Goal: Task Accomplishment & Management: Complete application form

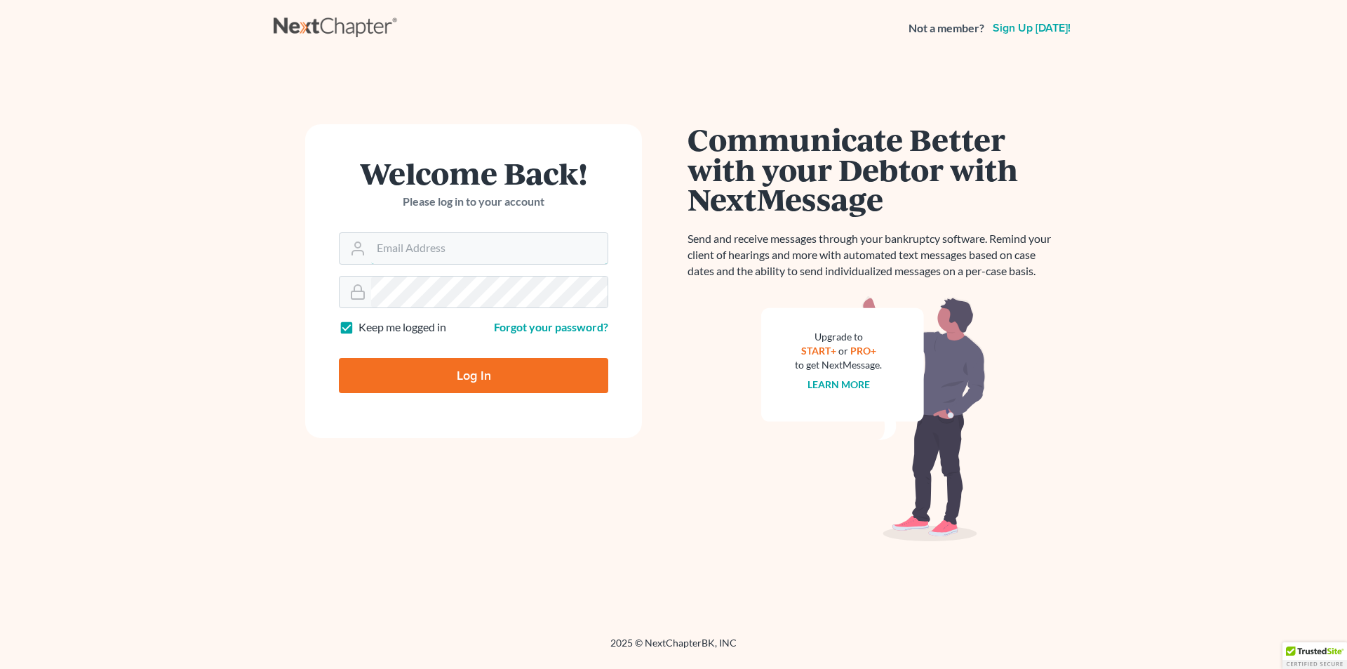
type input "[PERSON_NAME][EMAIL_ADDRESS][DOMAIN_NAME]"
click at [479, 380] on input "Log In" at bounding box center [473, 375] width 269 height 35
type input "Thinking..."
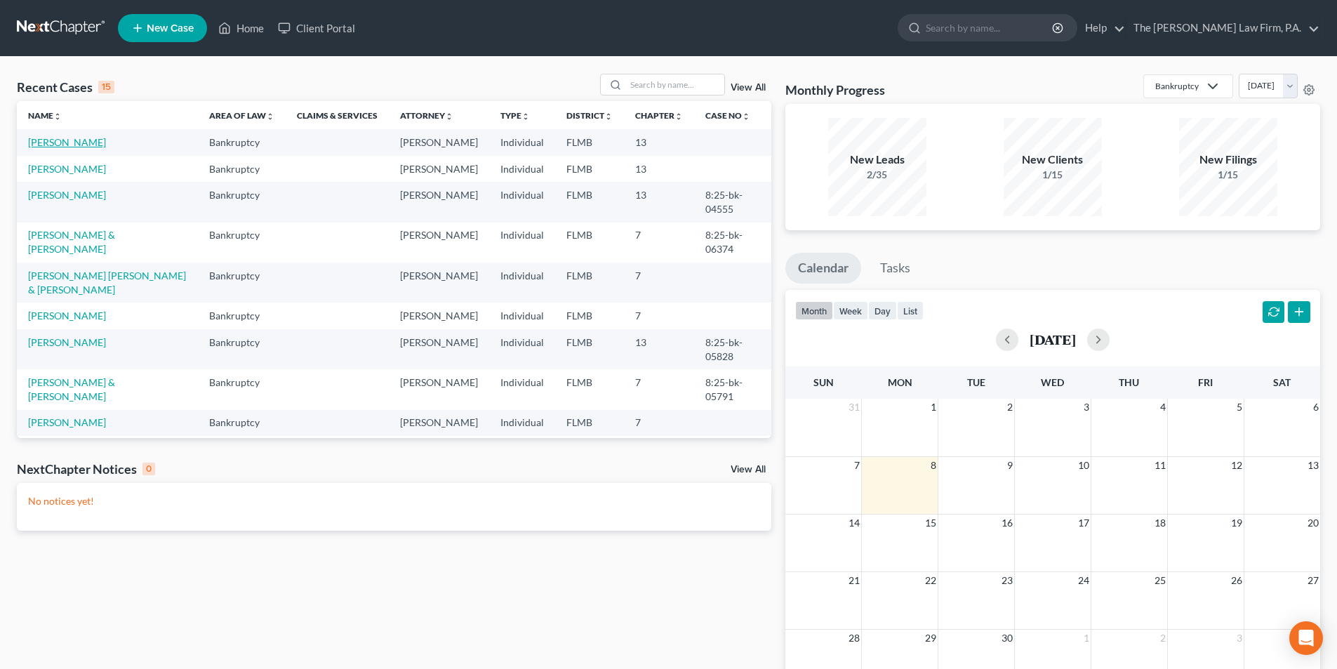
click at [48, 138] on link "[PERSON_NAME]" at bounding box center [67, 142] width 78 height 12
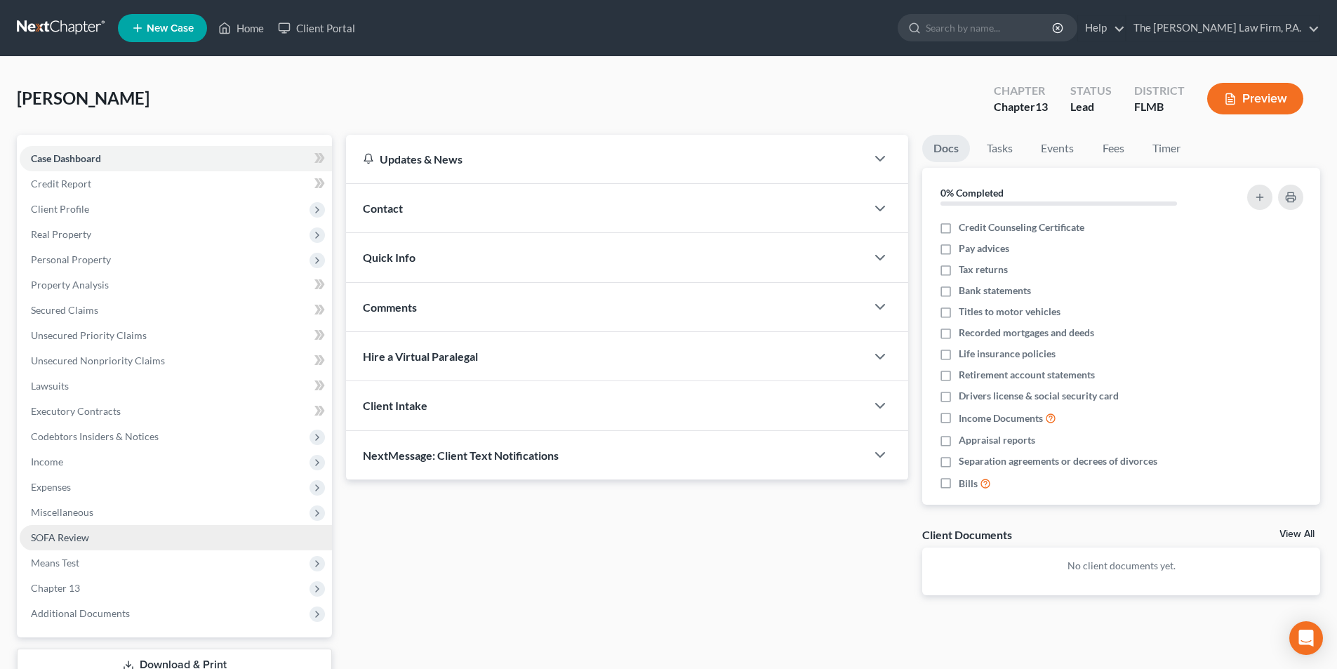
click at [59, 540] on span "SOFA Review" at bounding box center [60, 537] width 58 height 12
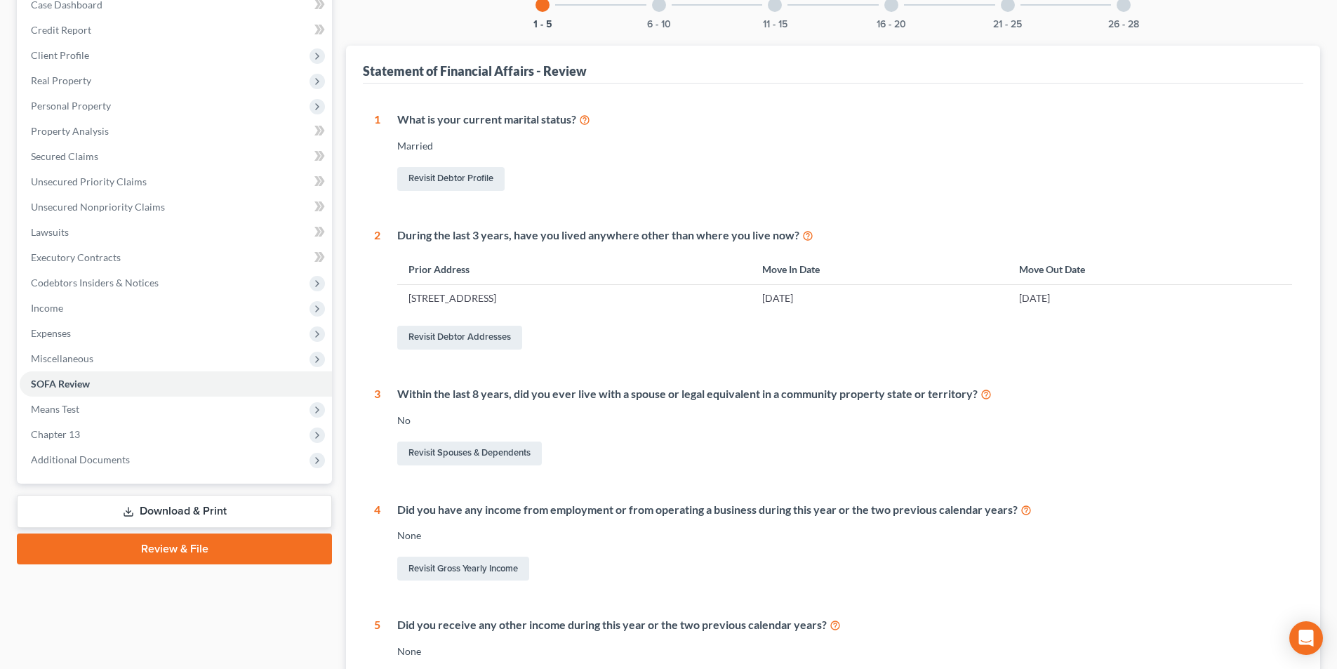
scroll to position [122, 0]
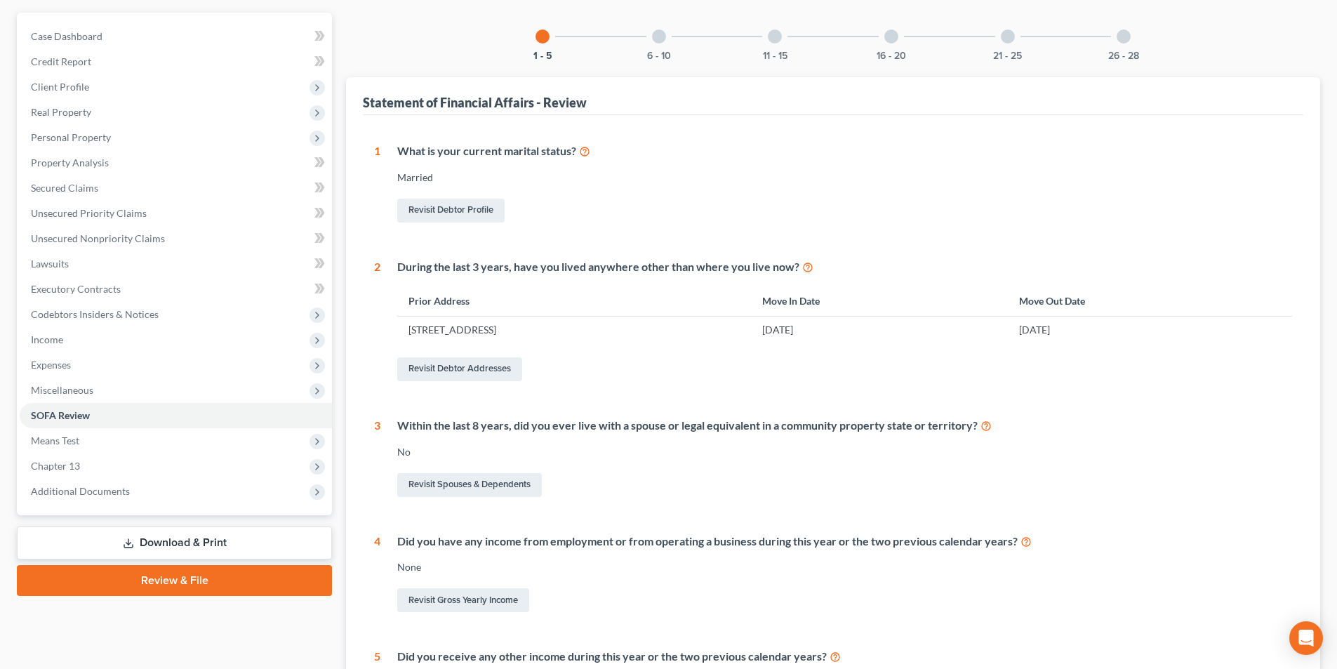
click at [660, 44] on div "6 - 10" at bounding box center [659, 37] width 48 height 48
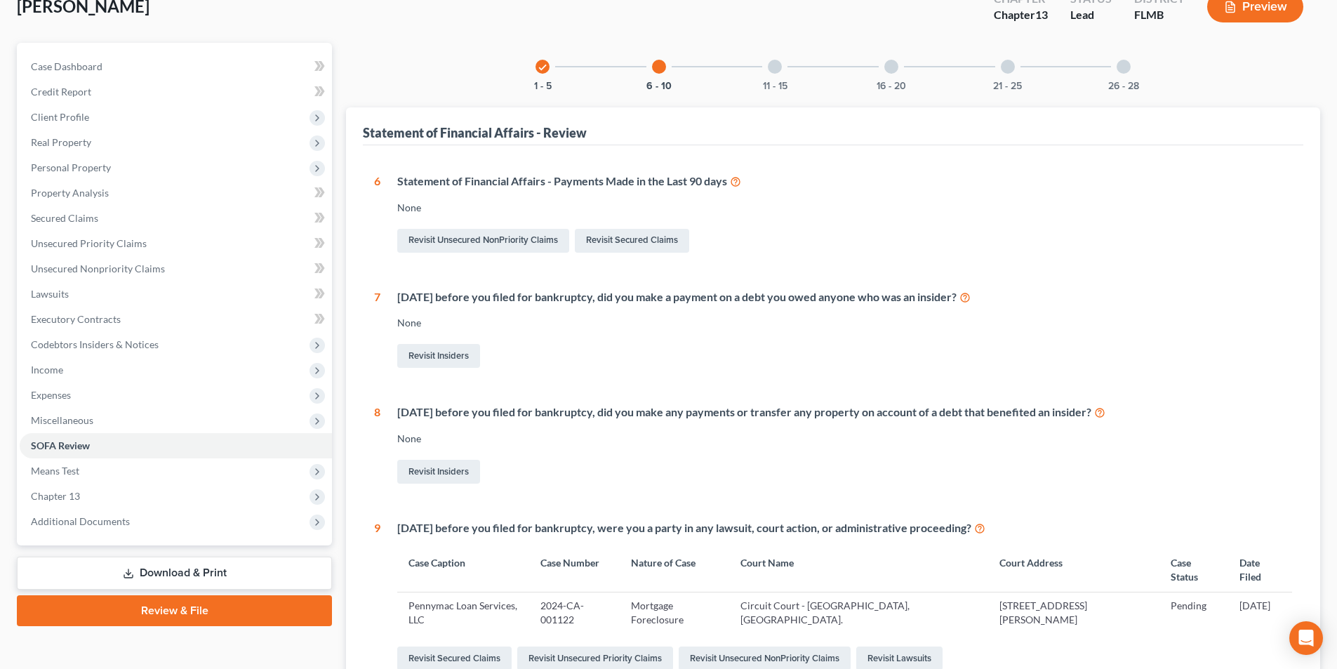
scroll to position [0, 0]
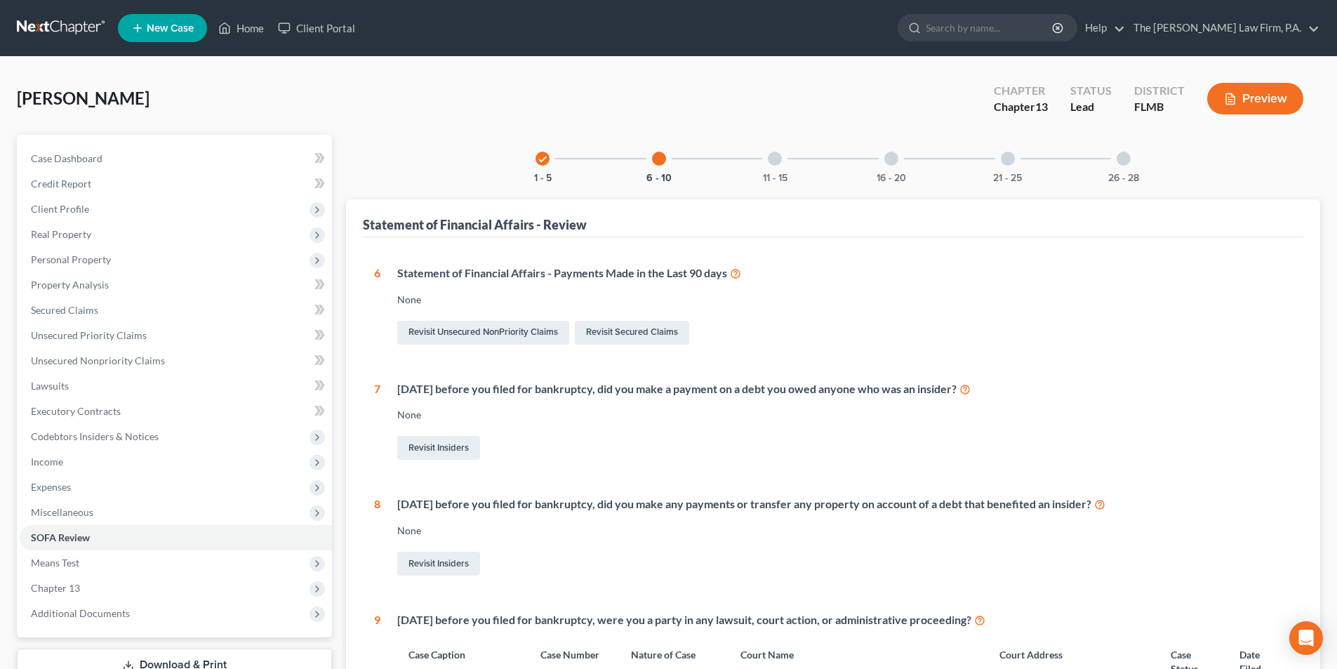
click at [769, 156] on div at bounding box center [775, 159] width 14 height 14
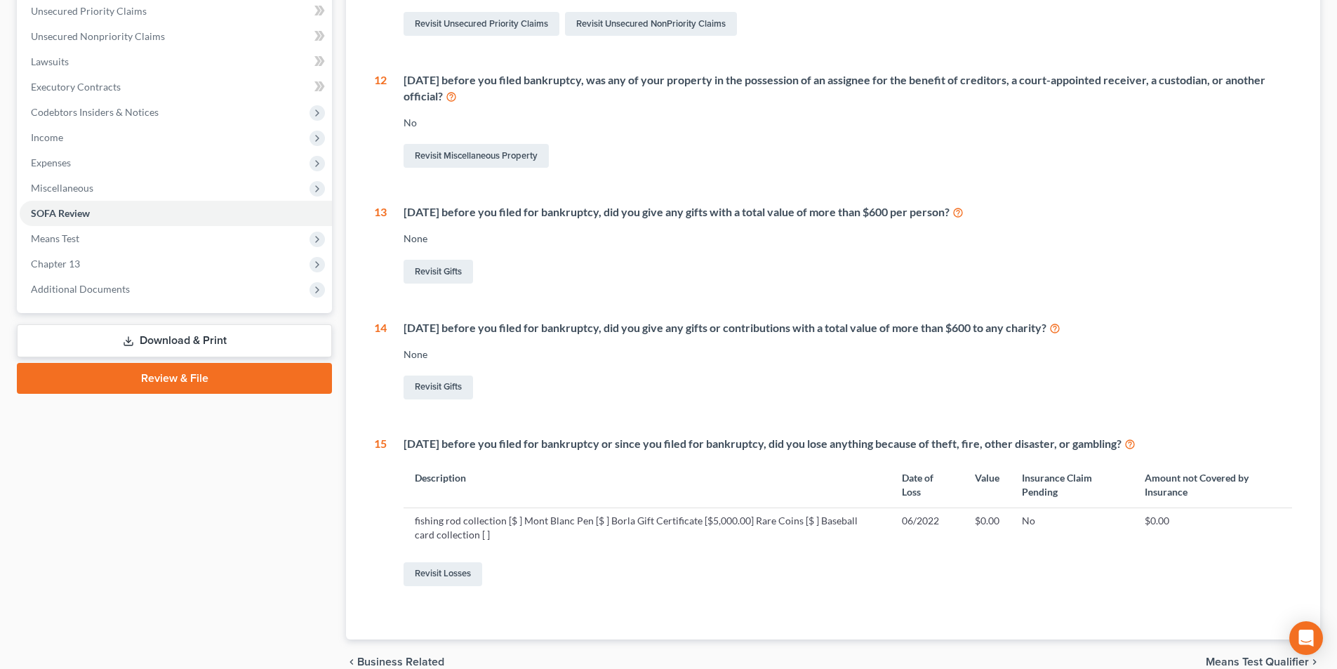
scroll to position [393, 0]
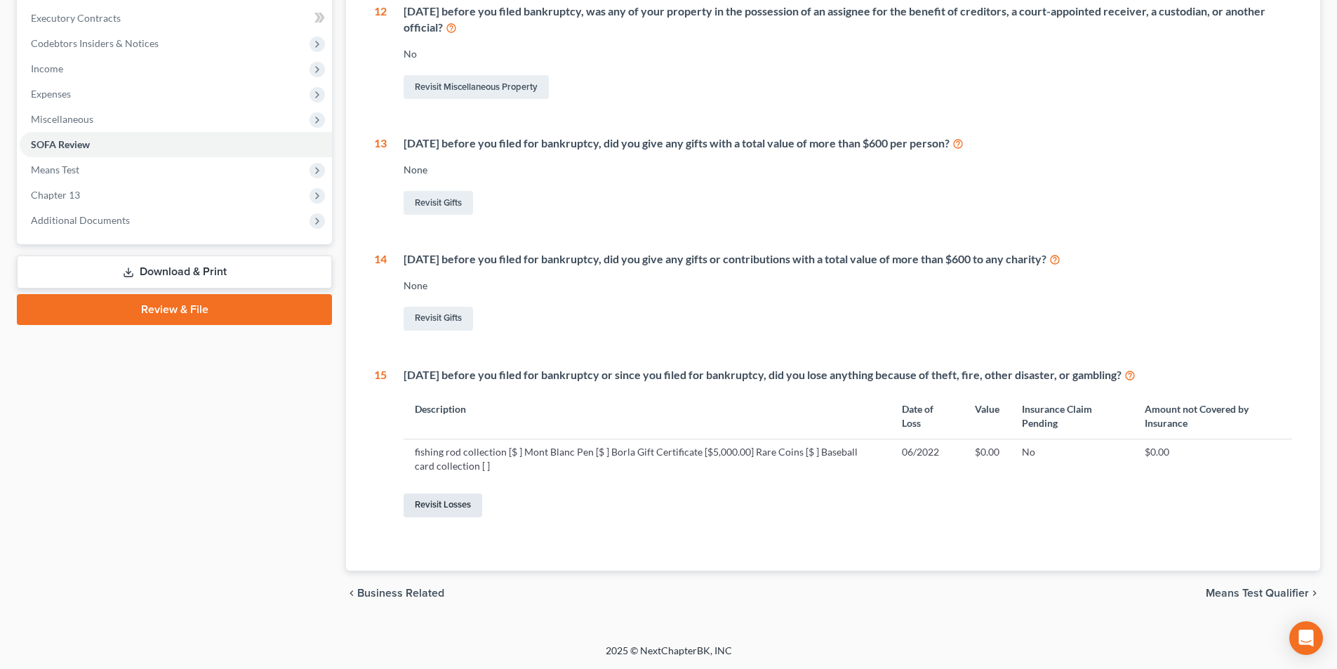
click at [438, 507] on link "Revisit Losses" at bounding box center [442, 505] width 79 height 24
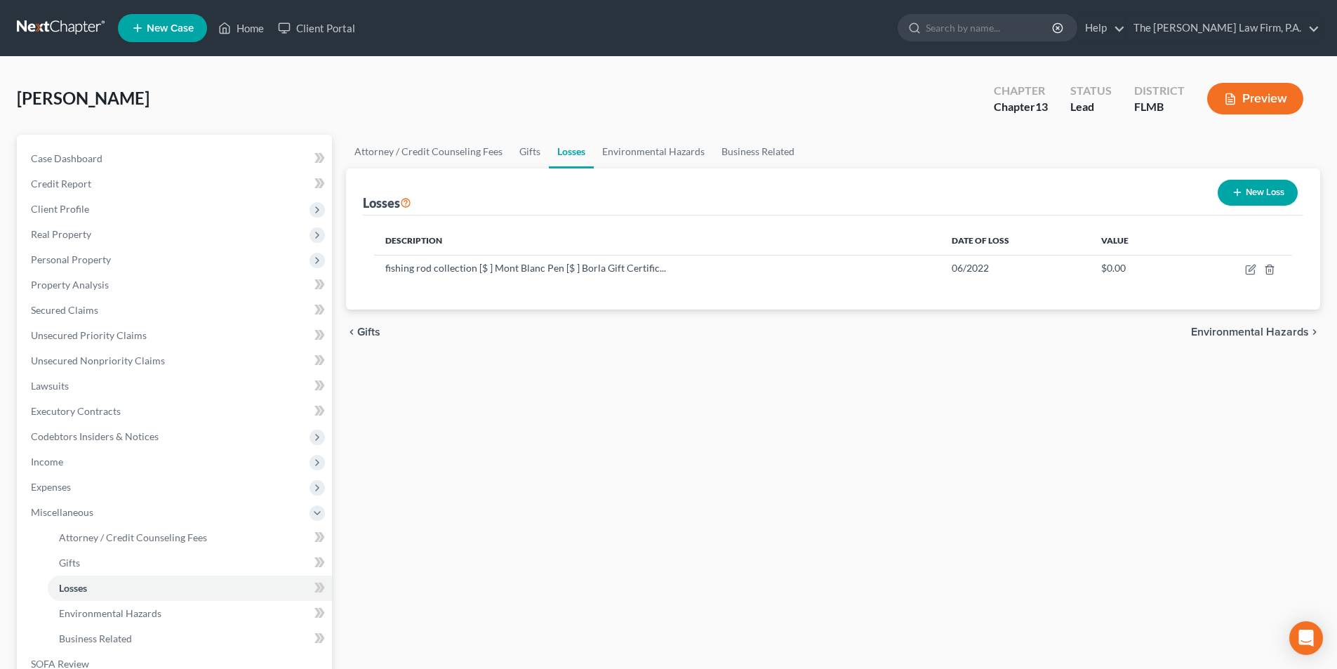
click at [1269, 196] on button "New Loss" at bounding box center [1257, 193] width 80 height 26
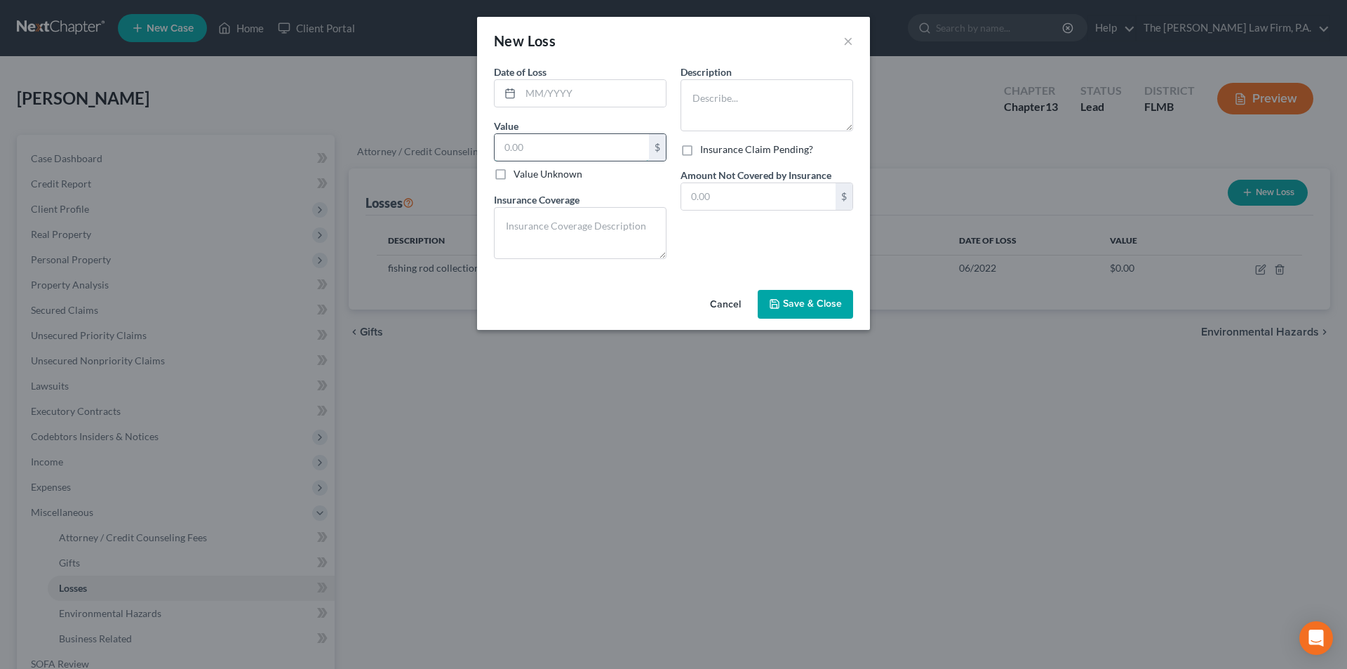
click at [535, 149] on input "text" at bounding box center [572, 147] width 154 height 27
click at [514, 177] on label "Value Unknown" at bounding box center [548, 174] width 69 height 14
click at [519, 176] on input "Value Unknown" at bounding box center [523, 171] width 9 height 9
checkbox input "true"
type input "0.00"
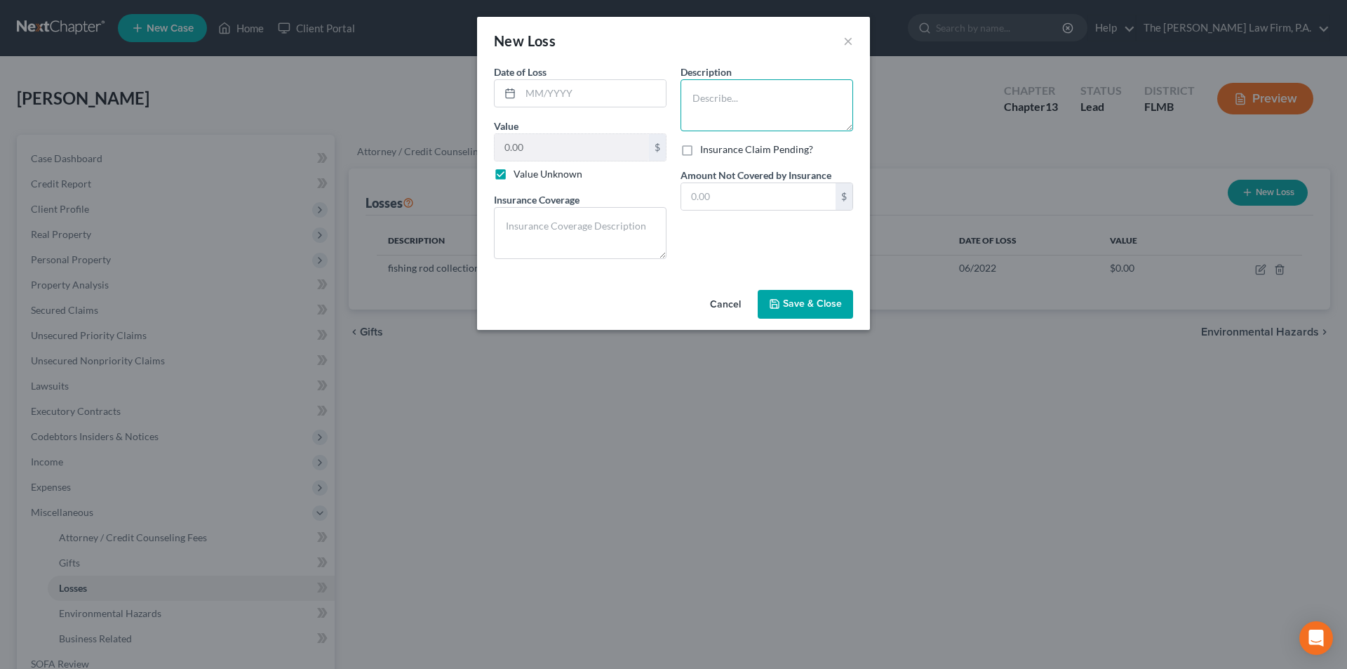
click at [722, 89] on textarea at bounding box center [767, 105] width 173 height 52
type textarea "1987 Mustang GT AscMclaren (white)"
click at [800, 308] on span "Save & Close" at bounding box center [812, 304] width 59 height 12
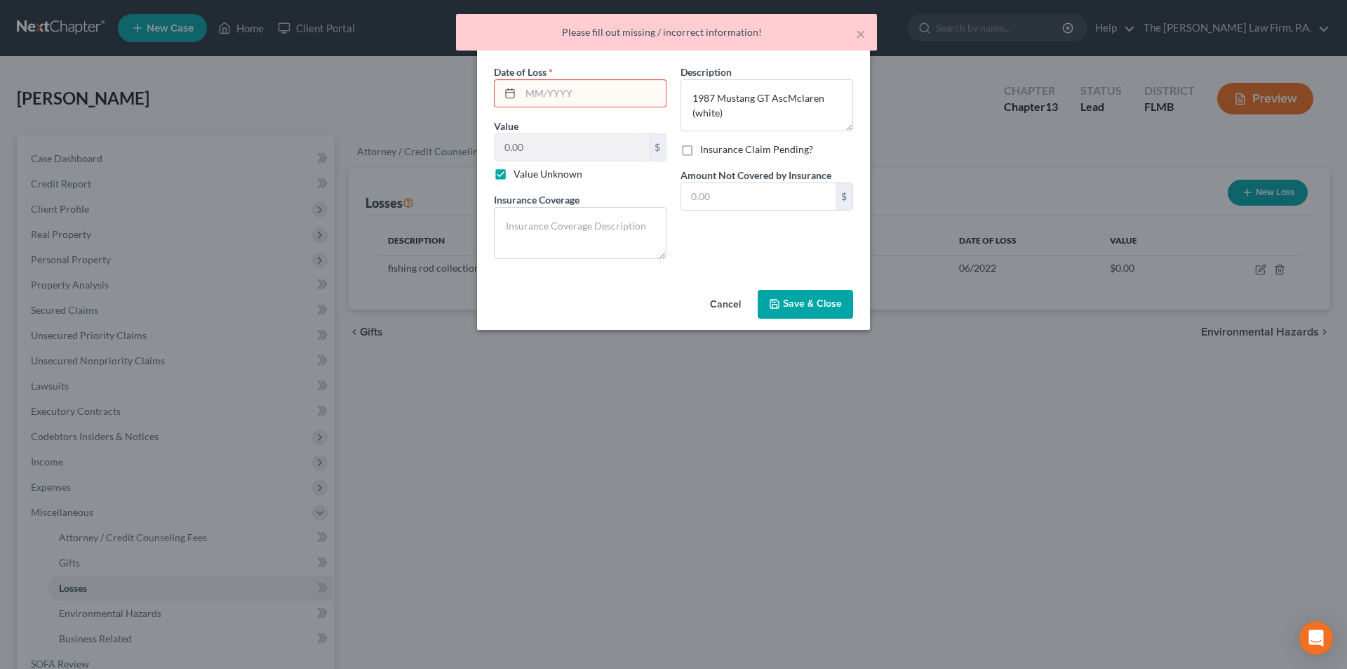
click at [555, 93] on input "text" at bounding box center [593, 93] width 145 height 27
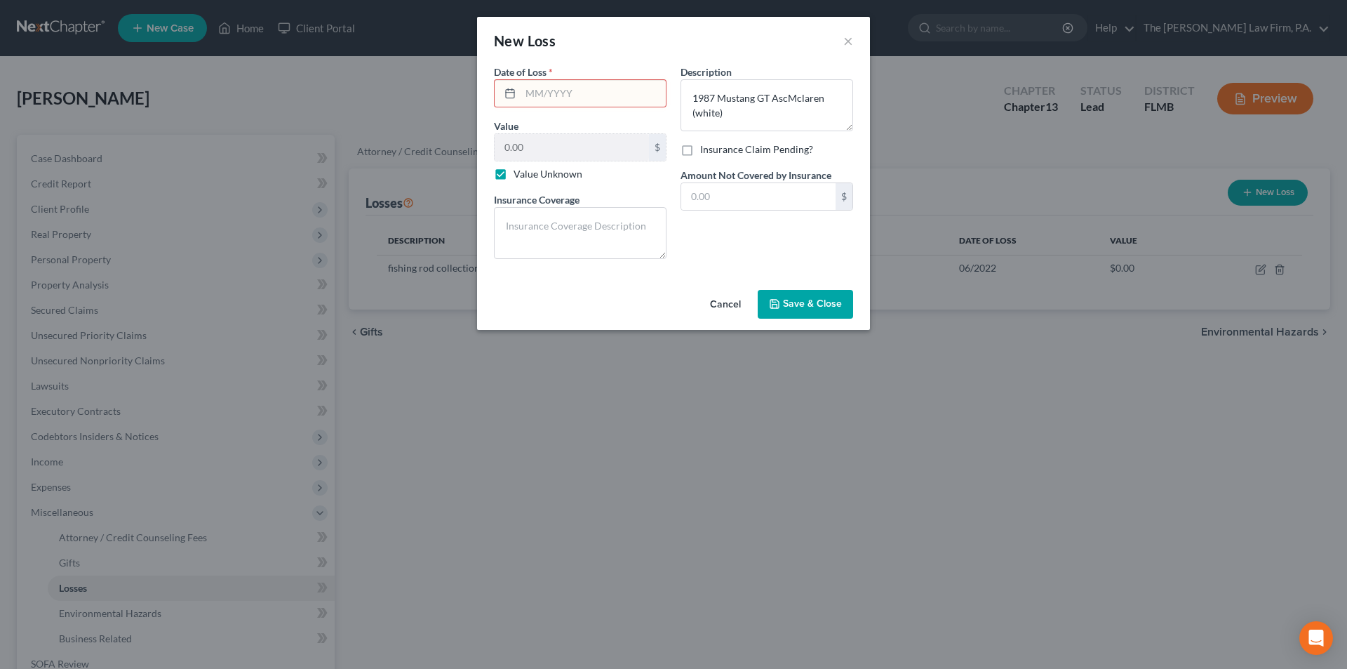
click at [916, 373] on div "New Loss × Date of Loss * Value 0.00 $ Value Unknown Balance Undetermined 0.00 …" at bounding box center [673, 334] width 1347 height 669
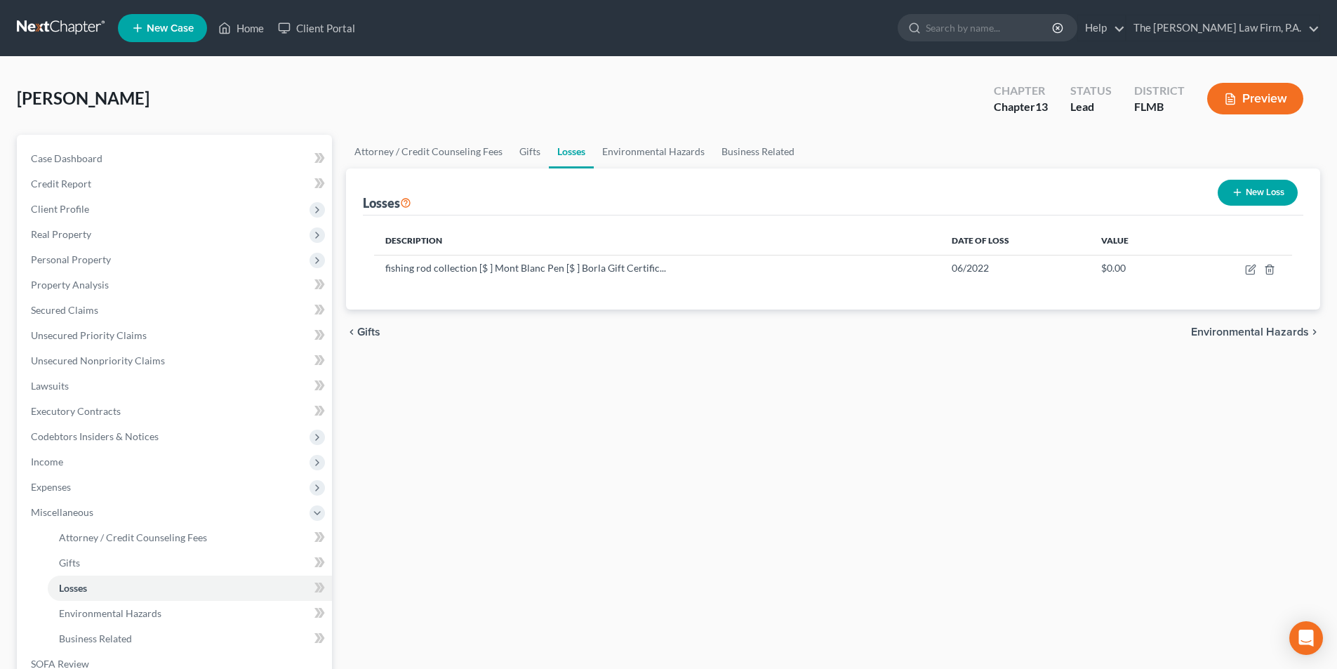
click at [354, 391] on div "Attorney / Credit Counseling Fees Gifts Losses Environmental Hazards Business R…" at bounding box center [833, 489] width 988 height 709
click at [69, 257] on span "Personal Property" at bounding box center [71, 259] width 80 height 12
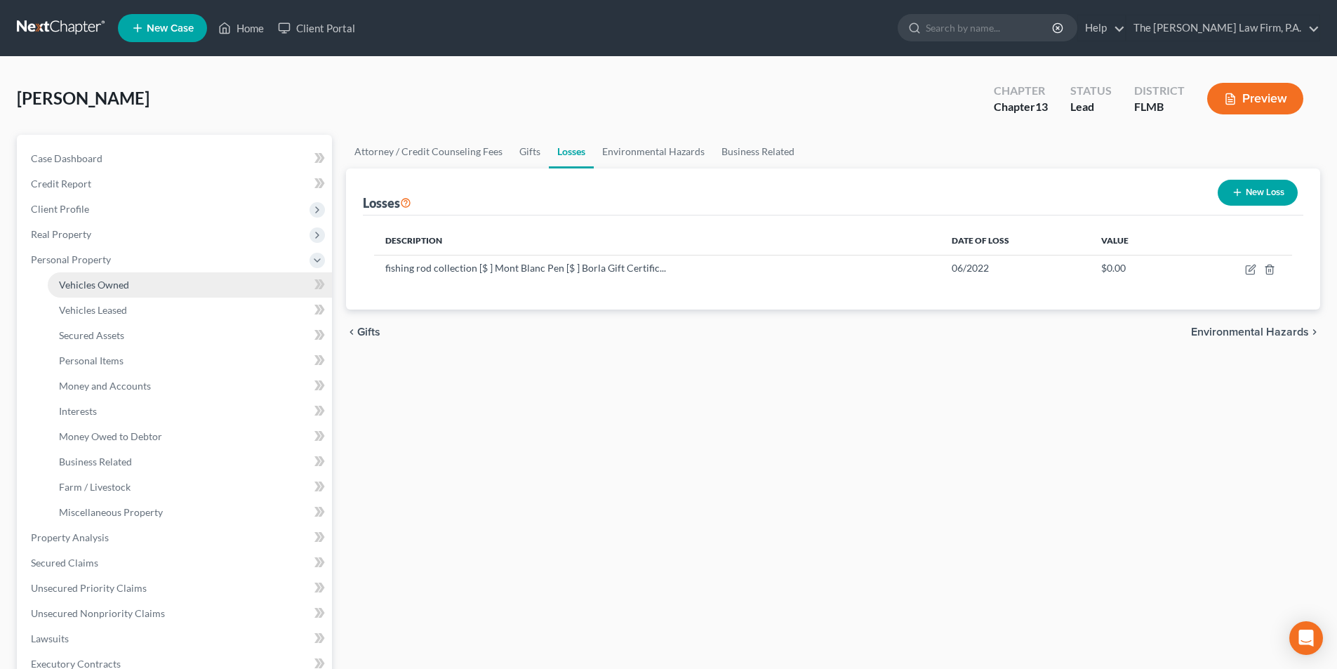
click at [75, 281] on span "Vehicles Owned" at bounding box center [94, 285] width 70 height 12
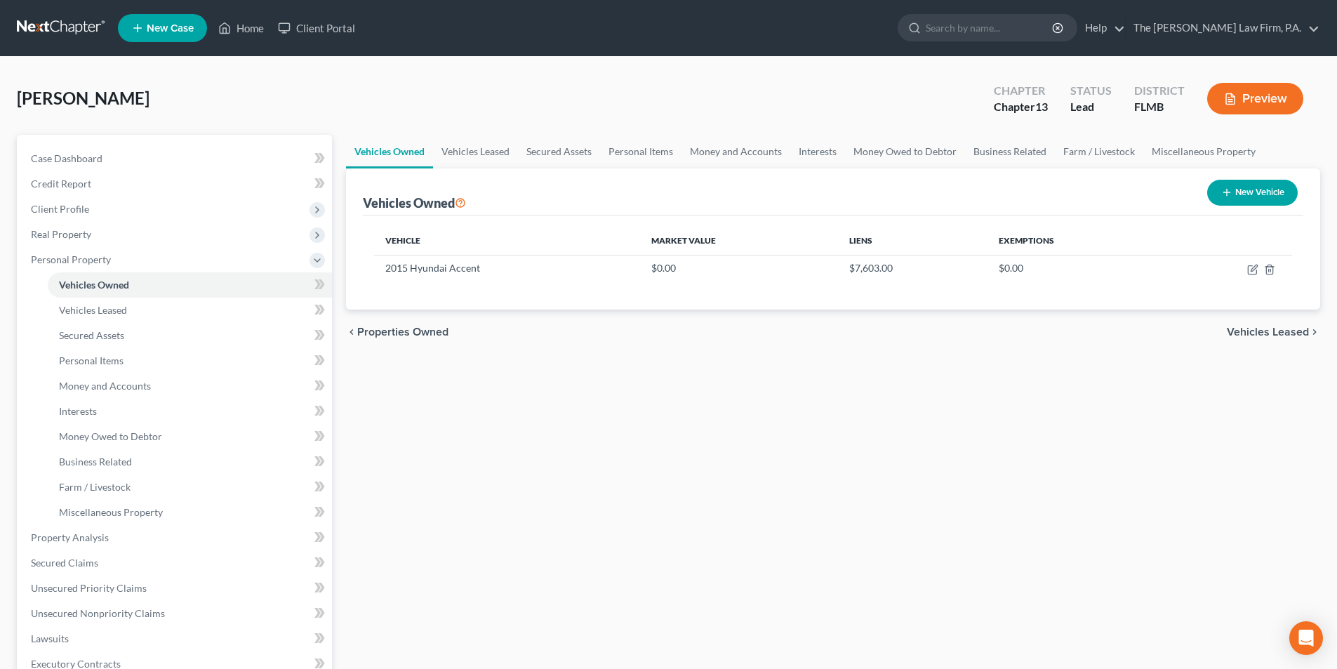
click at [1256, 192] on button "New Vehicle" at bounding box center [1252, 193] width 91 height 26
select select "0"
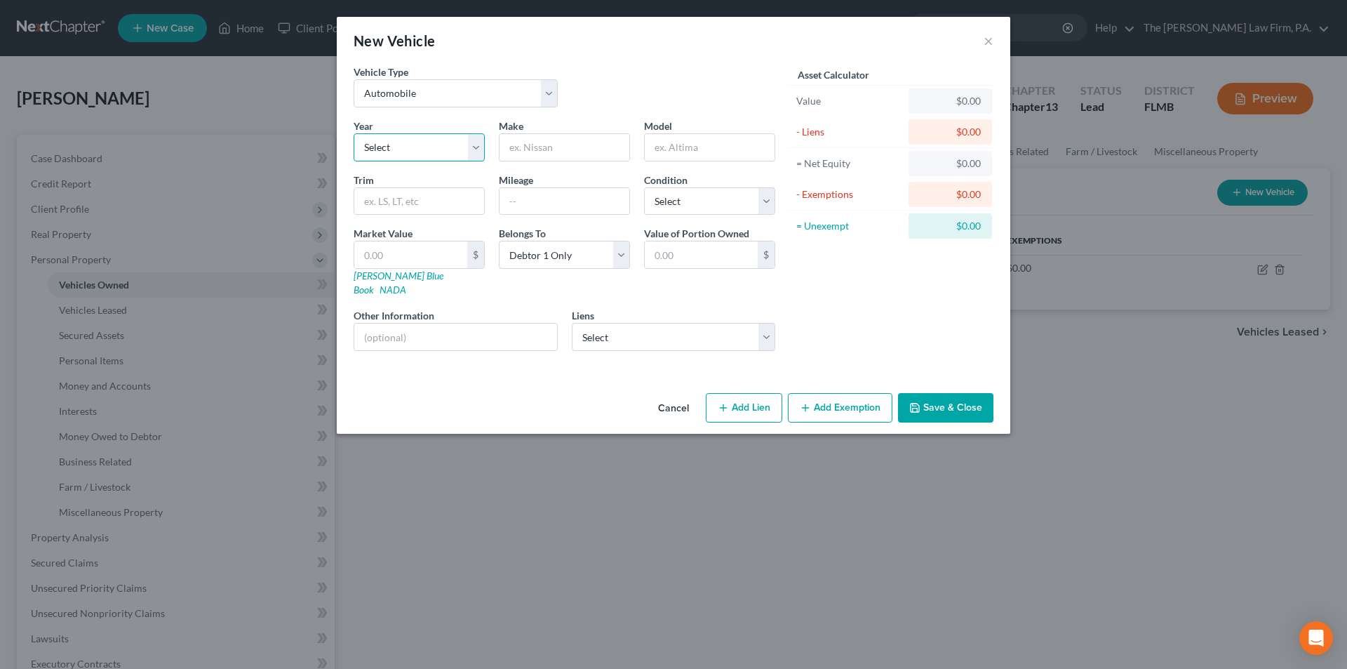
click at [375, 156] on select "Select 2026 2025 2024 2023 2022 2021 2020 2019 2018 2017 2016 2015 2014 2013 20…" at bounding box center [419, 147] width 131 height 28
select select "39"
click at [354, 133] on select "Select 2026 2025 2024 2023 2022 2021 2020 2019 2018 2017 2016 2015 2014 2013 20…" at bounding box center [419, 147] width 131 height 28
click at [546, 149] on input "text" at bounding box center [565, 147] width 130 height 27
type input "Ford Mustang"
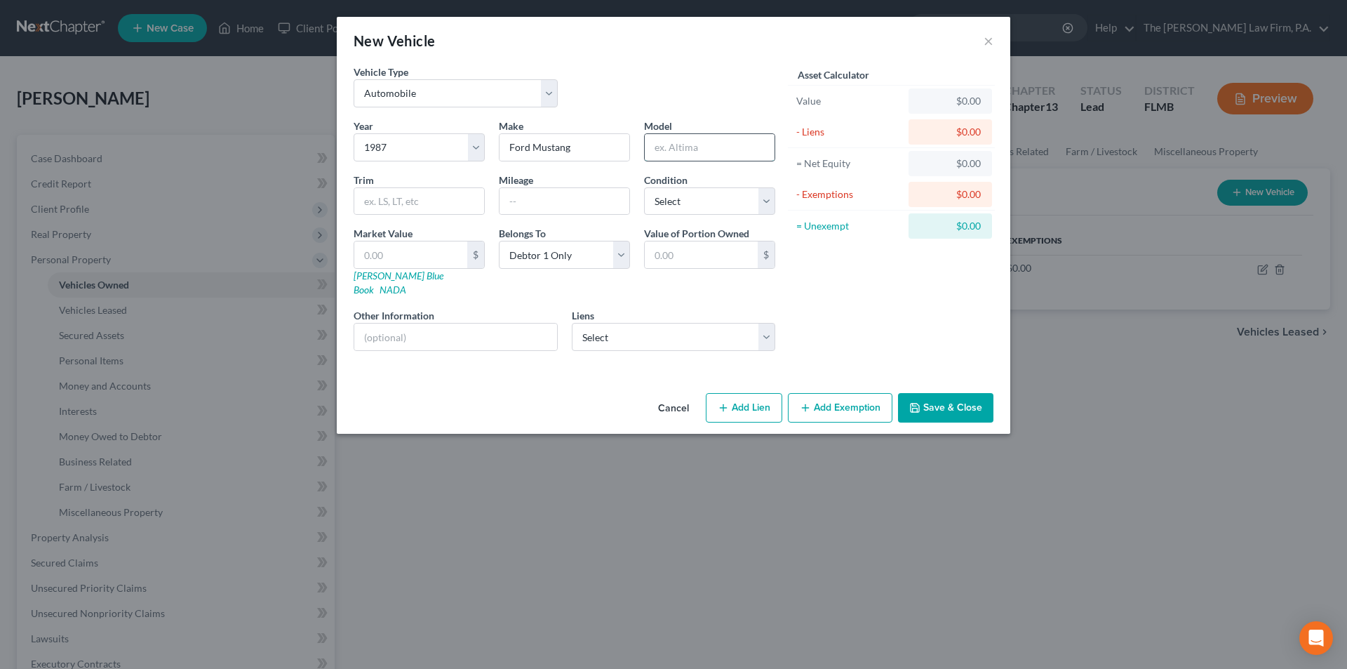
click at [693, 153] on input "text" at bounding box center [710, 147] width 130 height 27
type input "LX"
click at [522, 204] on input "text" at bounding box center [565, 201] width 130 height 27
click at [586, 149] on input "Ford Mustang" at bounding box center [565, 147] width 130 height 27
type input "Ford"
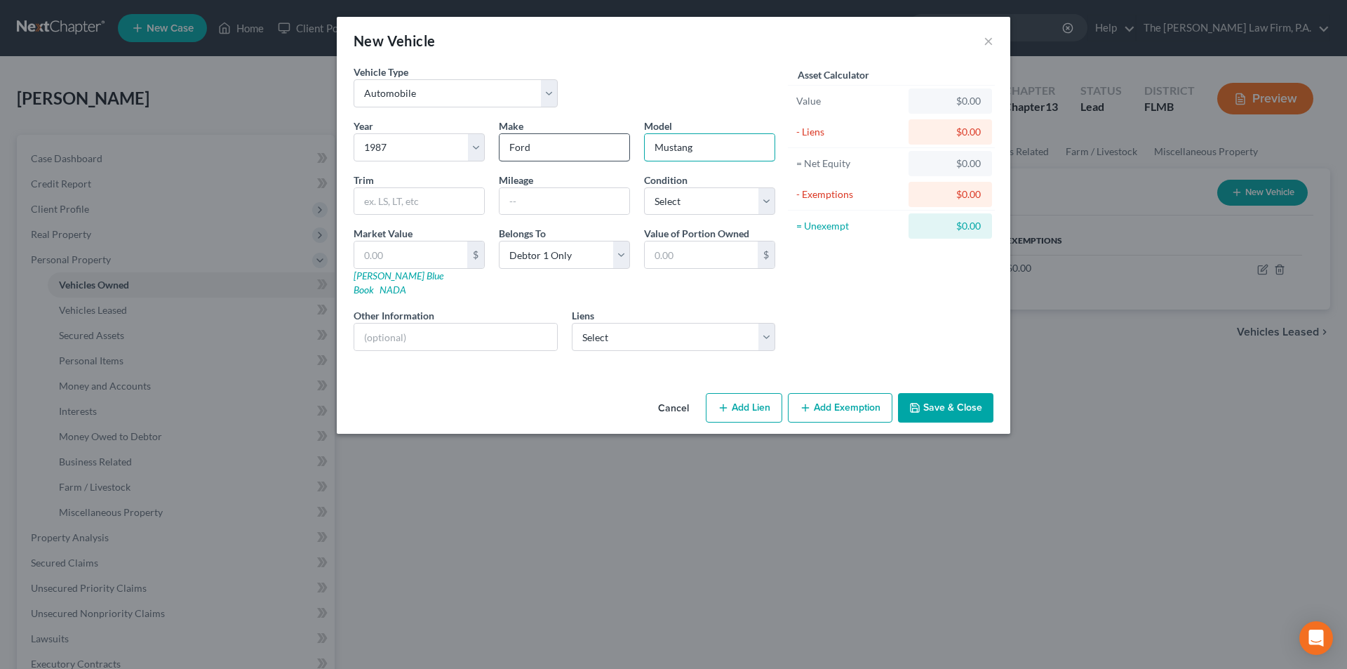
type input "Mustang"
type input "LX"
click at [707, 200] on select "Select Excellent Very Good Good Fair Poor" at bounding box center [709, 201] width 131 height 28
select select "4"
click at [644, 187] on select "Select Excellent Very Good Good Fair Poor" at bounding box center [709, 201] width 131 height 28
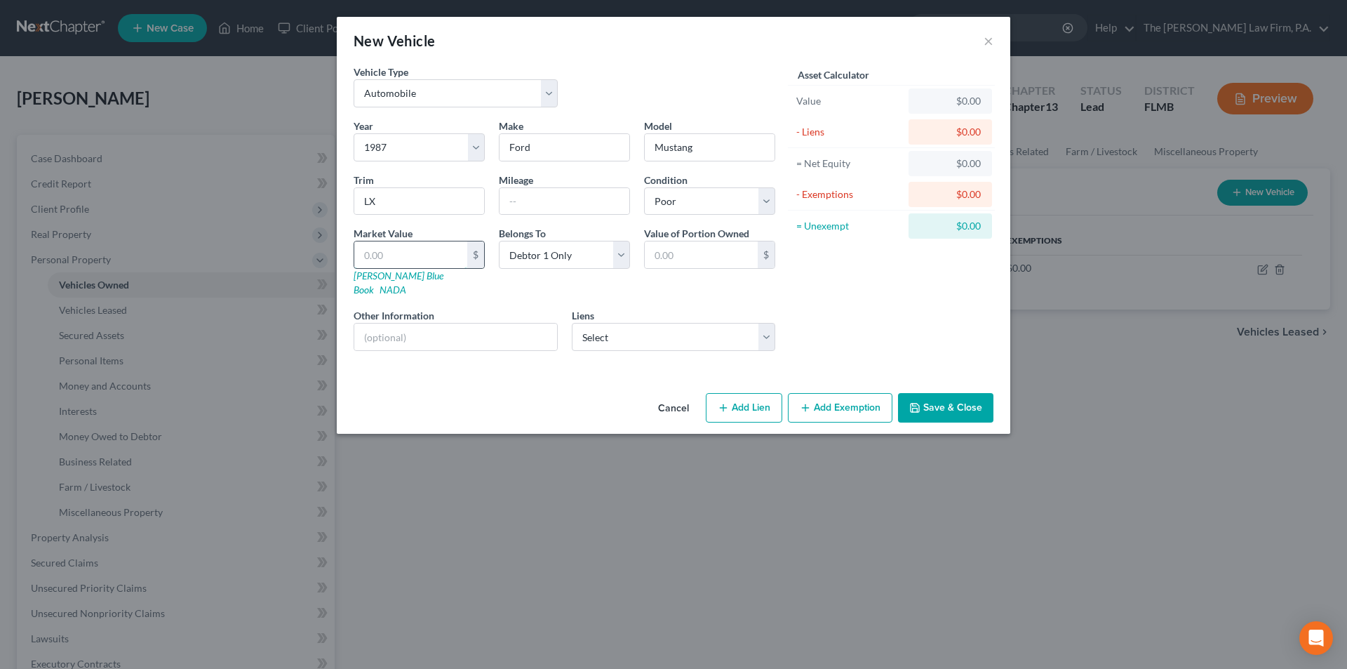
click at [436, 260] on input "text" at bounding box center [410, 254] width 113 height 27
type input "2"
type input "2.00"
type input "20"
type input "20.00"
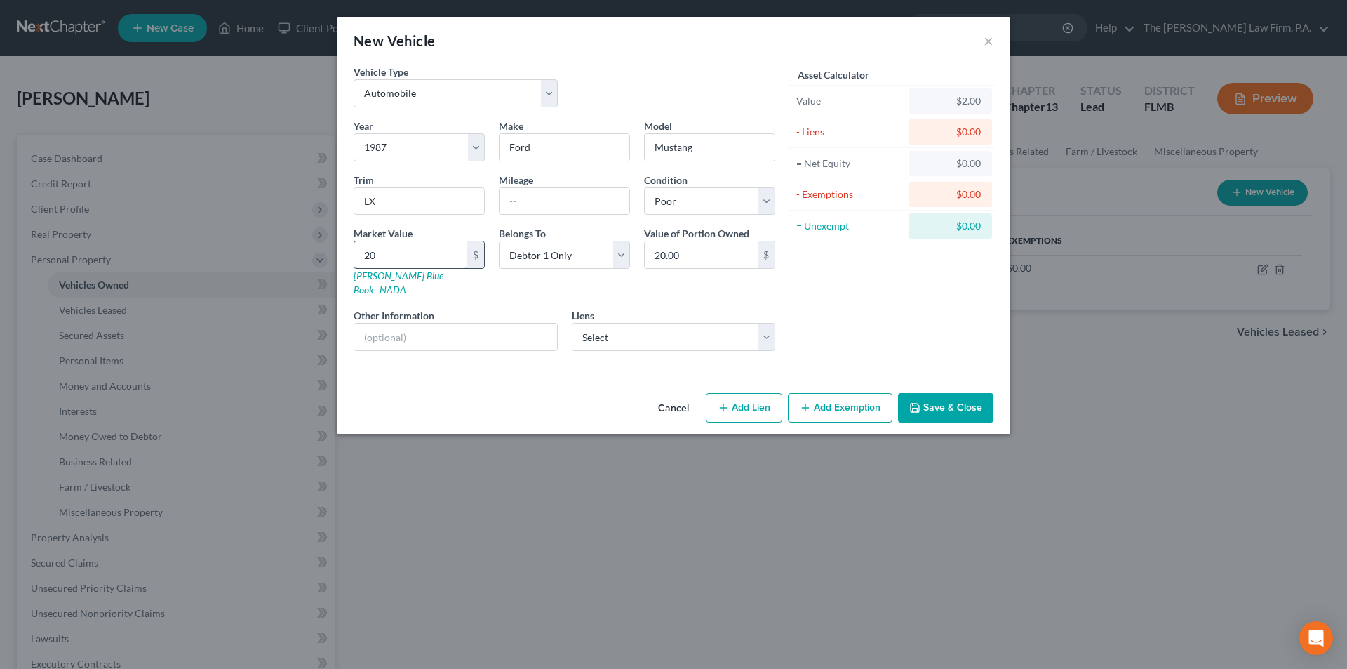
type input "200"
type input "200.00"
type input "2000"
type input "2,000.00"
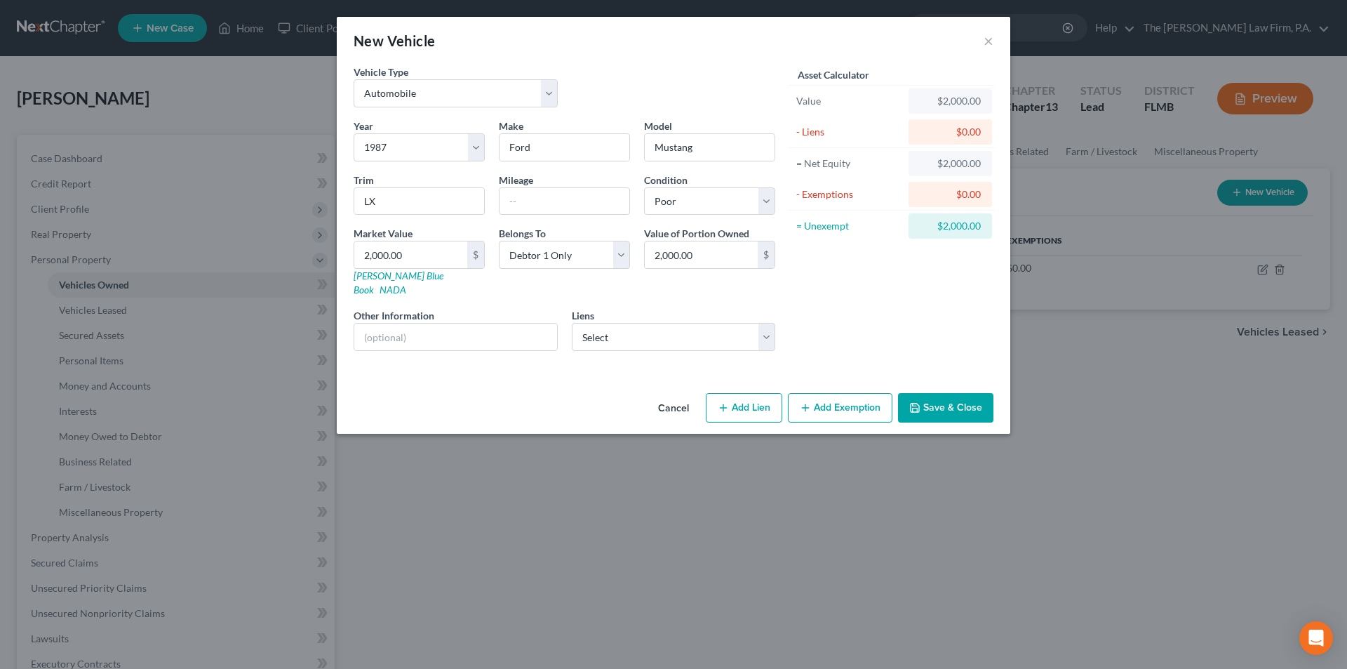
click at [927, 394] on button "Save & Close" at bounding box center [945, 407] width 95 height 29
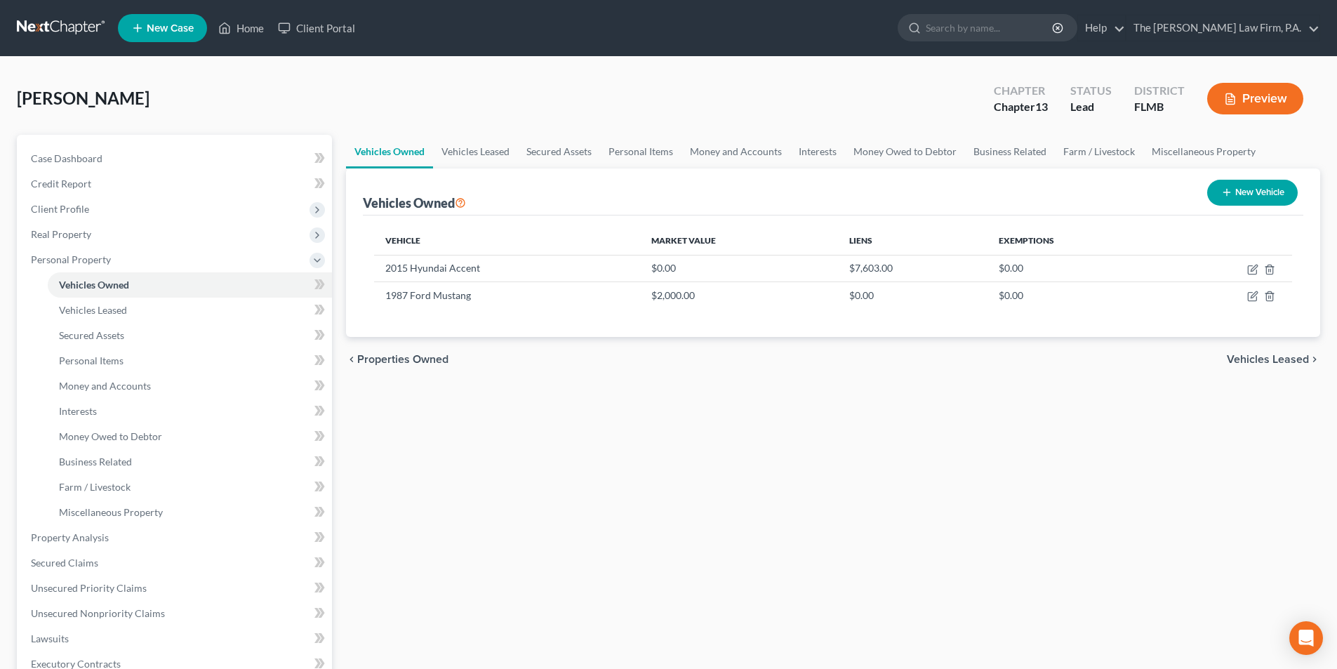
click at [1223, 192] on line "button" at bounding box center [1226, 192] width 6 height 0
select select "0"
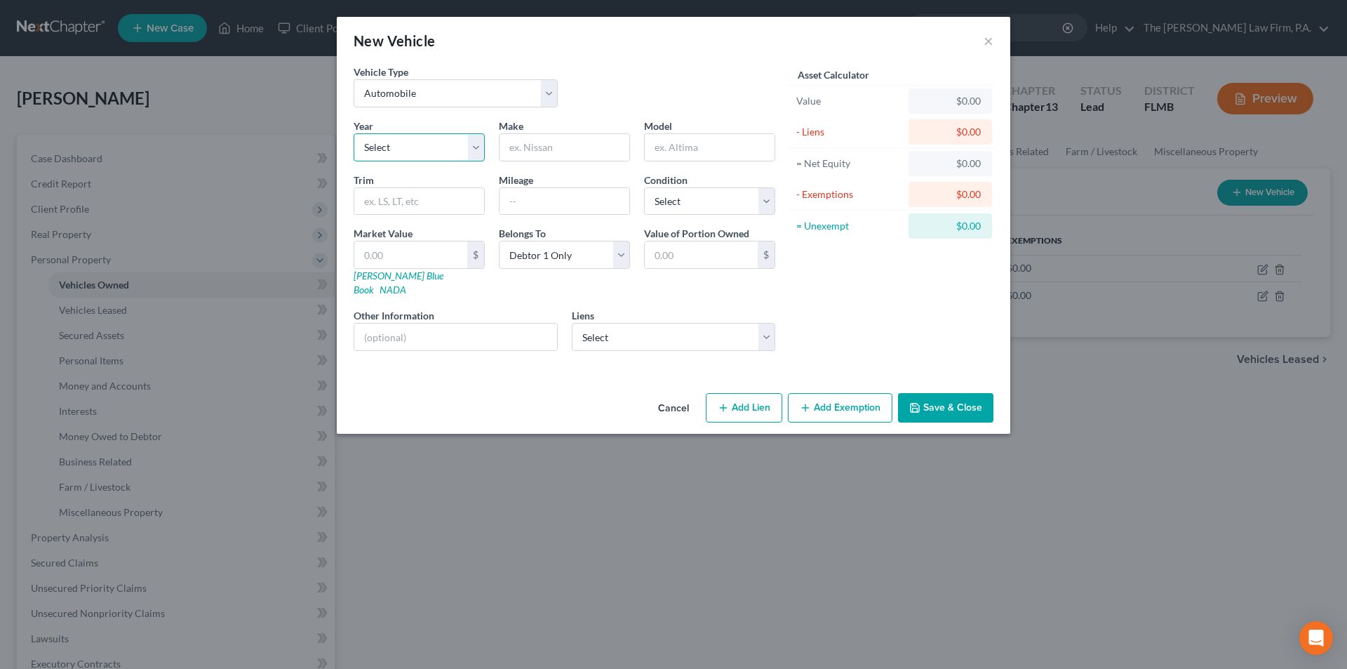
click at [385, 147] on select "Select 2026 2025 2024 2023 2022 2021 2020 2019 2018 2017 2016 2015 2014 2013 20…" at bounding box center [419, 147] width 131 height 28
select select "23"
click at [354, 133] on select "Select 2026 2025 2024 2023 2022 2021 2020 2019 2018 2017 2016 2015 2014 2013 20…" at bounding box center [419, 147] width 131 height 28
click at [558, 137] on input "text" at bounding box center [565, 147] width 130 height 27
type input "Ford"
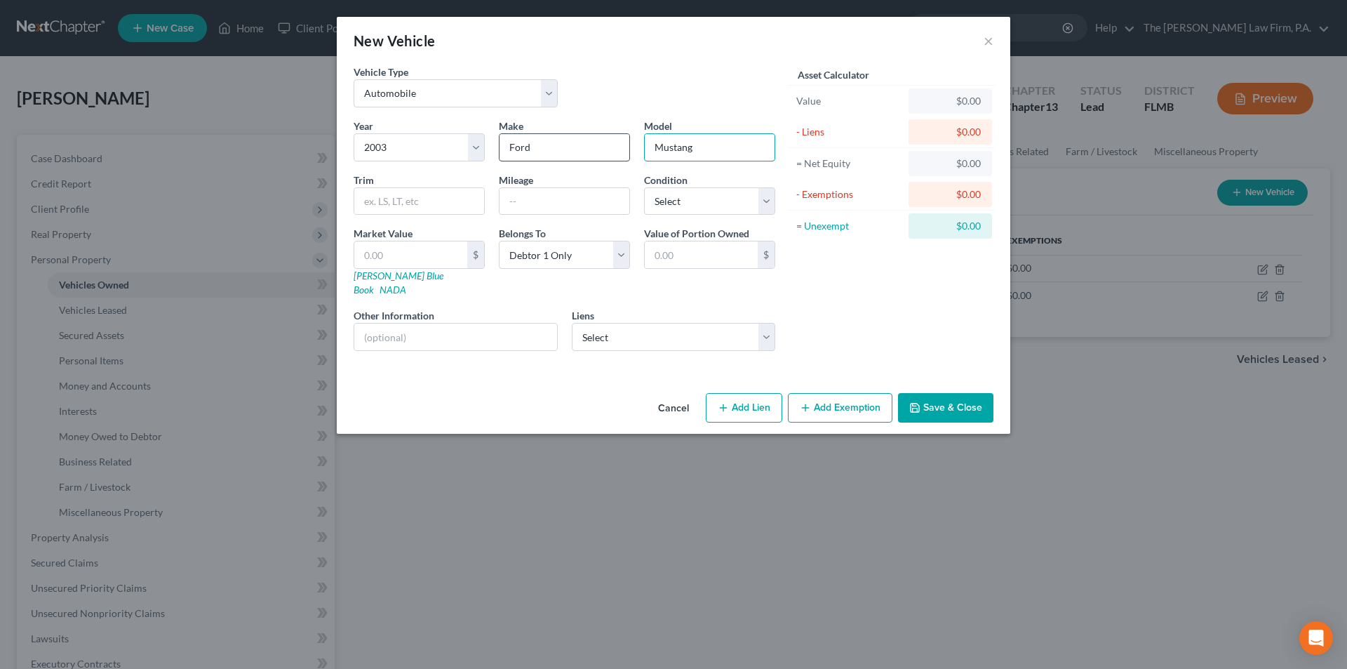
type input "Mustang"
type input "GT"
click at [660, 208] on select "Select Excellent Very Good Good Fair Poor" at bounding box center [709, 201] width 131 height 28
select select "3"
click at [644, 187] on select "Select Excellent Very Good Good Fair Poor" at bounding box center [709, 201] width 131 height 28
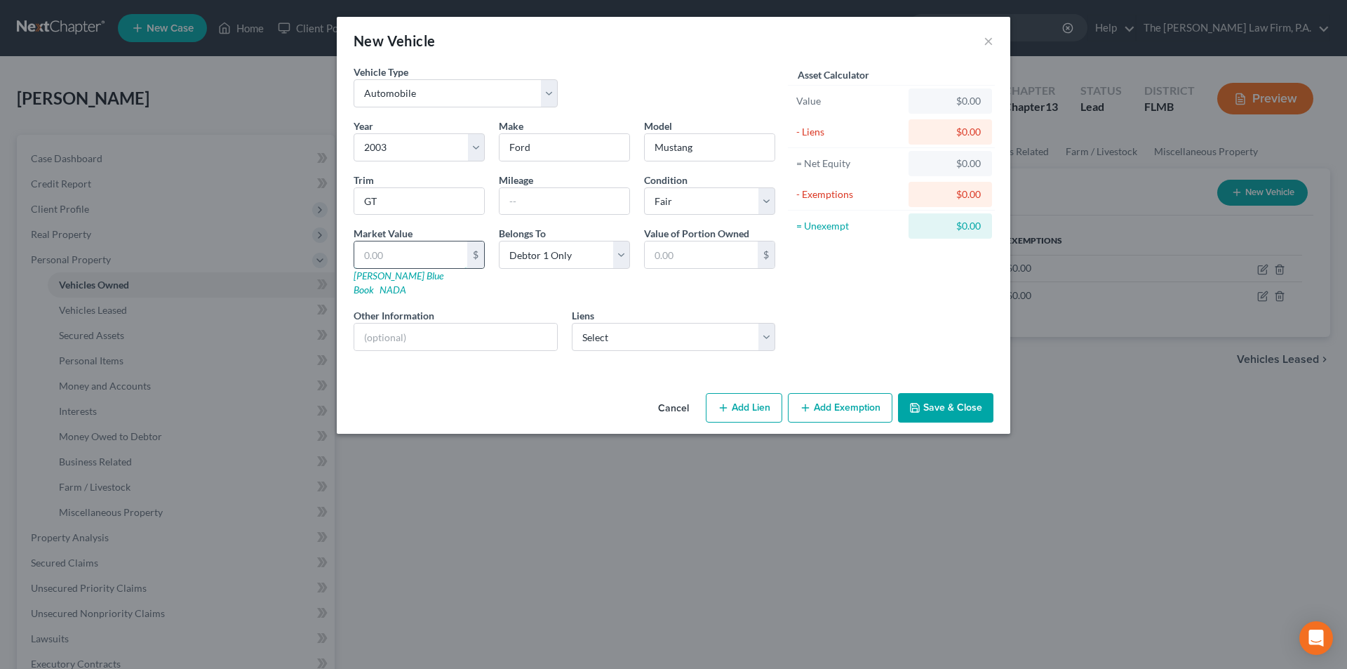
click at [409, 258] on input "text" at bounding box center [410, 254] width 113 height 27
type input "4"
type input "4.00"
type input "45"
type input "45.00"
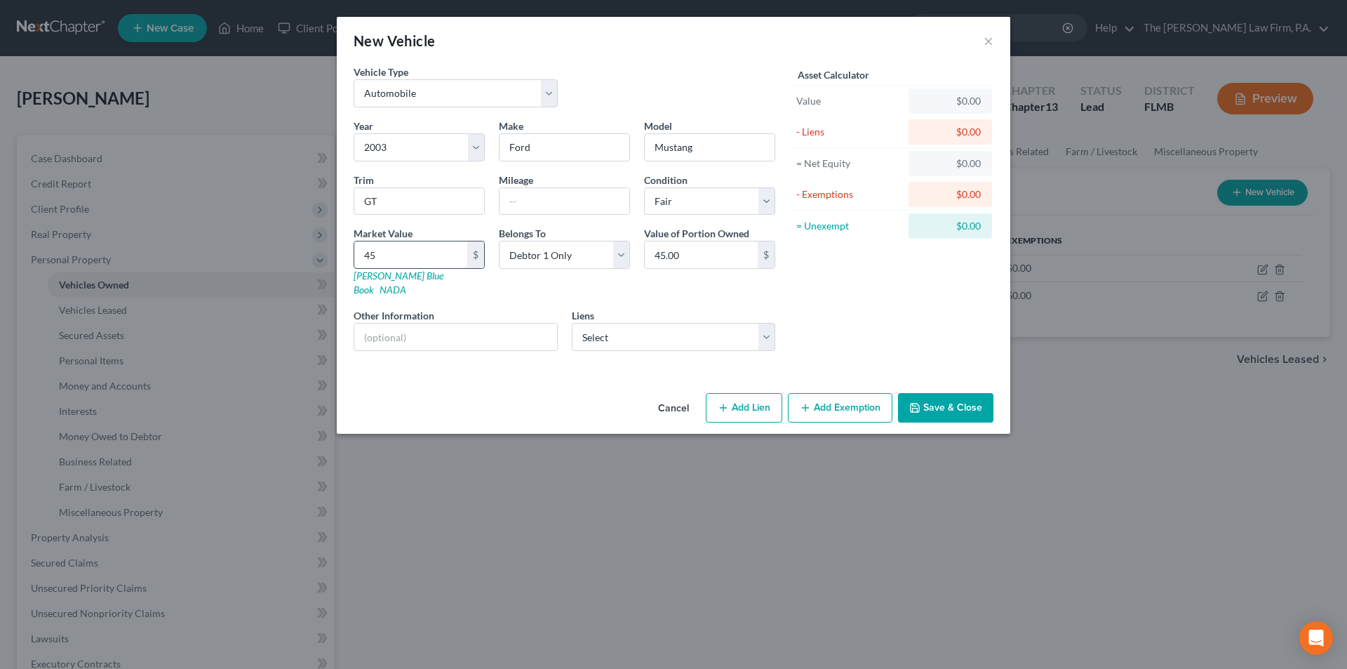
type input "450"
type input "450.00"
type input "4500"
type input "4,500.00"
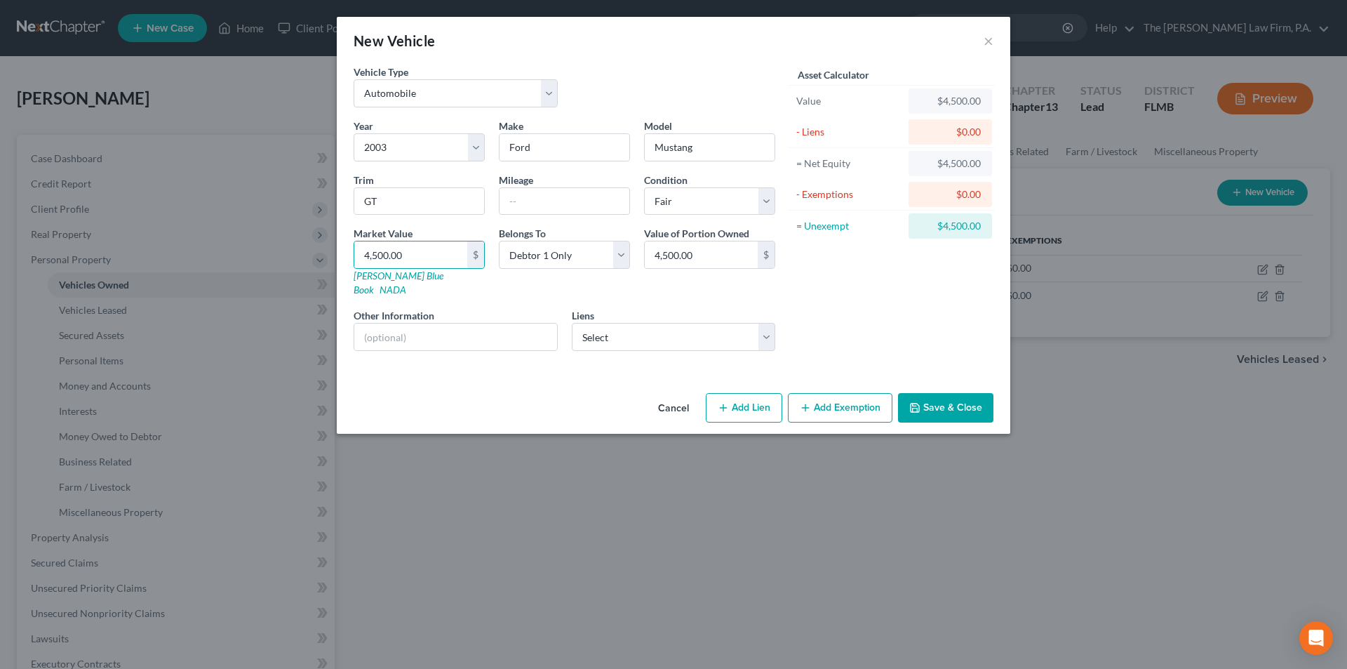
click at [843, 307] on div "Asset Calculator Value $4,500.00 - Liens $0.00 = Net Equity $4,500.00 - Exempti…" at bounding box center [891, 214] width 218 height 298
click at [953, 402] on button "Save & Close" at bounding box center [945, 407] width 95 height 29
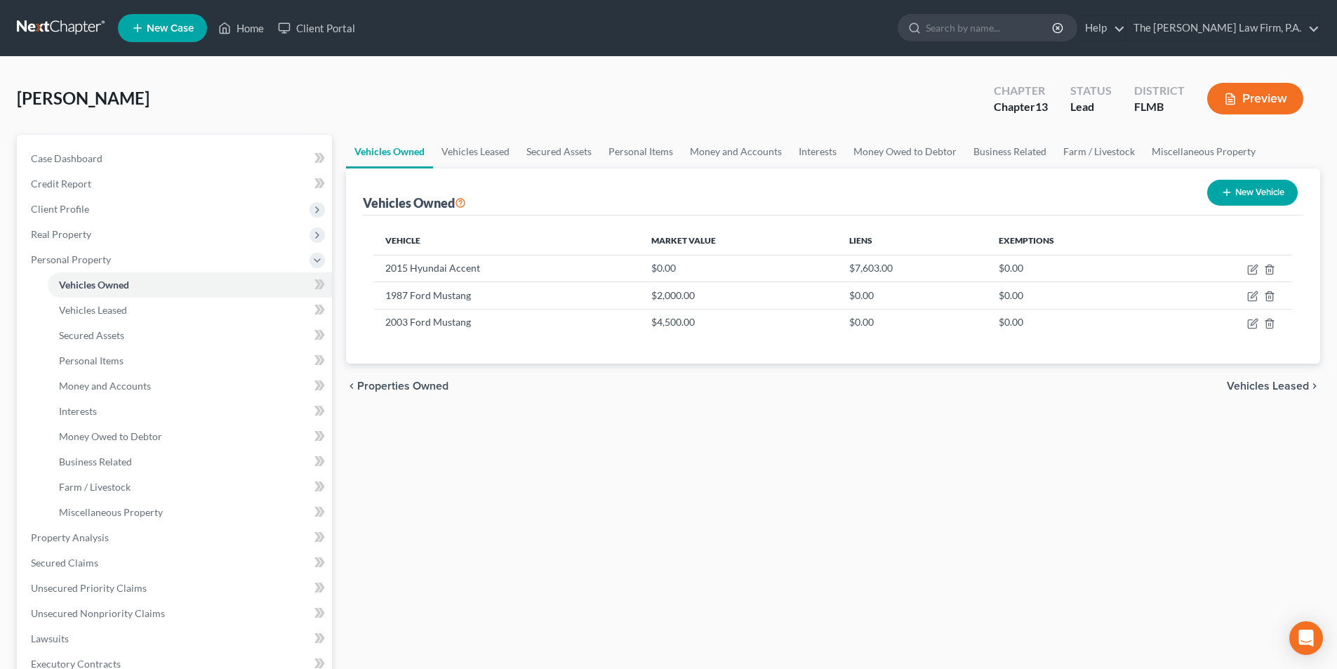
click at [1227, 195] on icon "button" at bounding box center [1226, 192] width 11 height 11
select select "0"
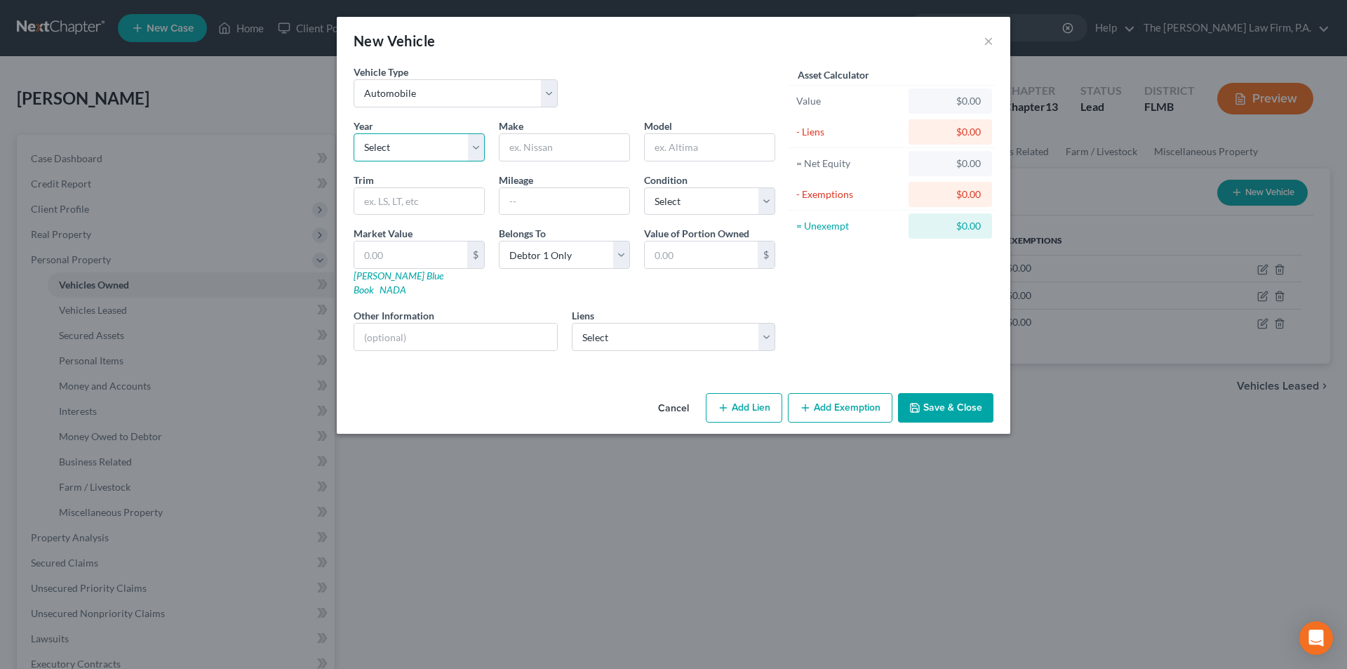
click at [420, 152] on select "Select 2026 2025 2024 2023 2022 2021 2020 2019 2018 2017 2016 2015 2014 2013 20…" at bounding box center [419, 147] width 131 height 28
select select "22"
click at [354, 133] on select "Select 2026 2025 2024 2023 2022 2021 2020 2019 2018 2017 2016 2015 2014 2013 20…" at bounding box center [419, 147] width 131 height 28
click at [541, 149] on input "text" at bounding box center [565, 147] width 130 height 27
type input "Ford"
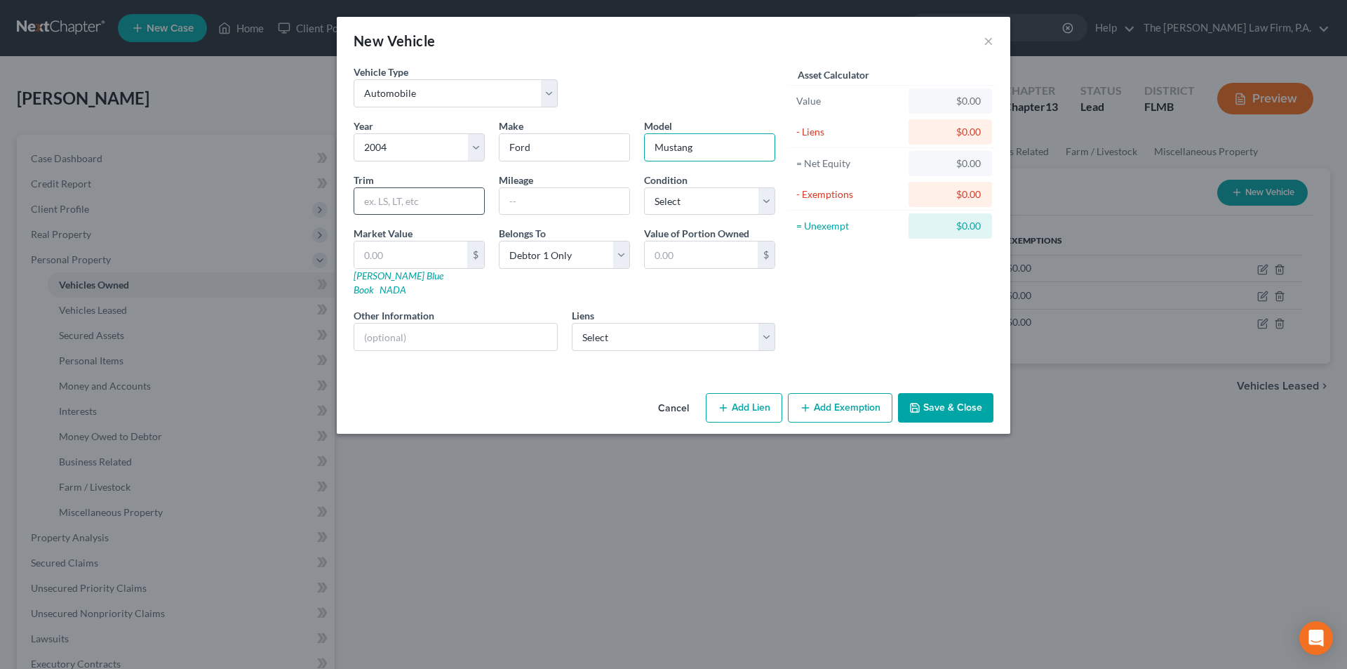
type input "Mustang"
click at [429, 199] on input "text" at bounding box center [419, 201] width 130 height 27
type input "GT"
click at [691, 196] on select "Select Excellent Very Good Good Fair Poor" at bounding box center [709, 201] width 131 height 28
select select "3"
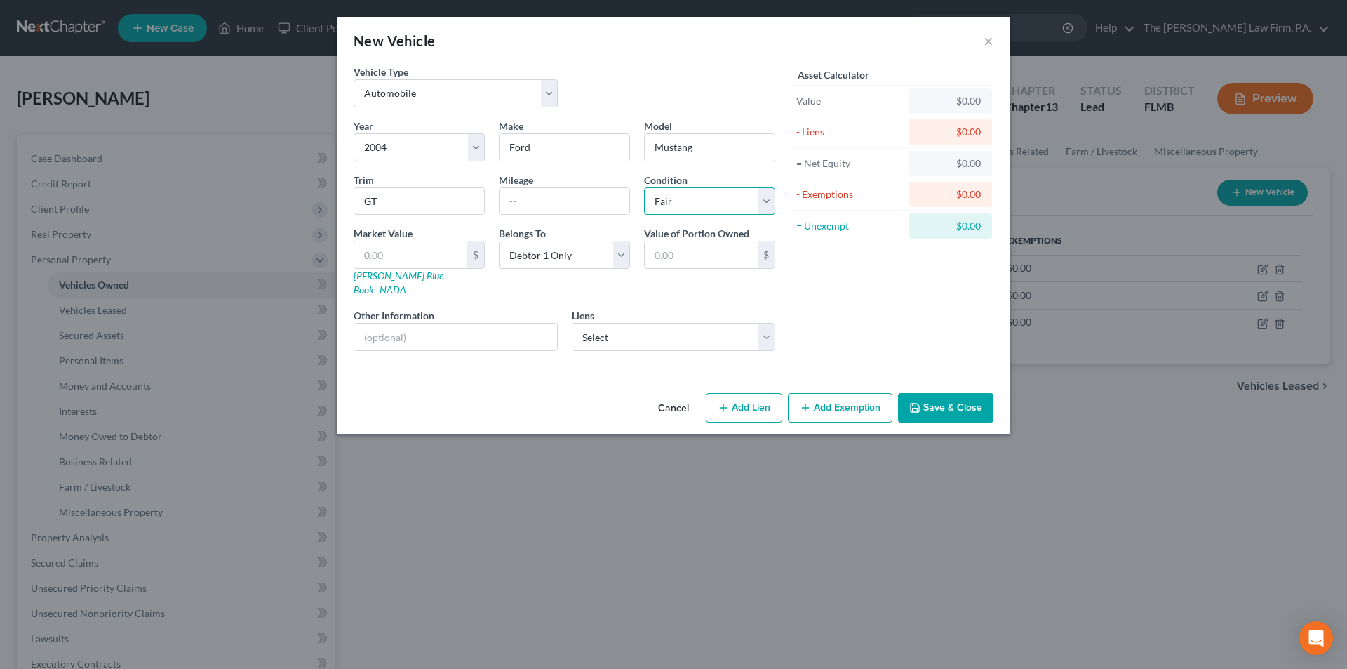
click at [644, 187] on select "Select Excellent Very Good Good Fair Poor" at bounding box center [709, 201] width 131 height 28
click at [393, 262] on input "text" at bounding box center [410, 254] width 113 height 27
type input "2"
type input "2.00"
type input "25"
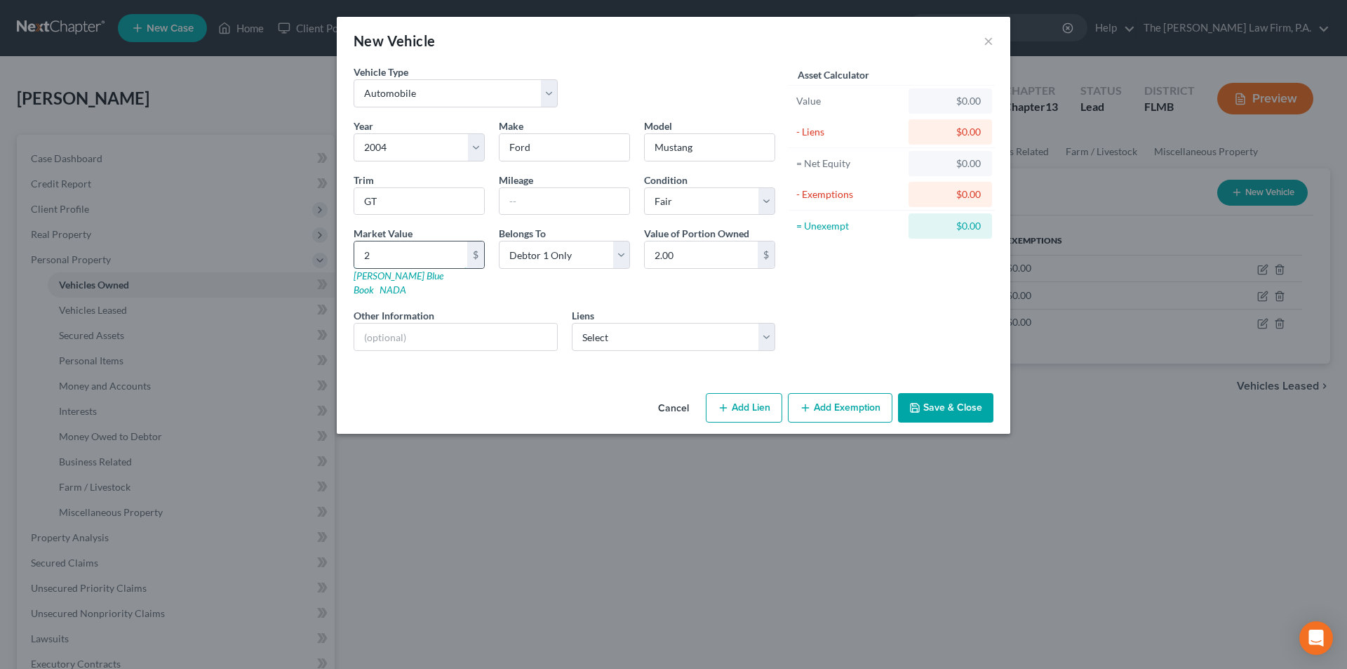
type input "25.00"
type input "250"
type input "250.00"
type input "2500"
type input "2,500.00"
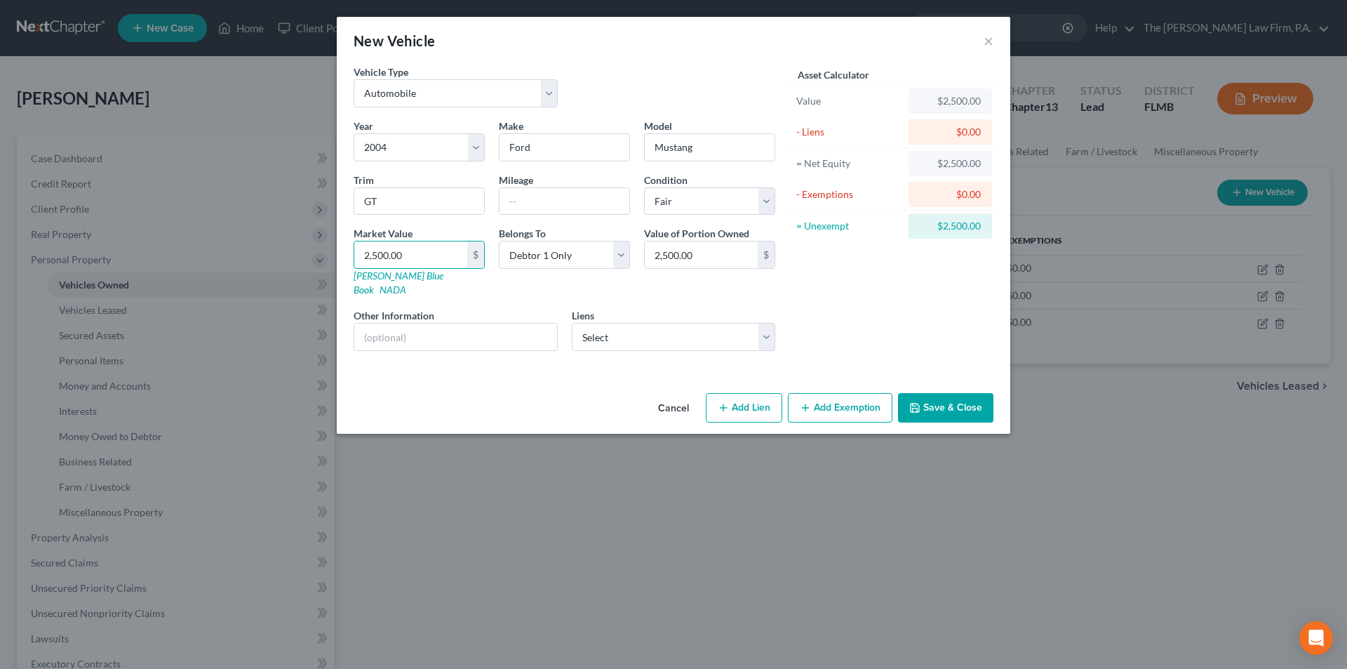
type input "2,500.00"
click at [947, 393] on button "Save & Close" at bounding box center [945, 407] width 95 height 29
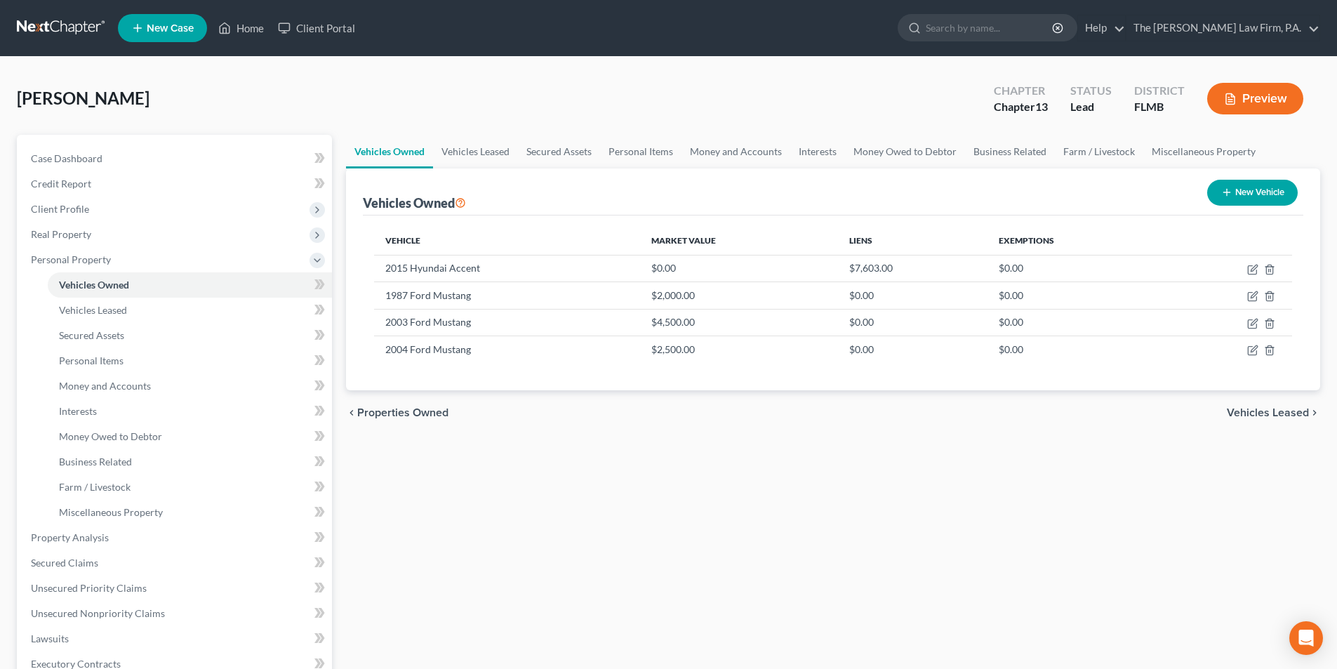
click at [1235, 194] on button "New Vehicle" at bounding box center [1252, 193] width 91 height 26
select select "0"
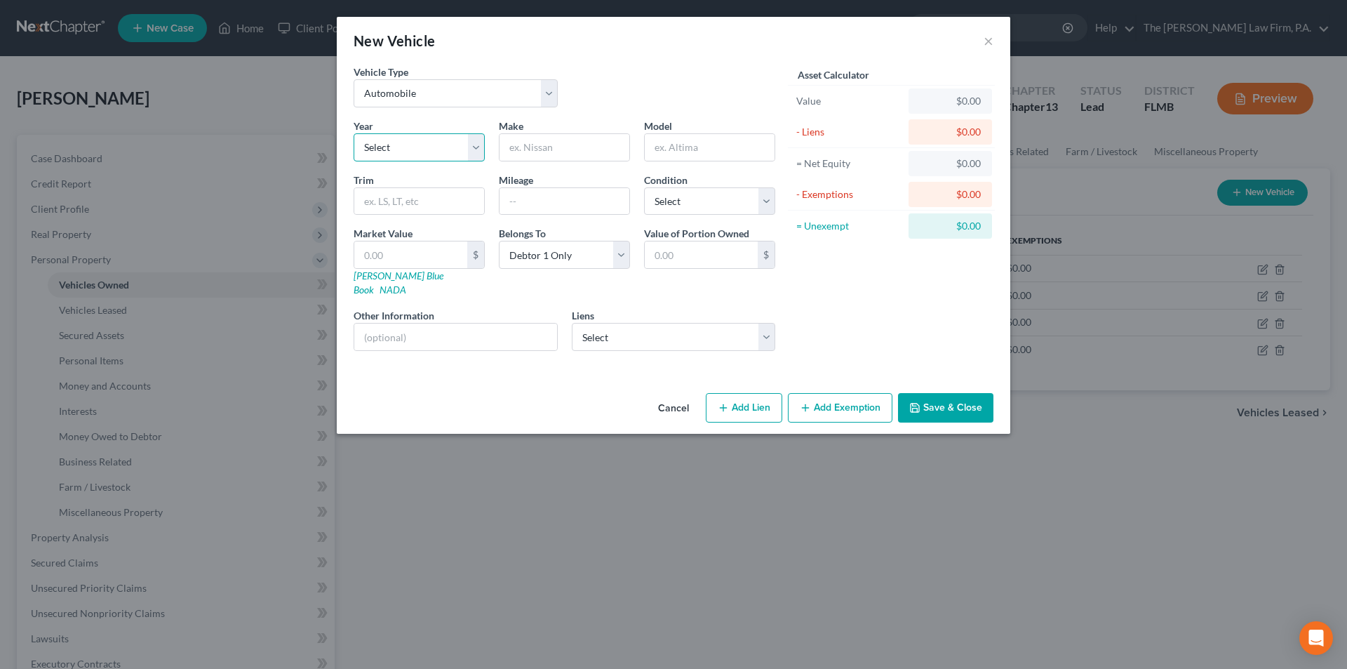
click at [414, 143] on select "Select 2026 2025 2024 2023 2022 2021 2020 2019 2018 2017 2016 2015 2014 2013 20…" at bounding box center [419, 147] width 131 height 28
select select "31"
click at [354, 133] on select "Select 2026 2025 2024 2023 2022 2021 2020 2019 2018 2017 2016 2015 2014 2013 20…" at bounding box center [419, 147] width 131 height 28
click at [525, 154] on input "text" at bounding box center [565, 147] width 130 height 27
type input "Ford"
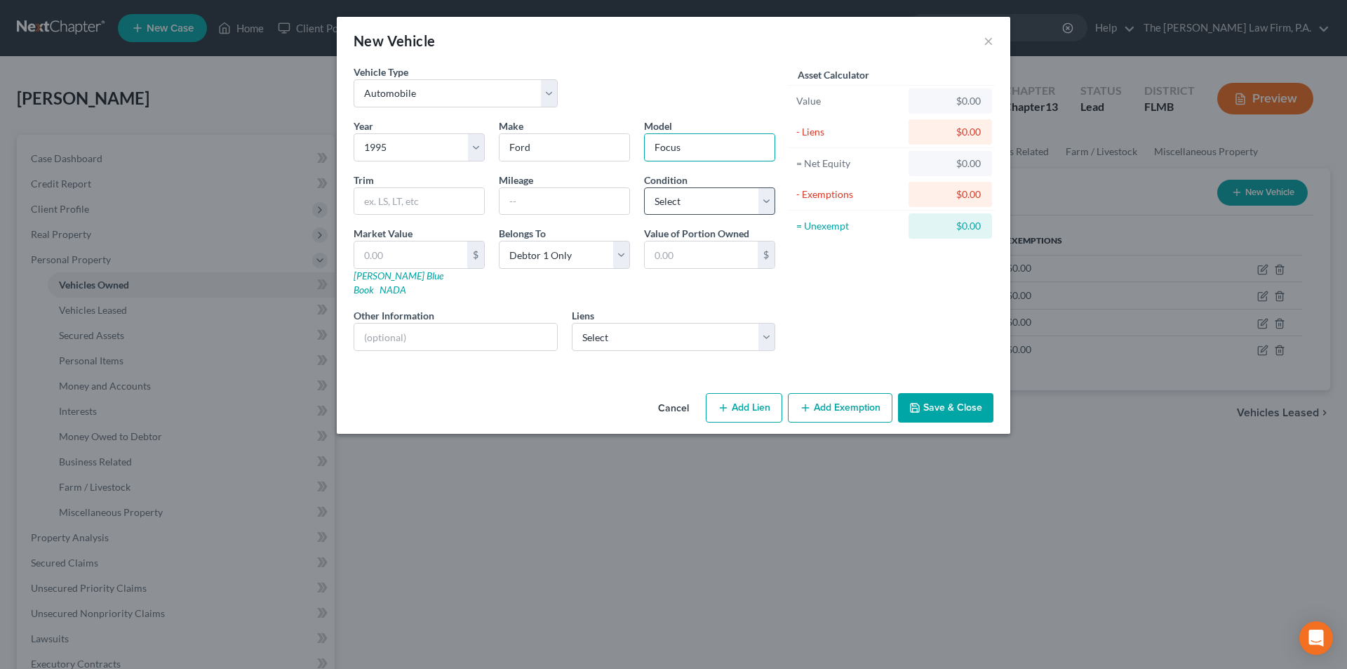
type input "Focus"
click at [685, 196] on select "Select Excellent Very Good Good Fair Poor" at bounding box center [709, 201] width 131 height 28
select select "4"
click at [644, 187] on select "Select Excellent Very Good Good Fair Poor" at bounding box center [709, 201] width 131 height 28
click at [394, 247] on input "text" at bounding box center [410, 254] width 113 height 27
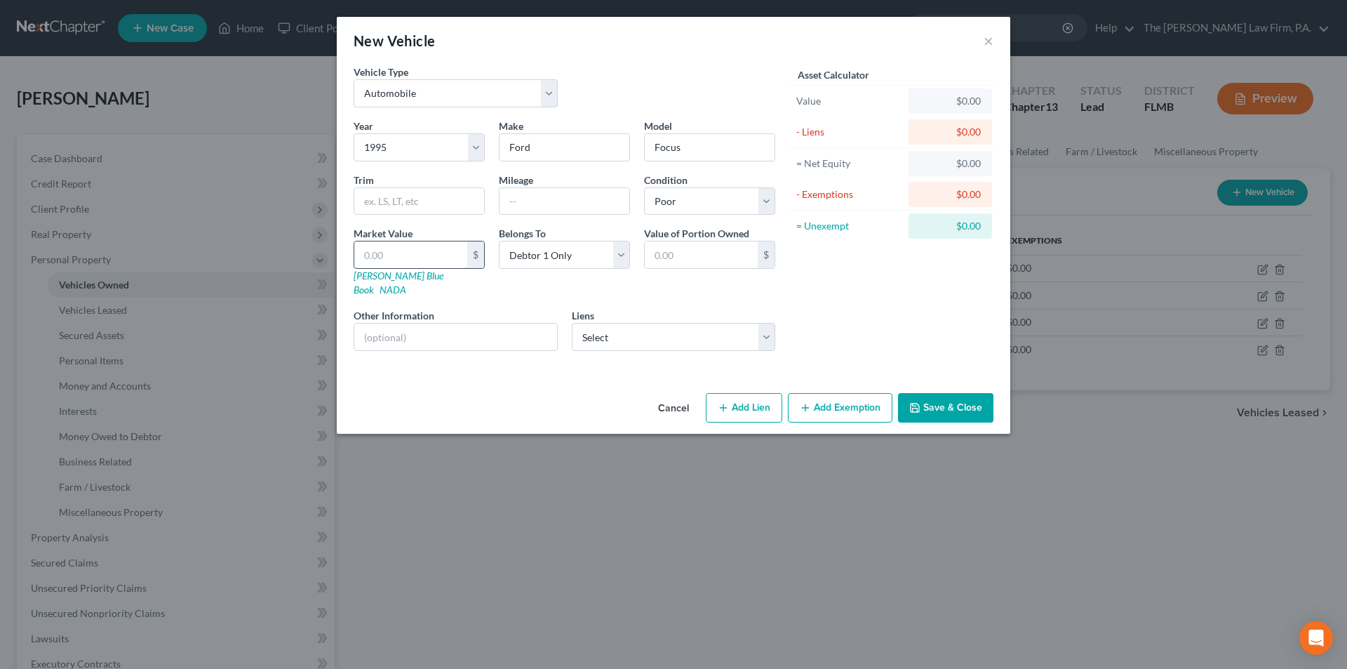
type input "2"
type input "2.00"
type input "20"
type input "20.00"
type input "200"
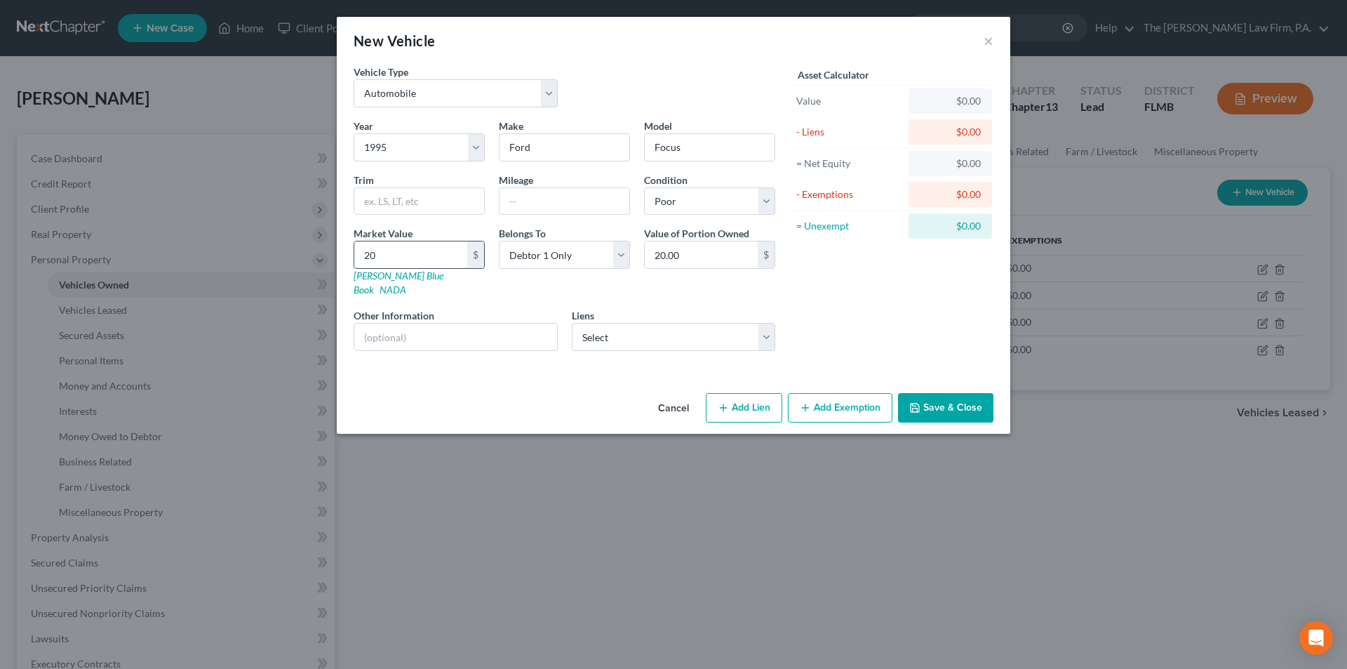
type input "200.00"
click at [959, 400] on button "Save & Close" at bounding box center [945, 407] width 95 height 29
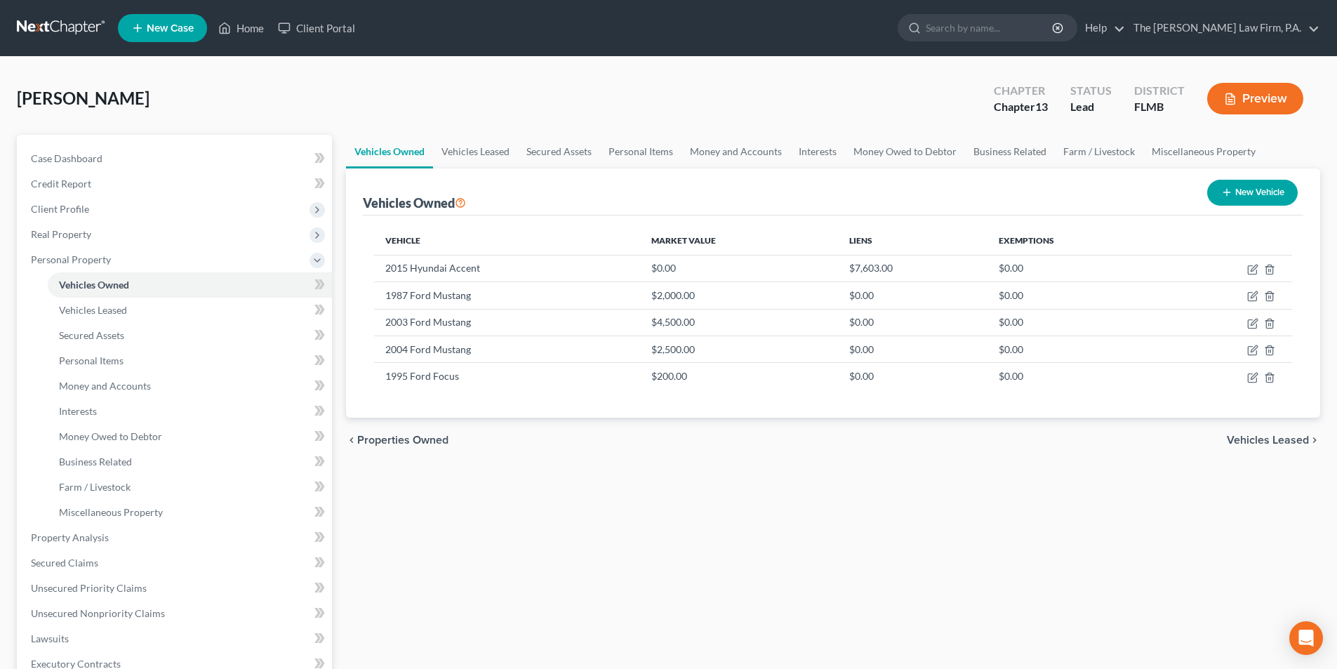
click at [1246, 196] on button "New Vehicle" at bounding box center [1252, 193] width 91 height 26
select select "0"
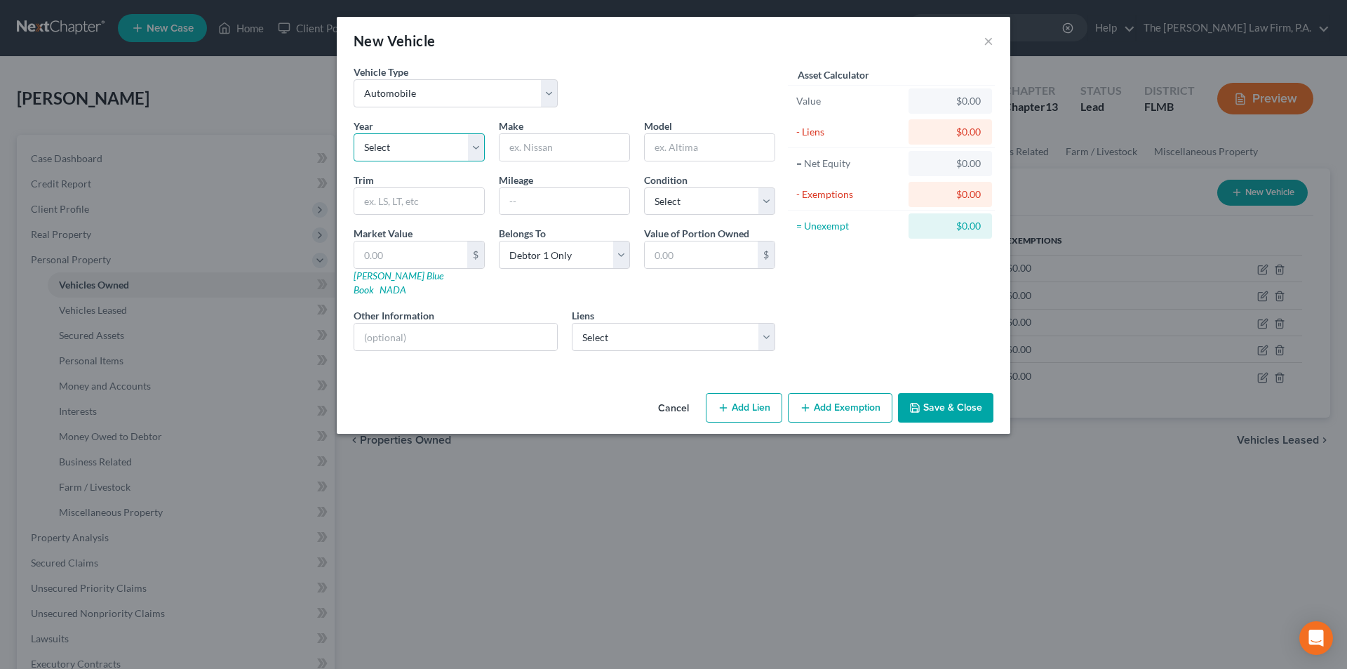
click at [390, 152] on select "Select 2026 2025 2024 2023 2022 2021 2020 2019 2018 2017 2016 2015 2014 2013 20…" at bounding box center [419, 147] width 131 height 28
select select "13"
click at [354, 133] on select "Select 2026 2025 2024 2023 2022 2021 2020 2019 2018 2017 2016 2015 2014 2013 20…" at bounding box center [419, 147] width 131 height 28
click at [533, 148] on input "text" at bounding box center [565, 147] width 130 height 27
type input "Dodge"
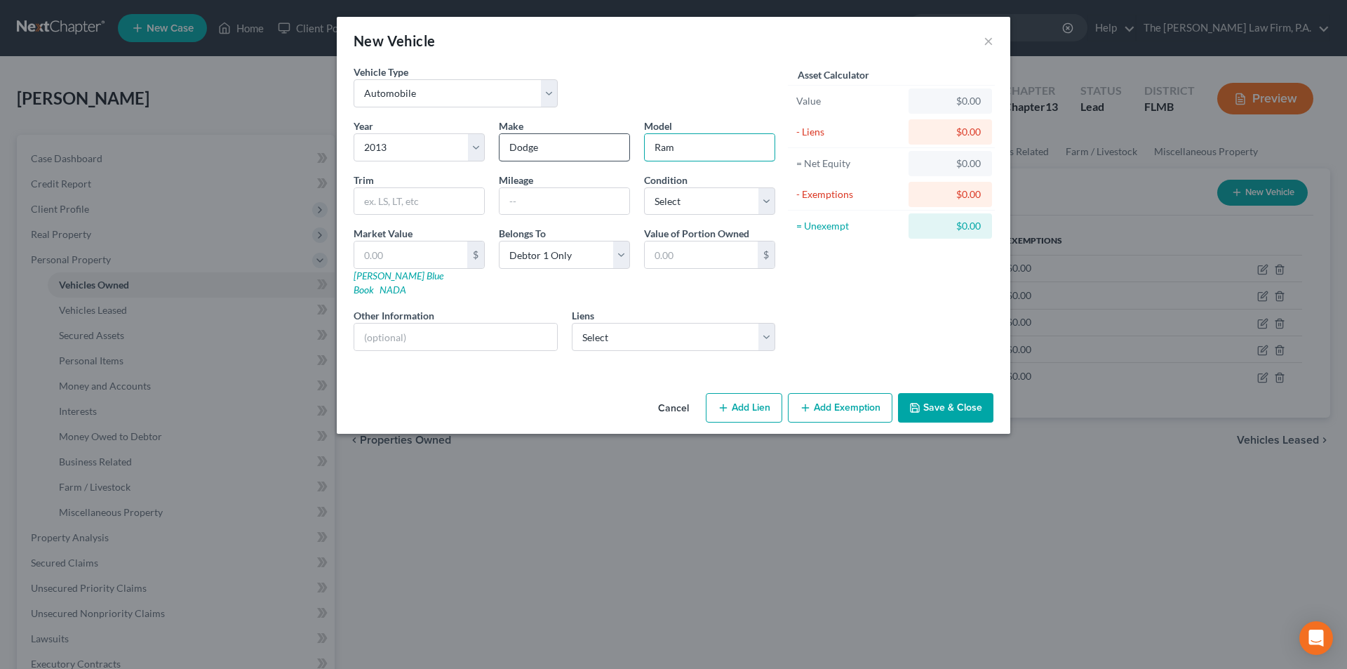
type input "Ram"
type input "3500"
click at [726, 203] on select "Select Excellent Very Good Good Fair Poor" at bounding box center [709, 201] width 131 height 28
select select "4"
click at [644, 187] on select "Select Excellent Very Good Good Fair Poor" at bounding box center [709, 201] width 131 height 28
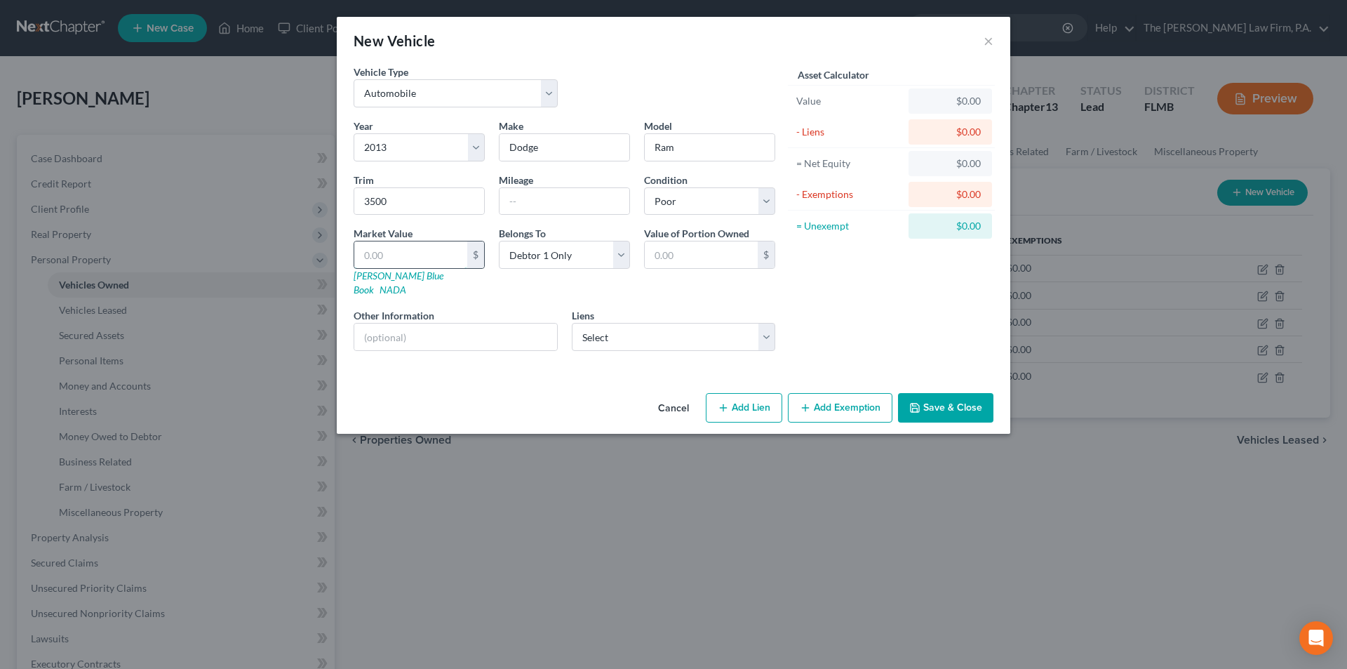
click at [414, 257] on input "text" at bounding box center [410, 254] width 113 height 27
type input "1"
type input "1.00"
type input "15"
type input "15.00"
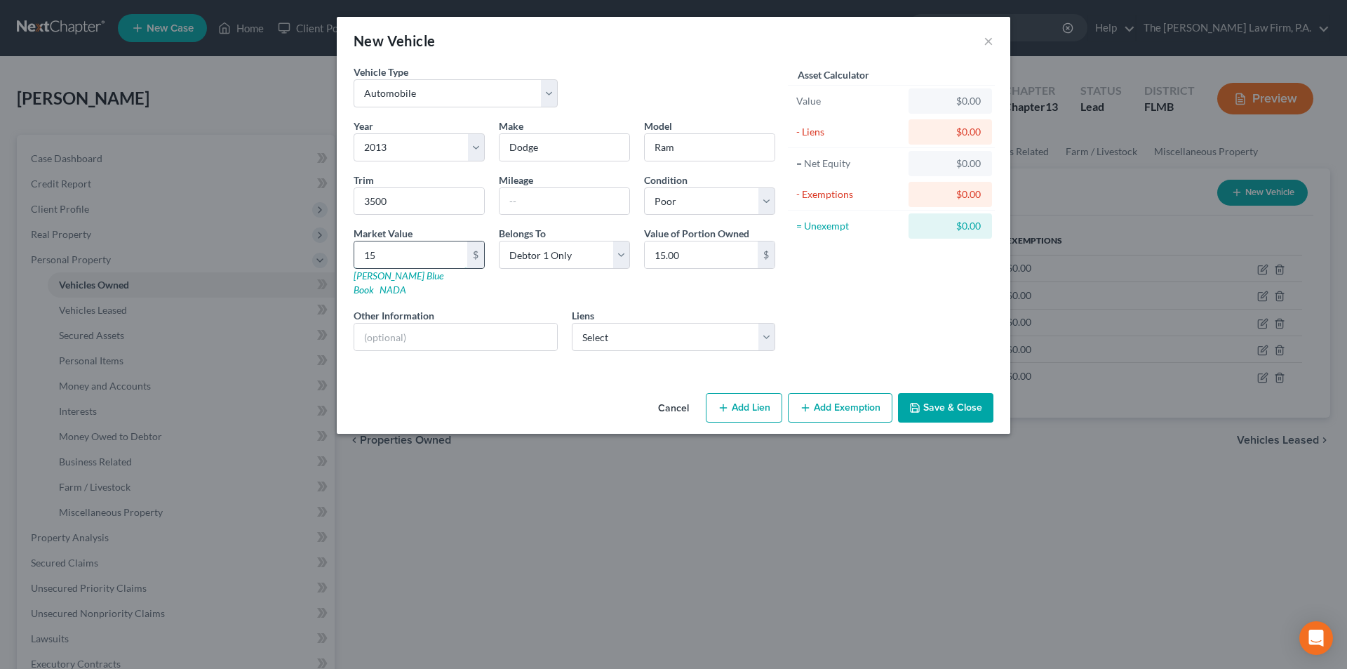
type input "150"
type input "150.00"
type input "1500"
type input "1,500.00"
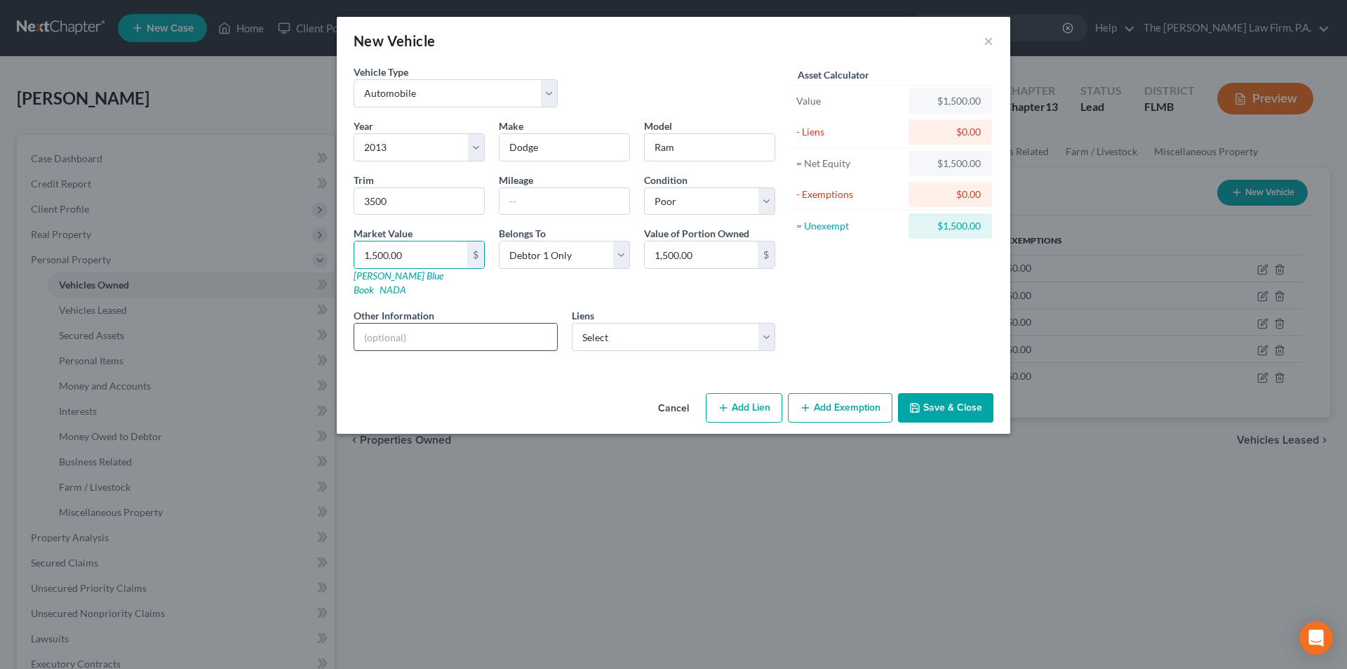
click at [371, 333] on input "text" at bounding box center [455, 336] width 203 height 27
type input "this vehicle has a blown head gasket and other mechanical issues and does not r…"
click at [931, 393] on button "Save & Close" at bounding box center [945, 407] width 95 height 29
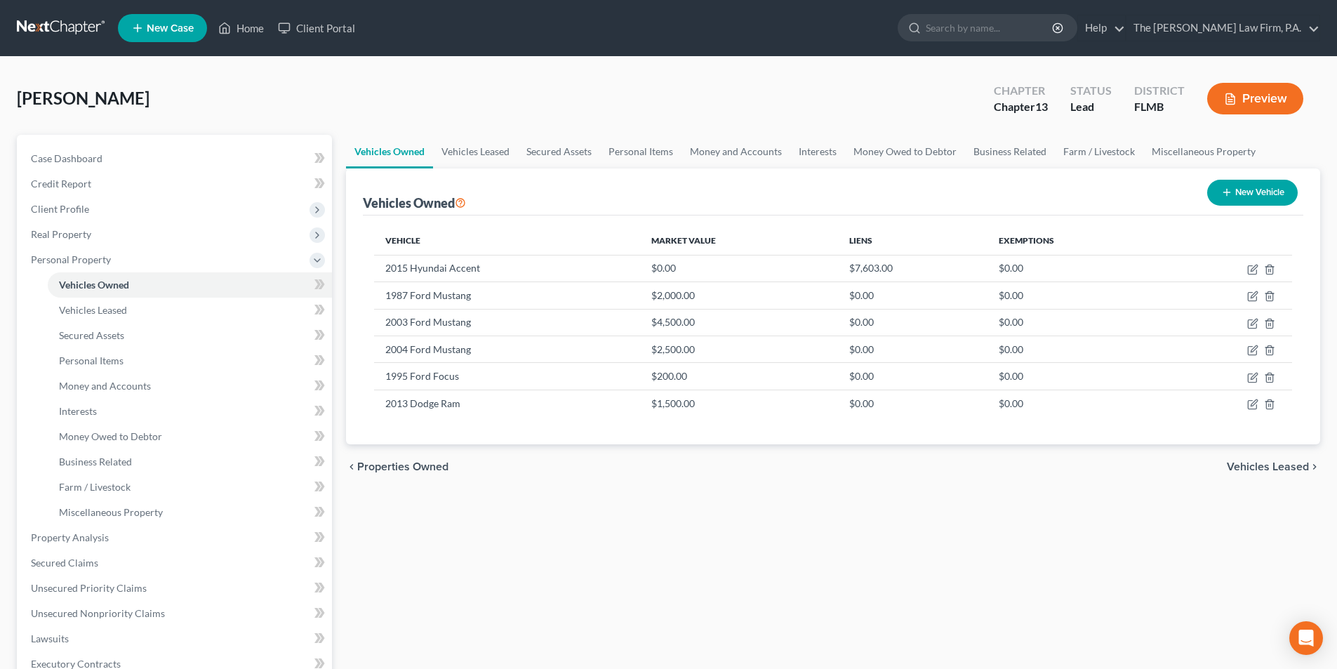
click at [1264, 186] on button "New Vehicle" at bounding box center [1252, 193] width 91 height 26
select select "0"
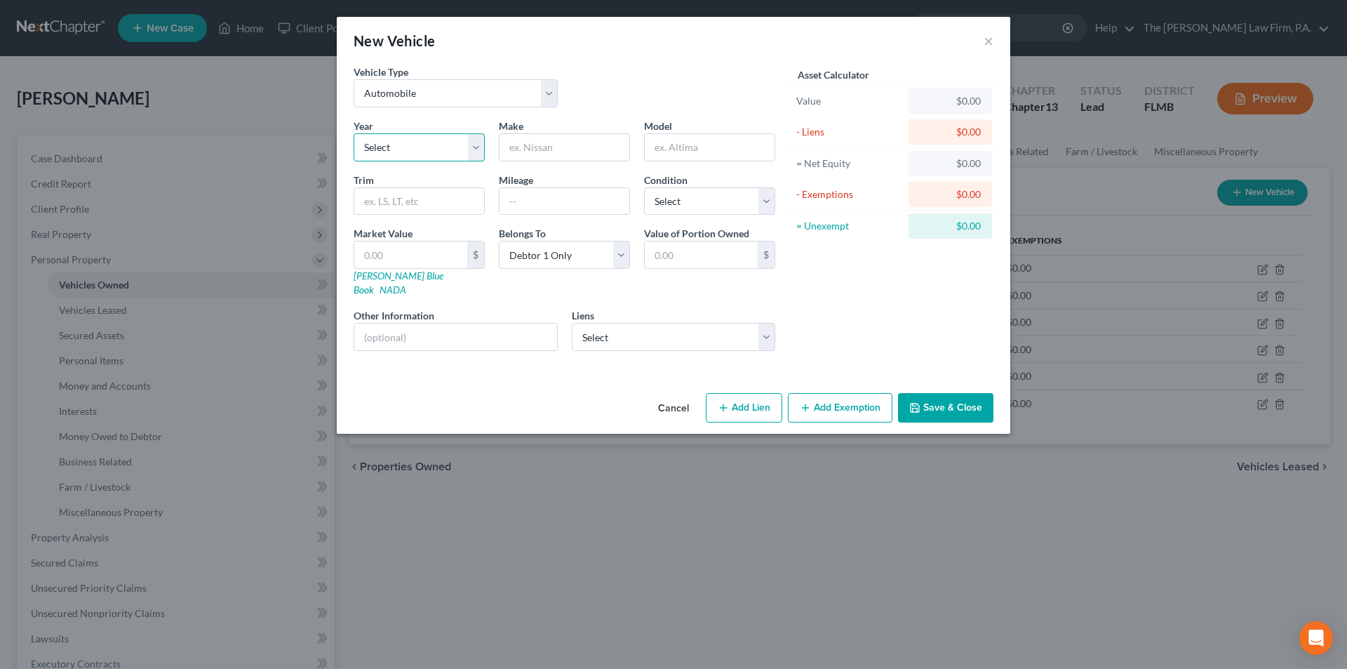
click at [452, 159] on select "Select 2026 2025 2024 2023 2022 2021 2020 2019 2018 2017 2016 2015 2014 2013 20…" at bounding box center [419, 147] width 131 height 28
select select "32"
click at [354, 133] on select "Select 2026 2025 2024 2023 2022 2021 2020 2019 2018 2017 2016 2015 2014 2013 20…" at bounding box center [419, 147] width 131 height 28
click at [530, 145] on input "text" at bounding box center [565, 147] width 130 height 27
type input "Honda"
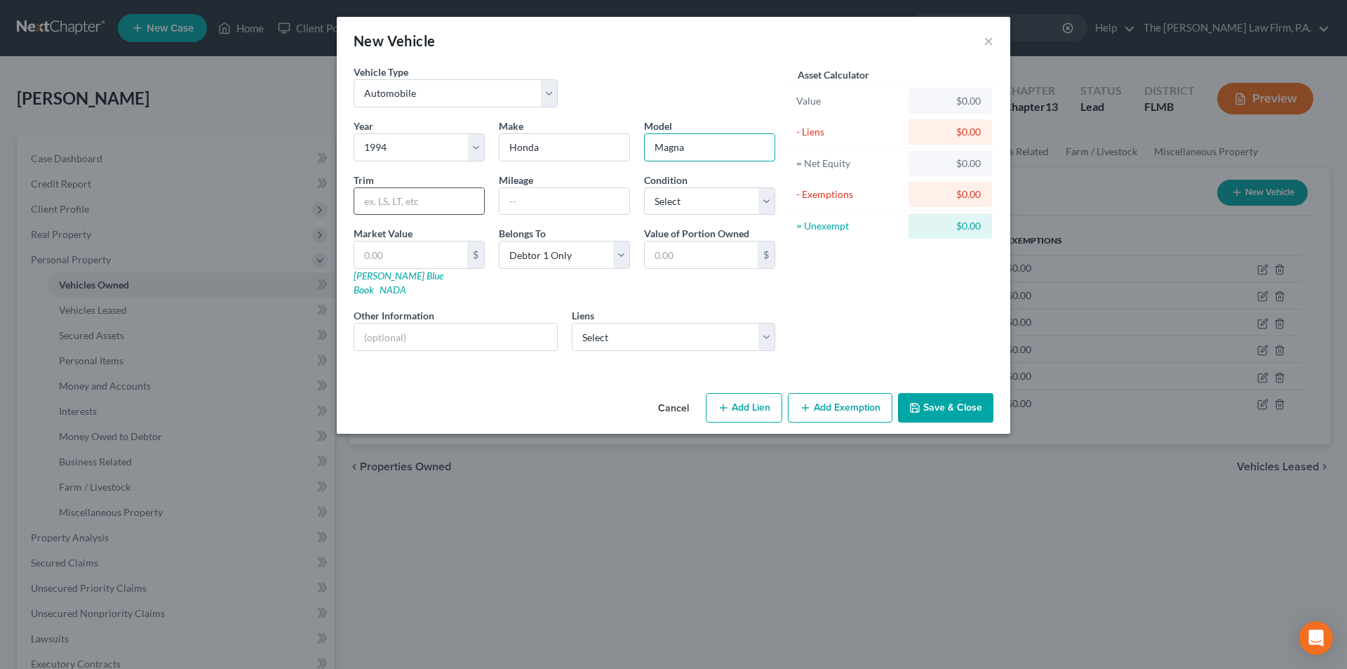
type input "Magna"
click at [467, 206] on input "text" at bounding box center [419, 201] width 130 height 27
type input "750"
click at [664, 203] on select "Select Excellent Very Good Good Fair Poor" at bounding box center [709, 201] width 131 height 28
select select "3"
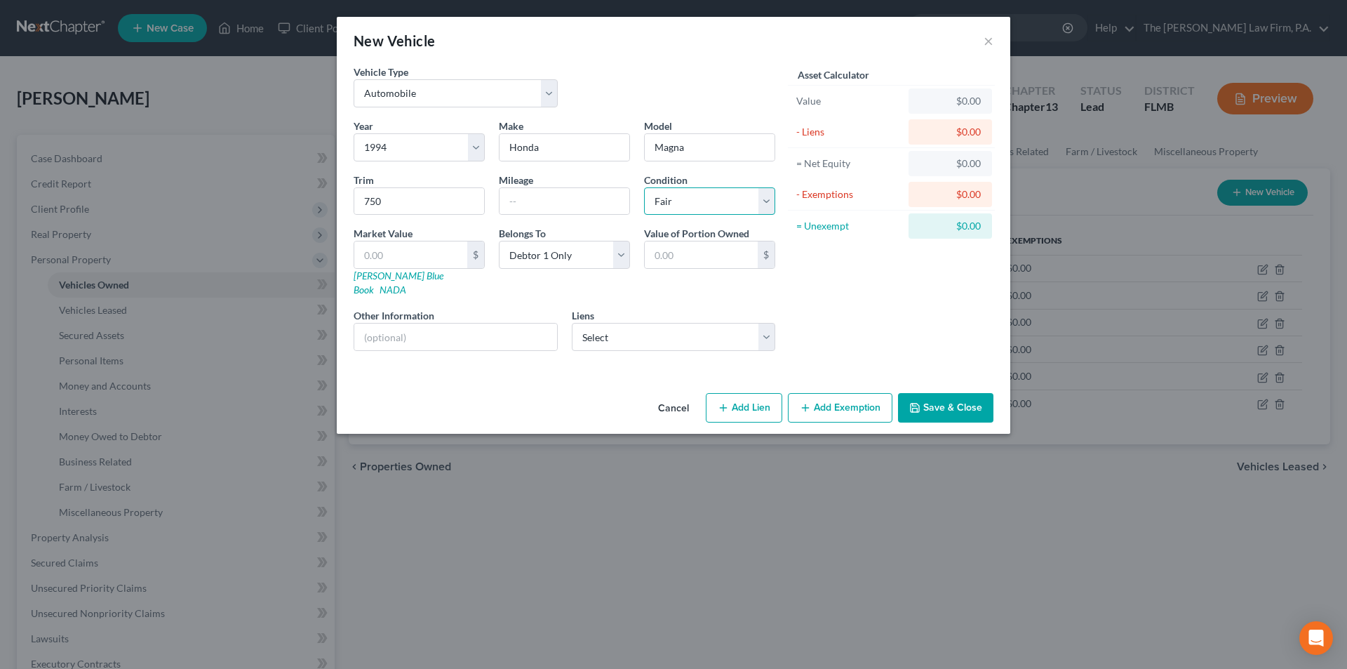
click at [644, 187] on select "Select Excellent Very Good Good Fair Poor" at bounding box center [709, 201] width 131 height 28
click at [420, 258] on input "text" at bounding box center [410, 254] width 113 height 27
type input "1"
type input "1.00"
type input "15"
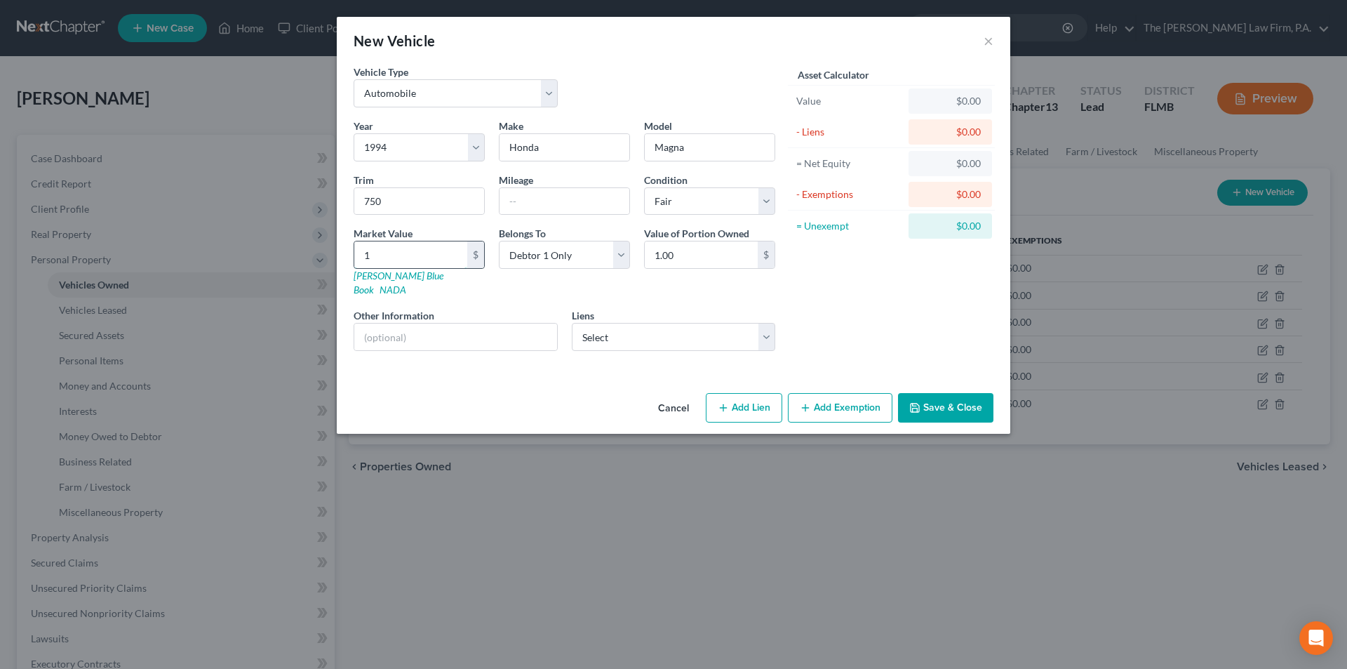
type input "15.00"
type input "150"
type input "150.00"
type input "1500"
type input "1,500.00"
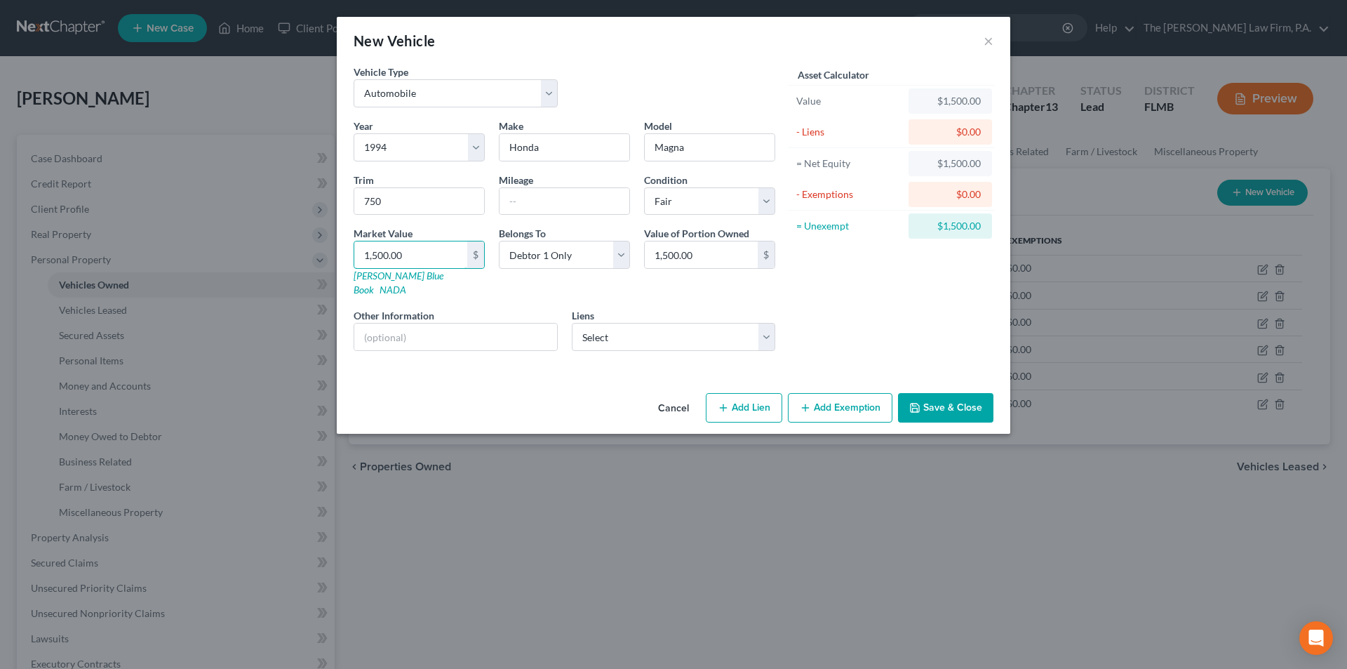
type input "1,500.00"
click at [966, 393] on button "Save & Close" at bounding box center [945, 407] width 95 height 29
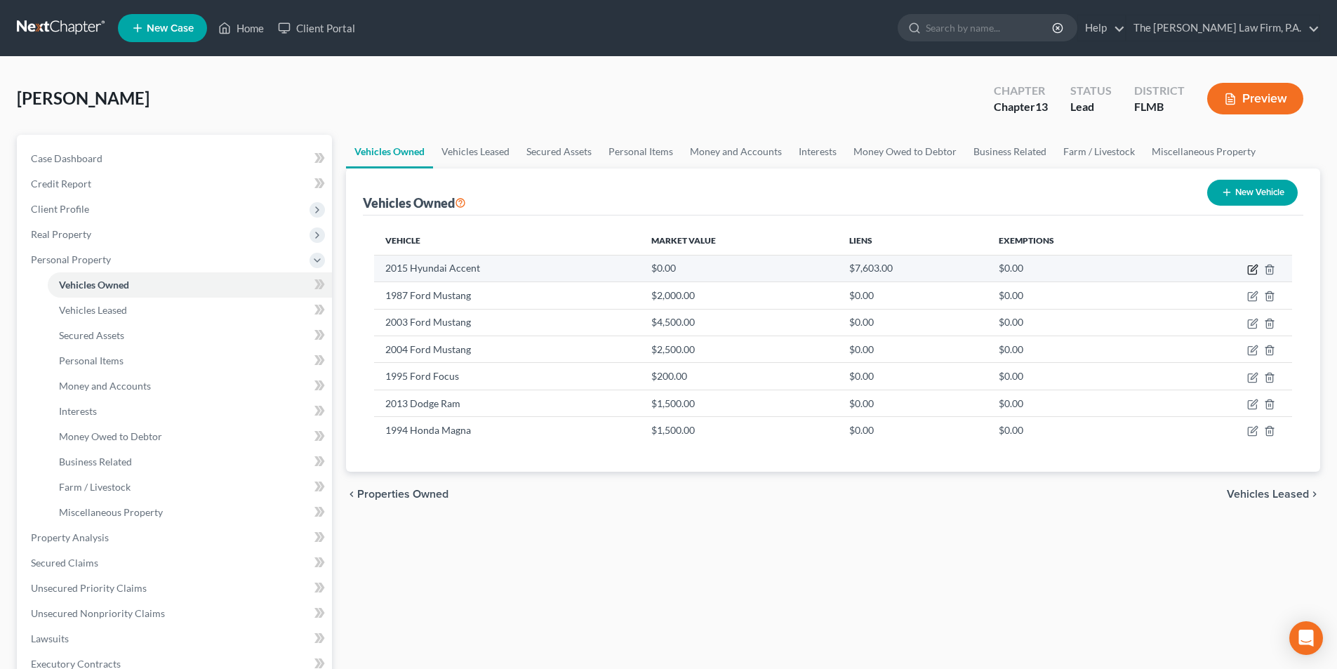
click at [1248, 271] on icon "button" at bounding box center [1252, 270] width 8 height 8
select select "0"
select select "11"
select select "3"
select select "0"
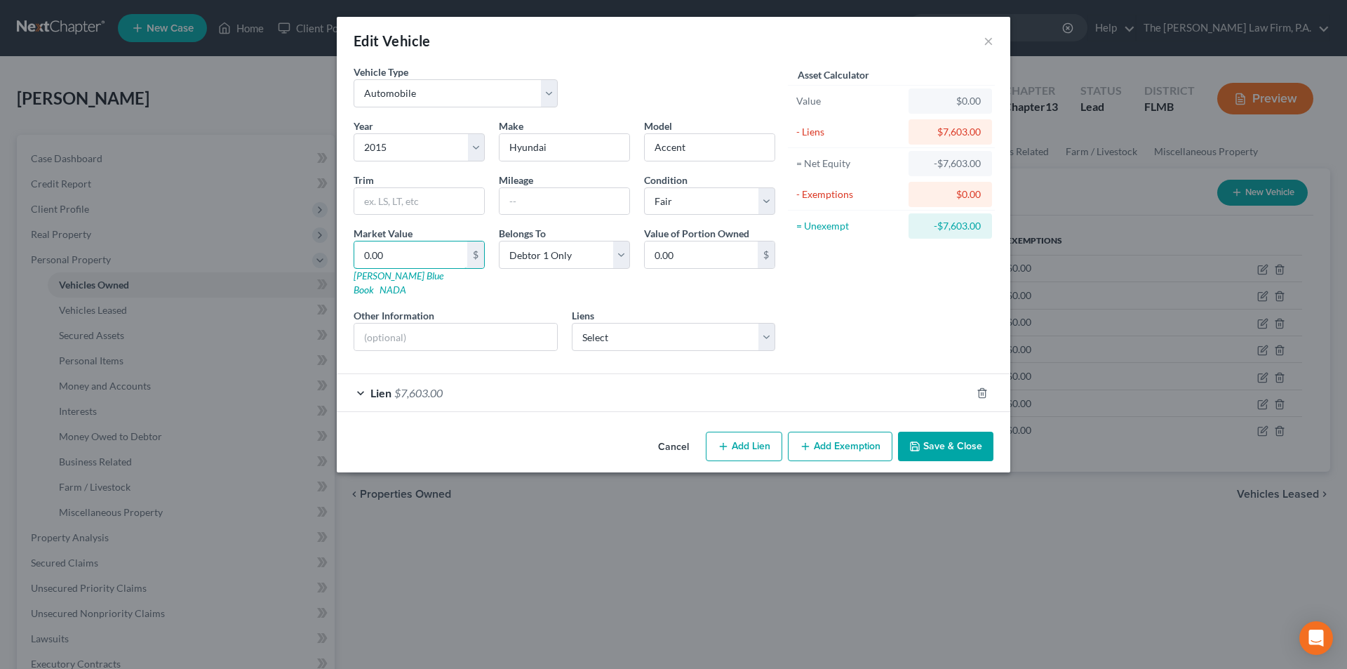
type input "4"
type input "4.00"
type input "45"
type input "45.00"
type input "450"
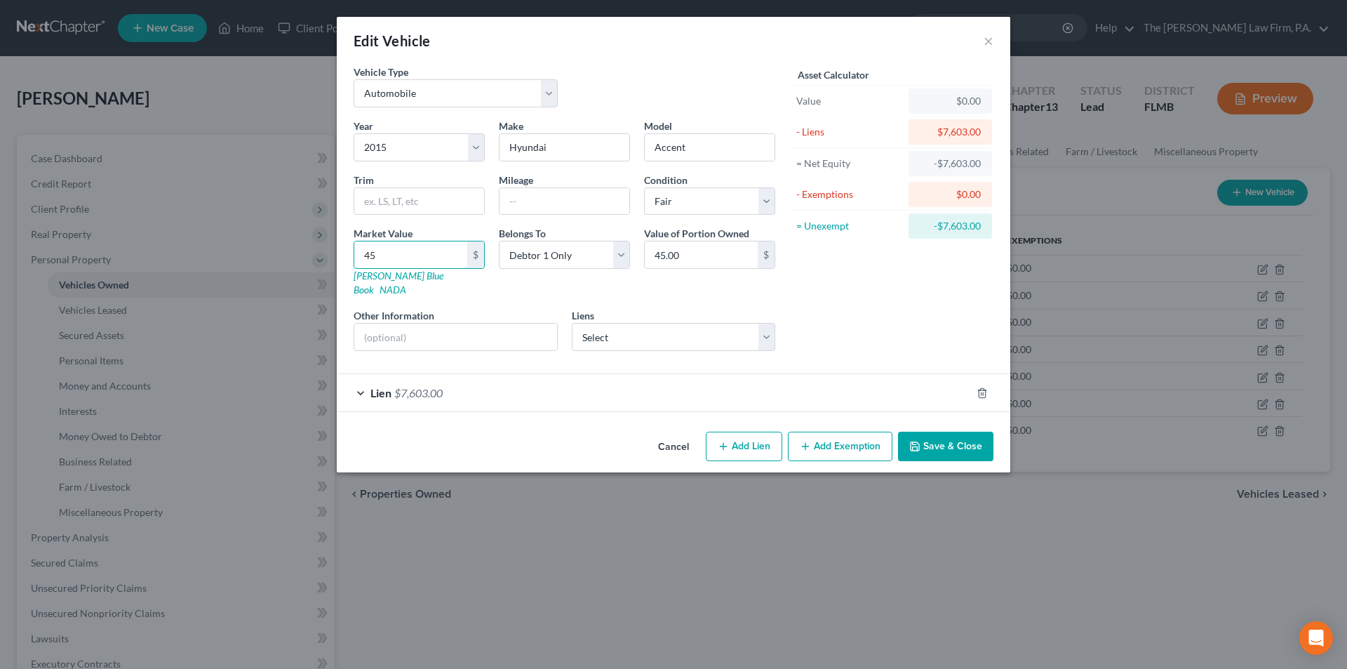
type input "450.00"
type input "4500"
type input "4,500.00"
drag, startPoint x: 822, startPoint y: 290, endPoint x: 860, endPoint y: 322, distance: 49.2
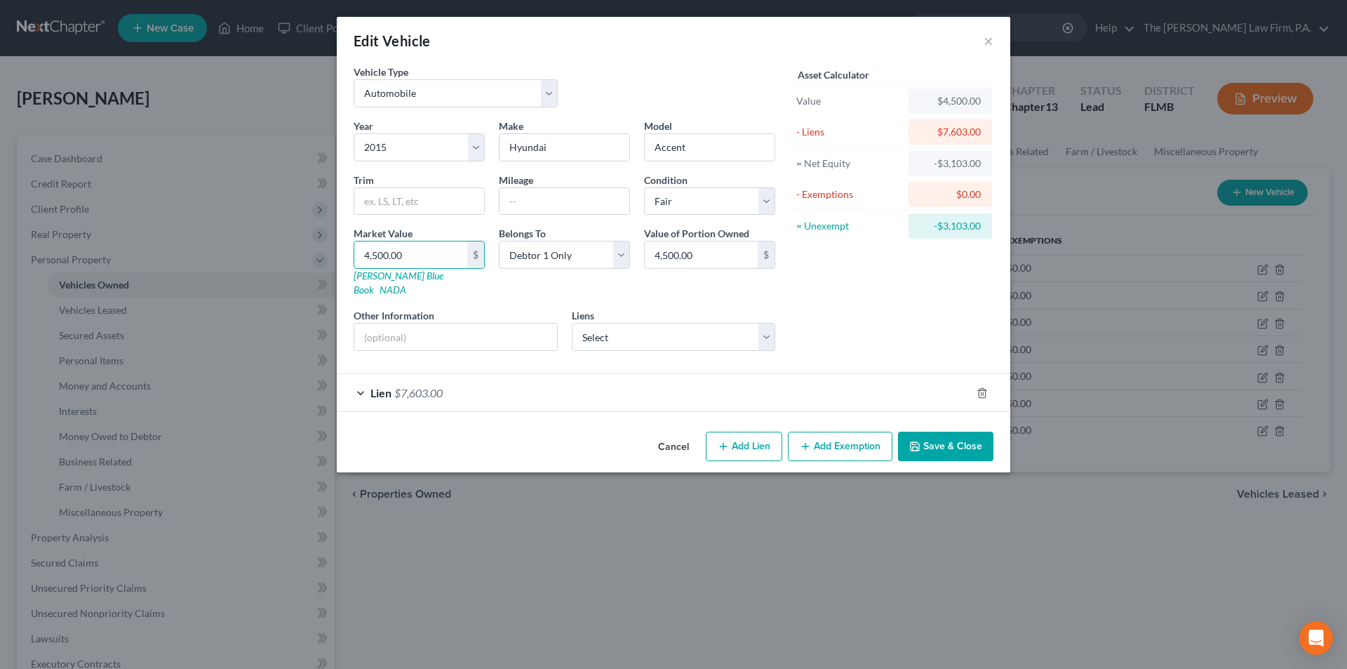
click at [824, 291] on div "Asset Calculator Value $4,500.00 - Liens $7,603.00 = Net Equity -$3,103.00 - Ex…" at bounding box center [891, 214] width 218 height 298
click at [944, 436] on button "Save & Close" at bounding box center [945, 446] width 95 height 29
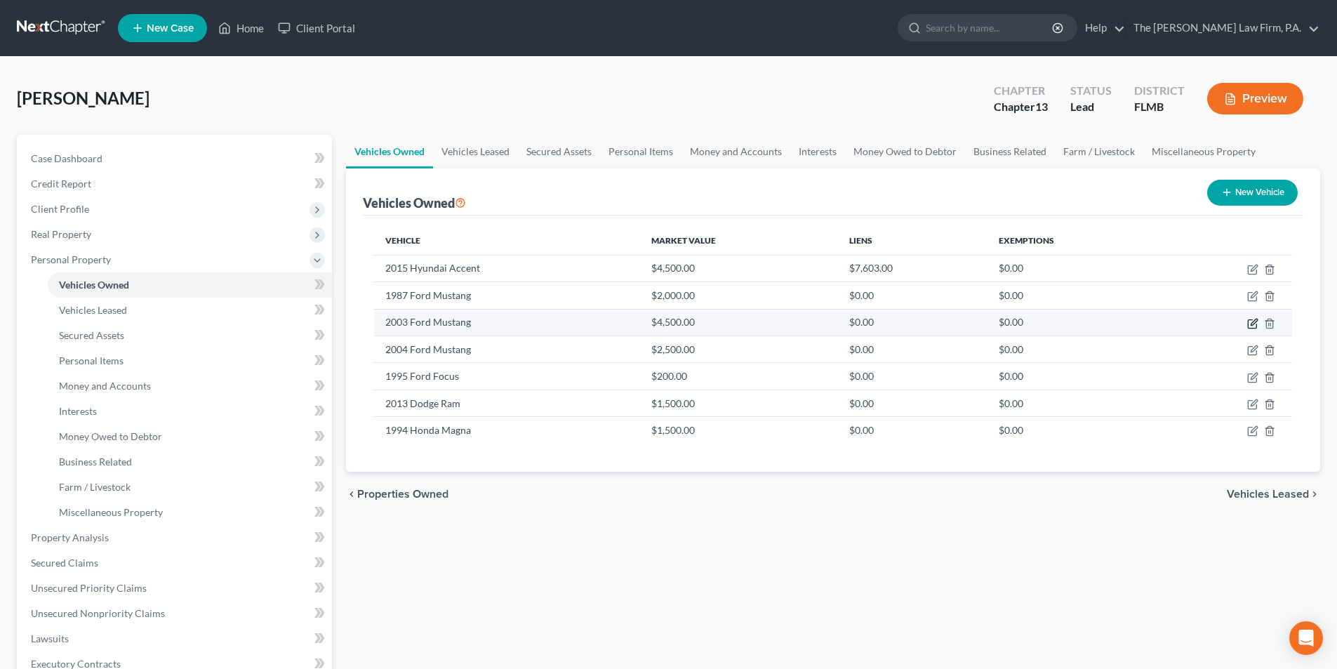
click at [1252, 326] on icon "button" at bounding box center [1252, 323] width 11 height 11
select select "0"
select select "23"
select select "3"
select select "0"
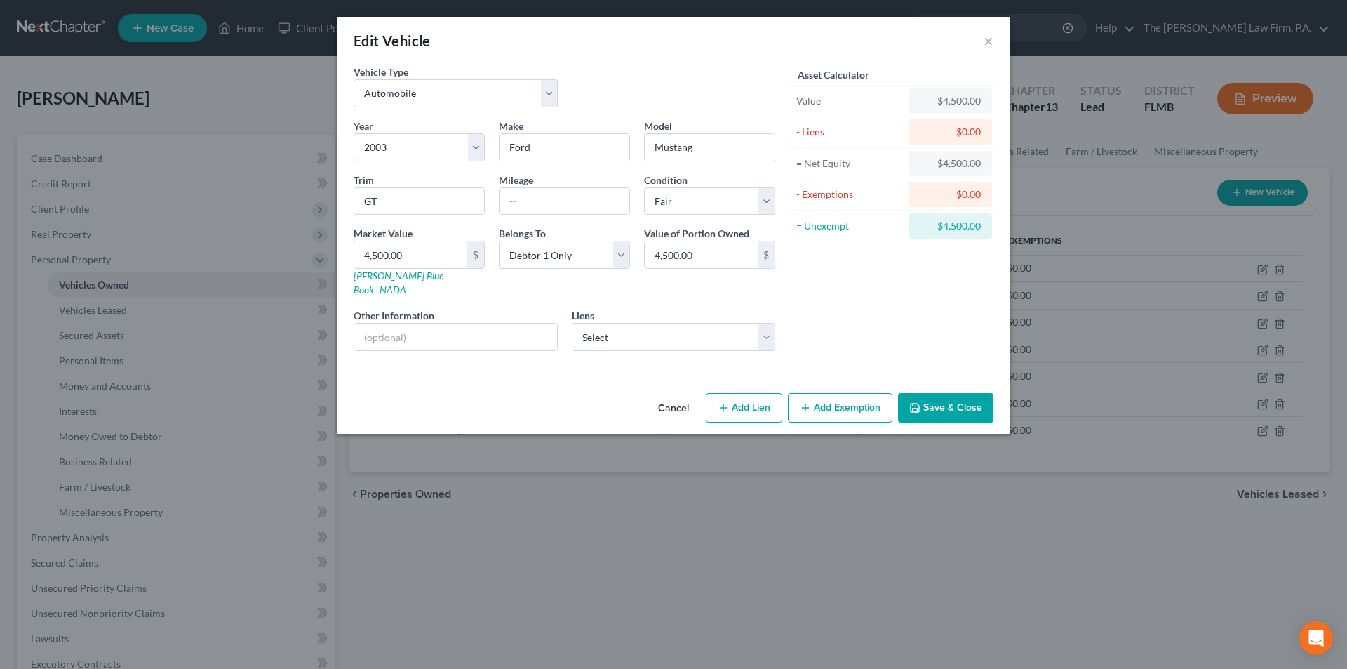
click at [837, 397] on button "Add Exemption" at bounding box center [840, 407] width 105 height 29
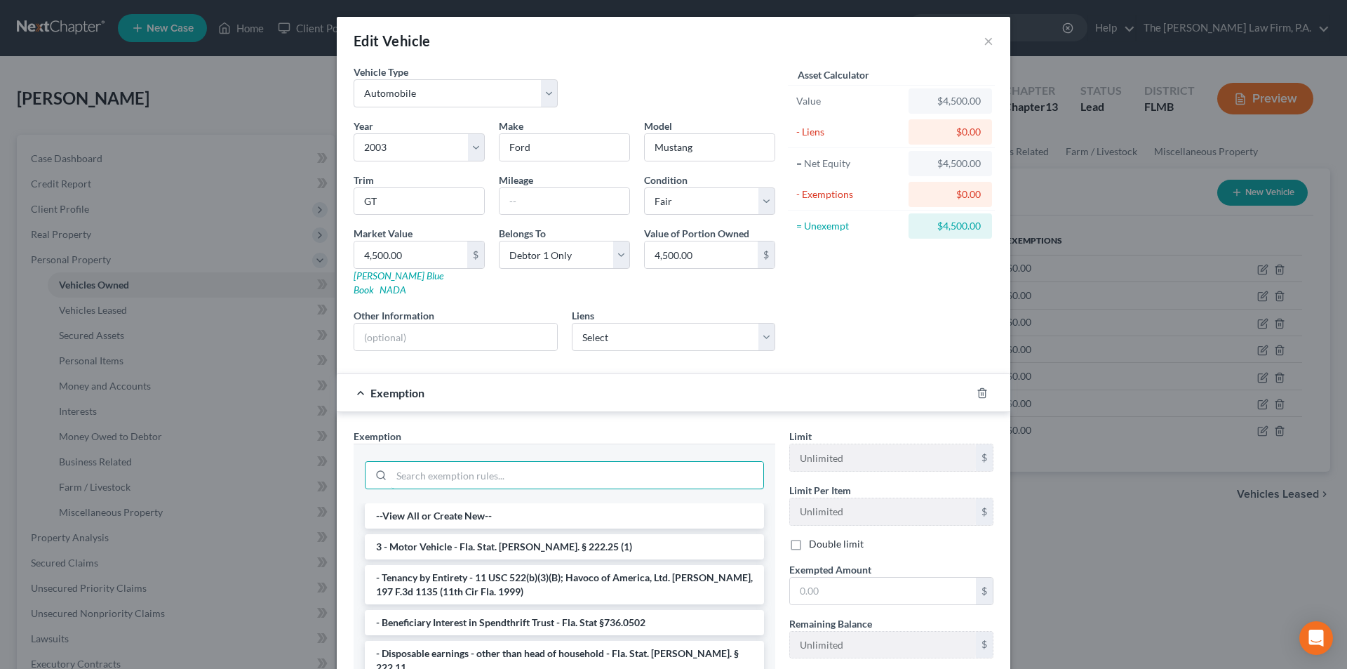
drag, startPoint x: 531, startPoint y: 455, endPoint x: 545, endPoint y: 446, distance: 16.6
click at [532, 462] on input "search" at bounding box center [578, 475] width 372 height 27
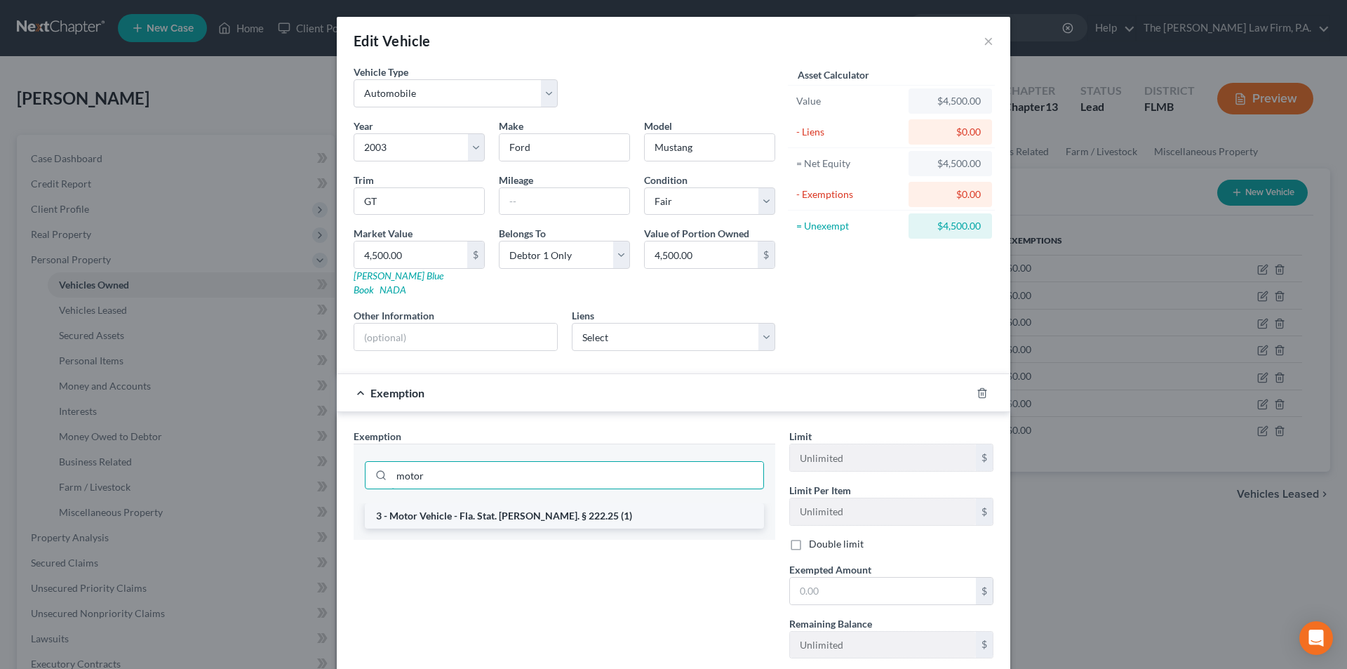
type input "motor"
click at [573, 503] on li "3 - Motor Vehicle - Fla. Stat. [PERSON_NAME]. § 222.25 (1)" at bounding box center [564, 515] width 399 height 25
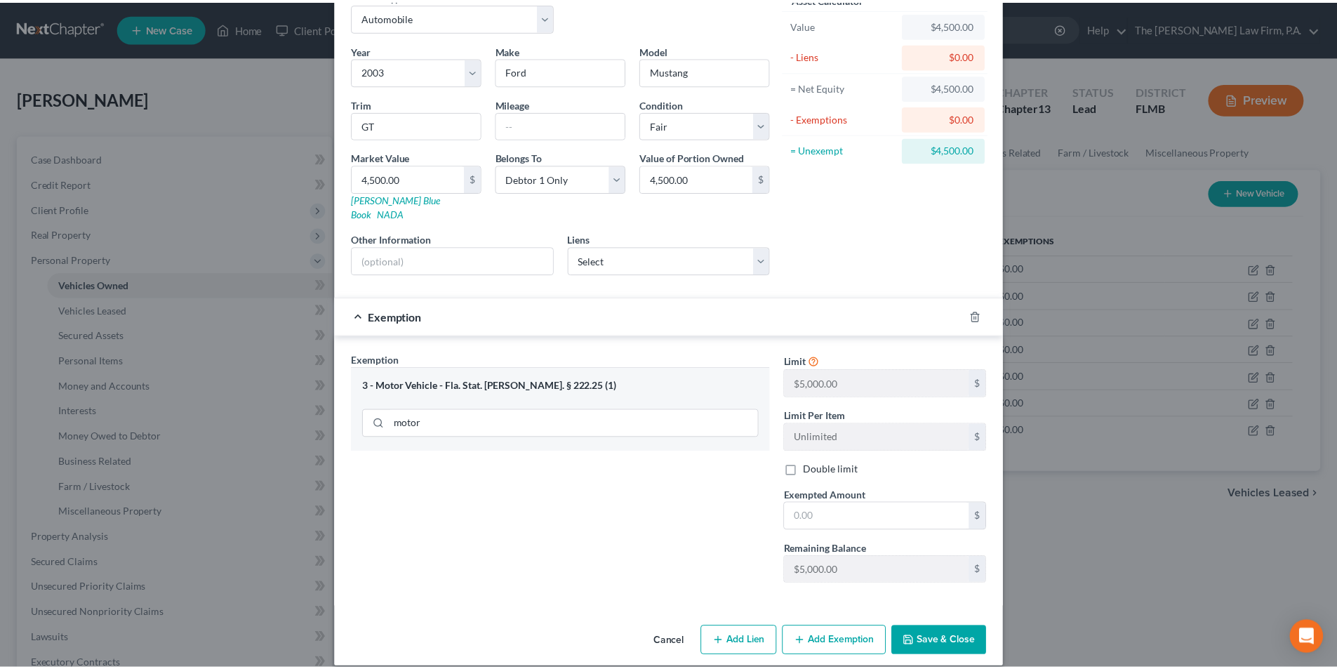
scroll to position [78, 0]
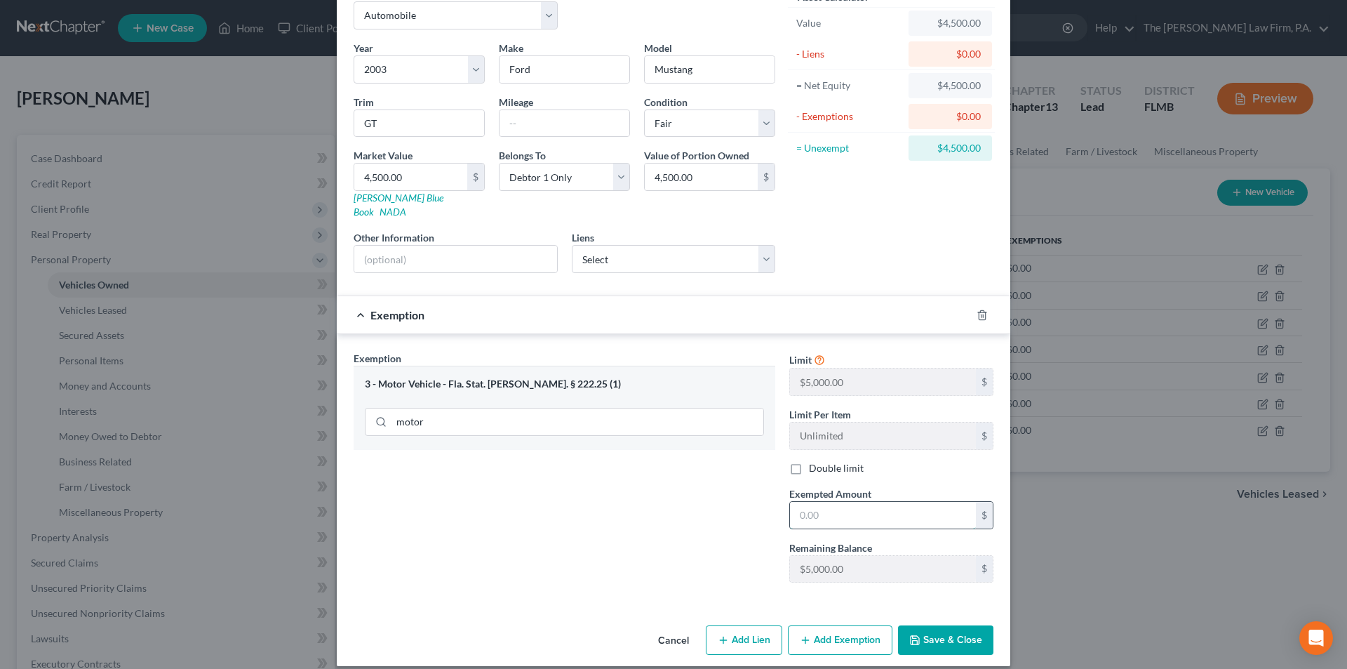
click at [822, 512] on input "text" at bounding box center [883, 515] width 186 height 27
type input "4,500.00"
click at [933, 625] on button "Save & Close" at bounding box center [945, 639] width 95 height 29
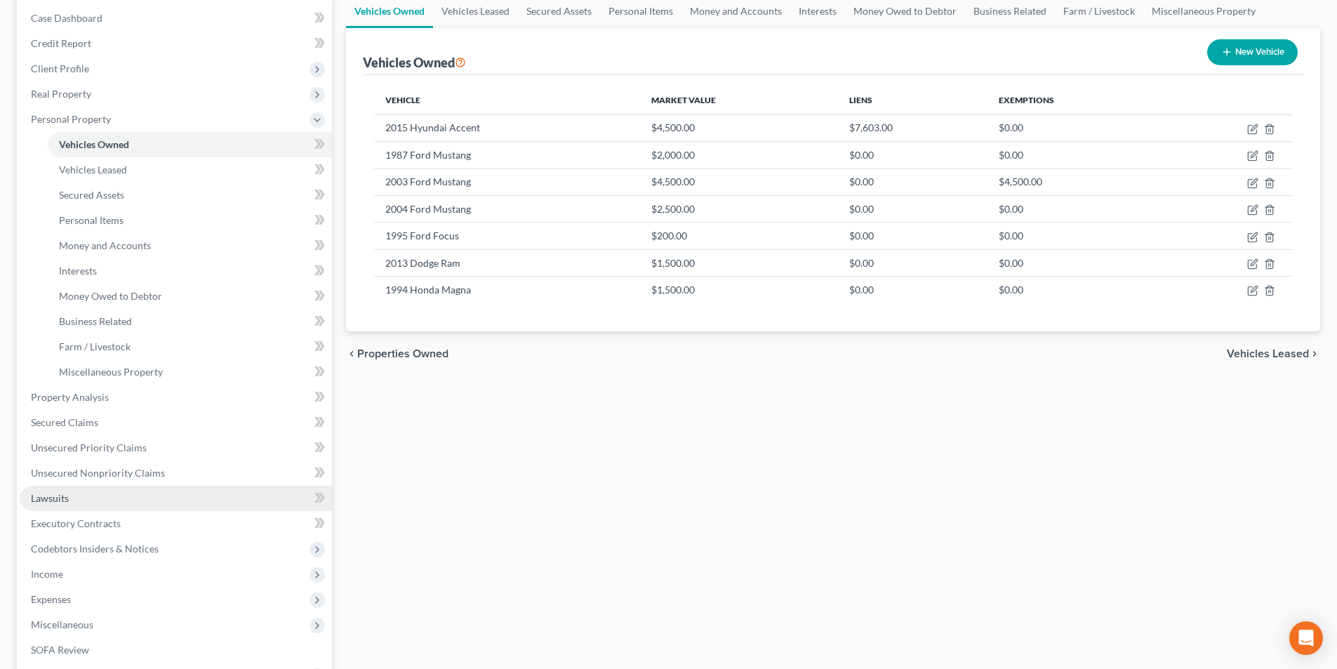
scroll to position [211, 0]
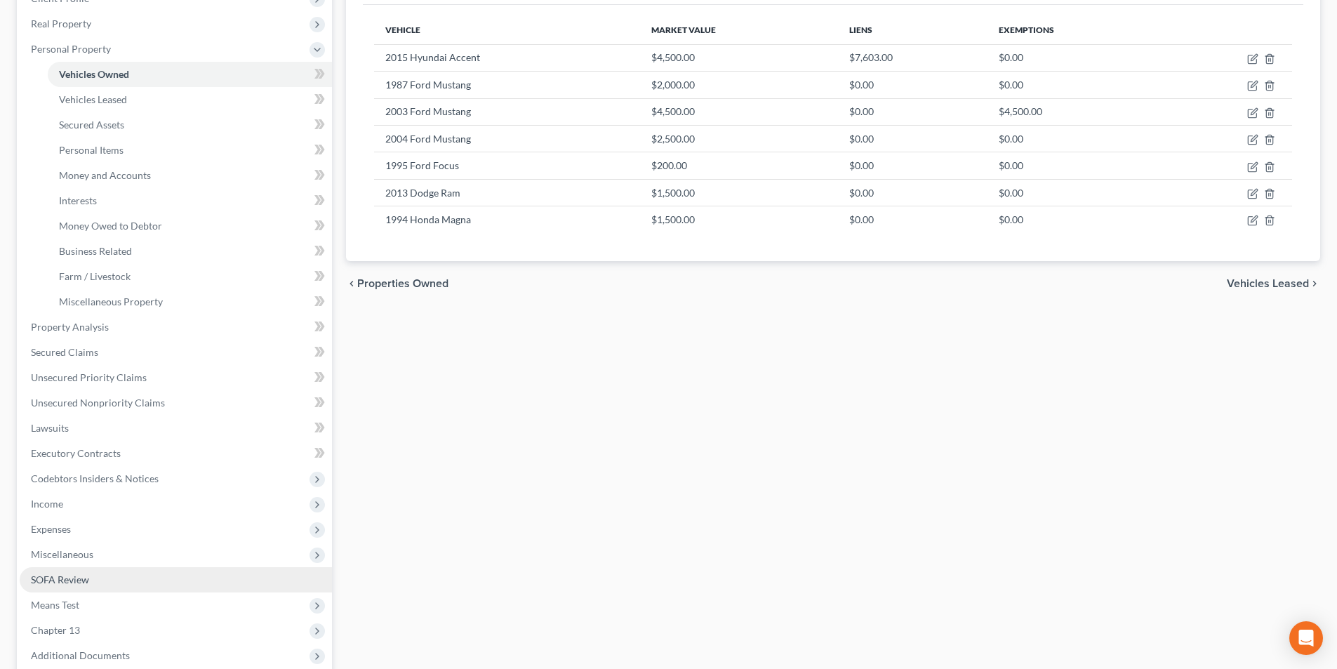
click at [72, 579] on span "SOFA Review" at bounding box center [60, 579] width 58 height 12
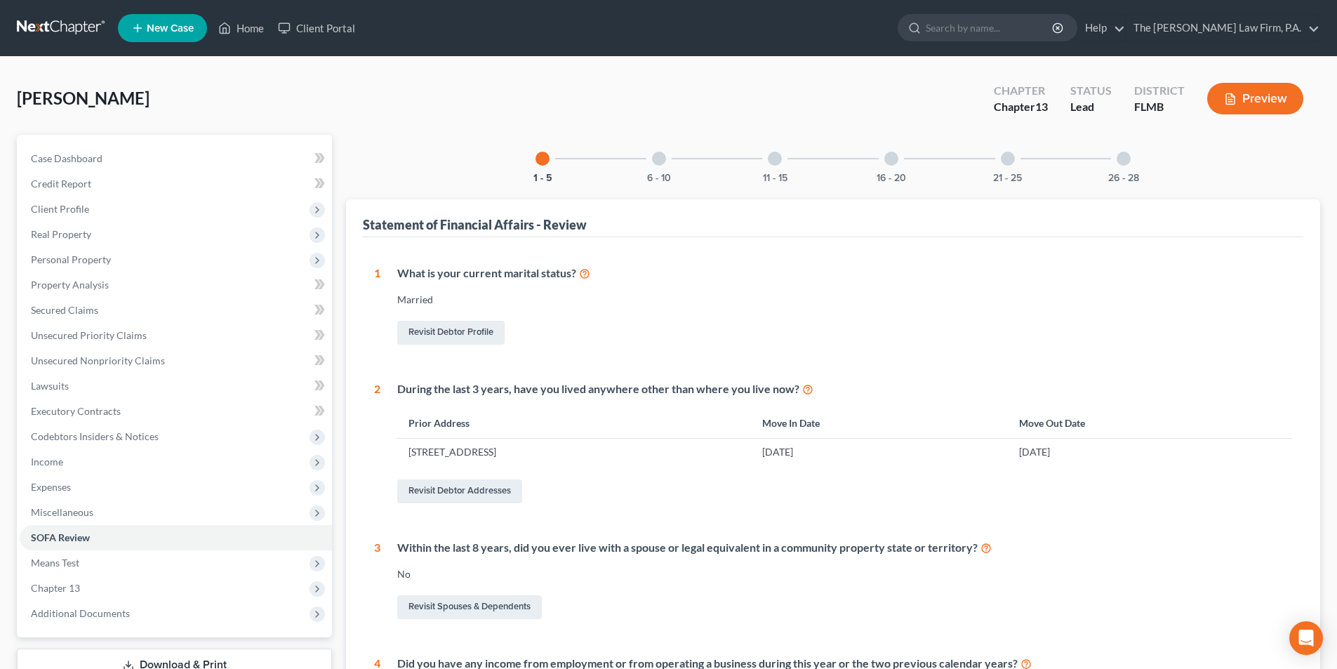
click at [893, 166] on div "16 - 20" at bounding box center [891, 159] width 48 height 48
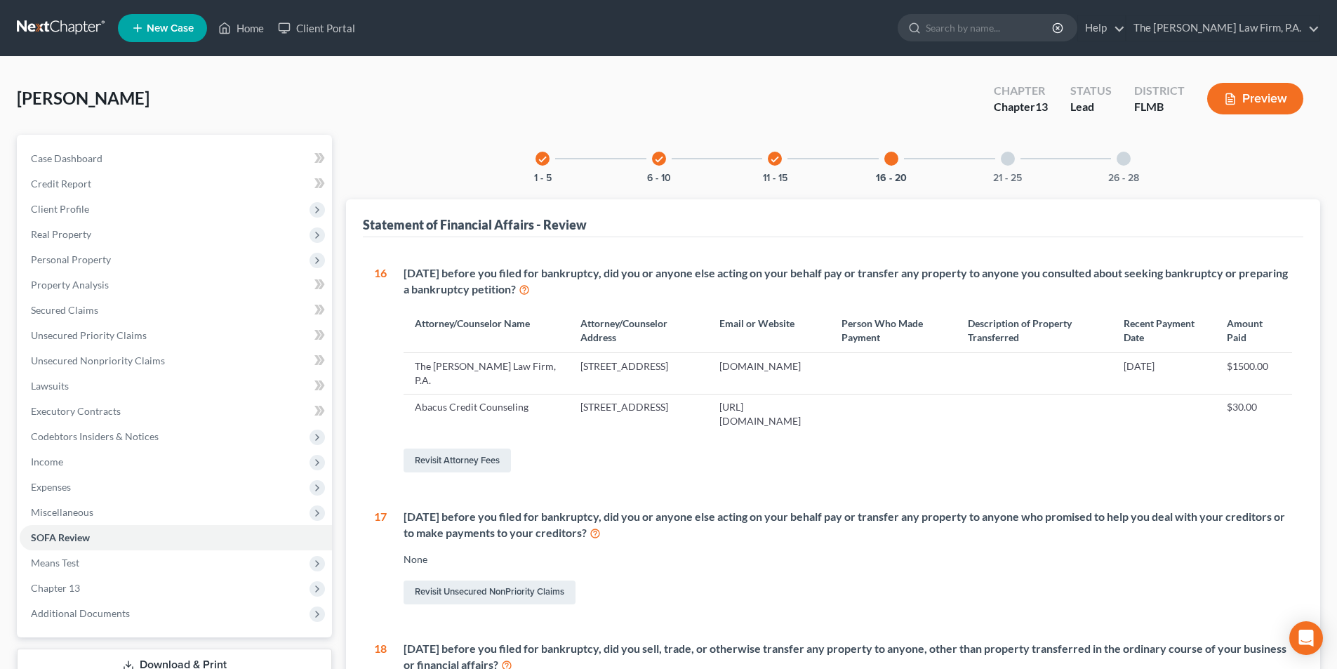
click at [780, 161] on div "check" at bounding box center [775, 159] width 14 height 14
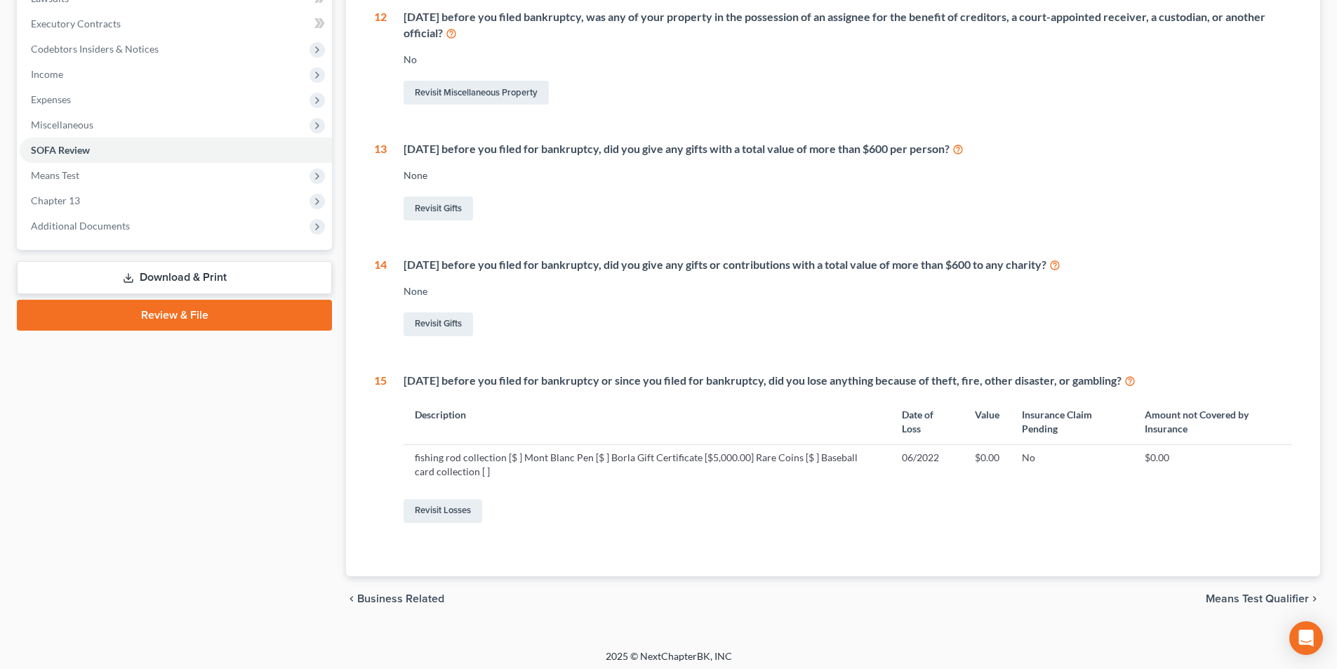
scroll to position [393, 0]
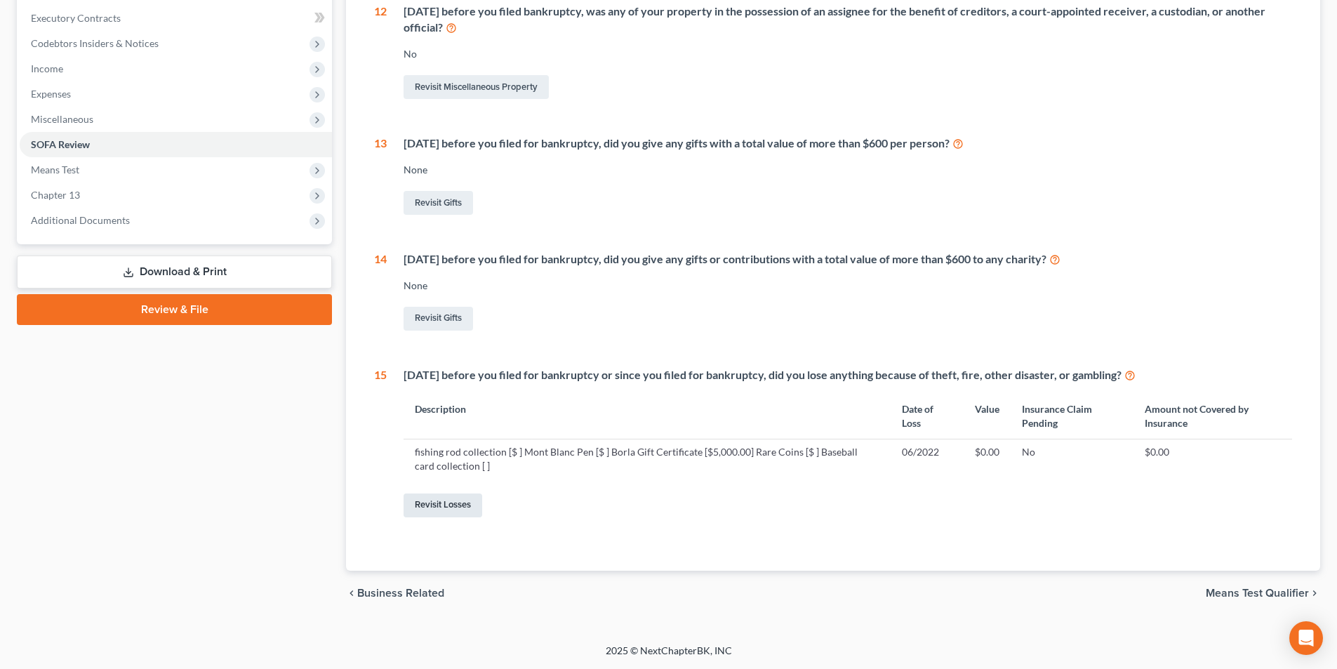
click at [457, 509] on link "Revisit Losses" at bounding box center [442, 505] width 79 height 24
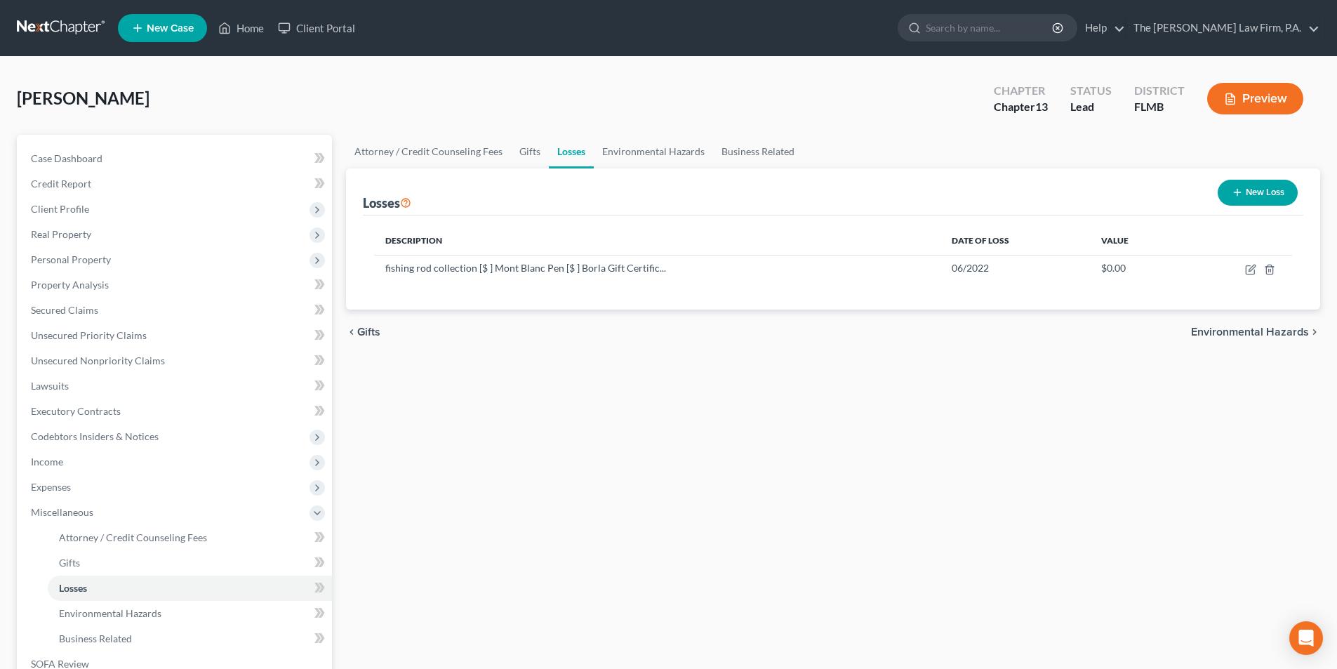
click at [1250, 194] on button "New Loss" at bounding box center [1257, 193] width 80 height 26
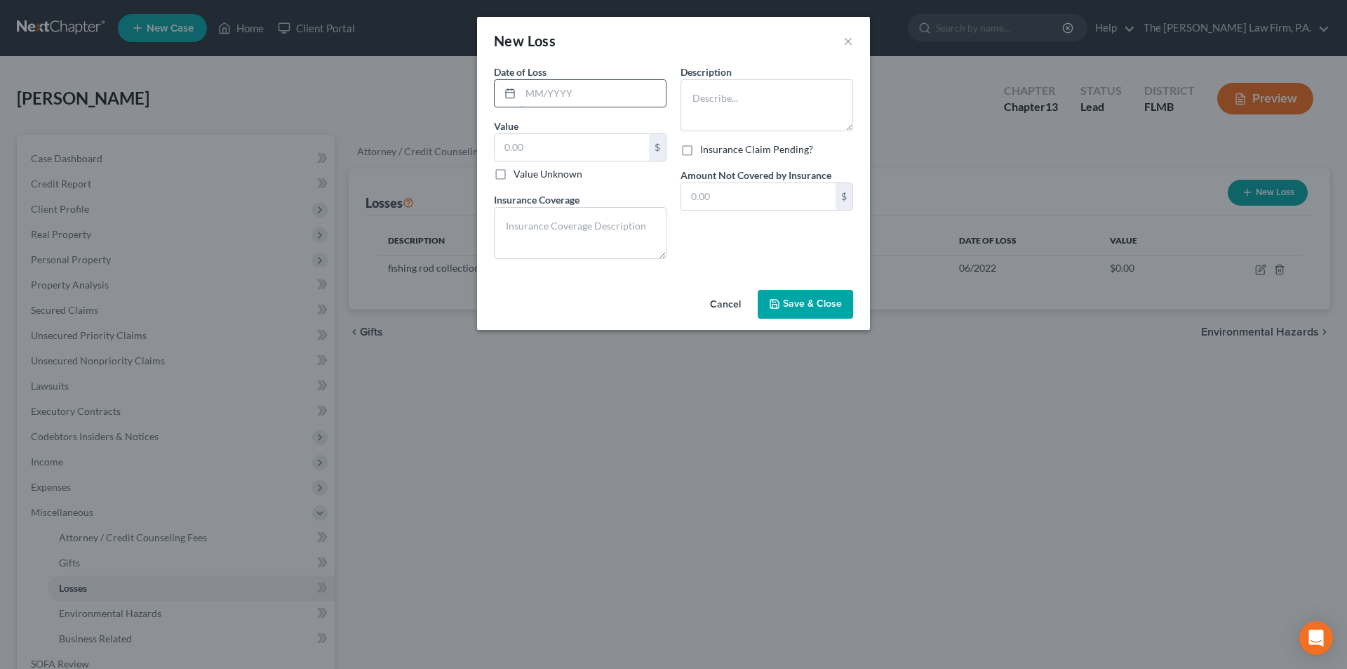
click at [540, 96] on input "text" at bounding box center [593, 93] width 145 height 27
type input "[DATE]"
click at [711, 105] on textarea at bounding box center [767, 105] width 173 height 52
type textarea "1987 Ford Mustang GT ASC McLaren"
click at [514, 176] on label "Value Unknown" at bounding box center [548, 174] width 69 height 14
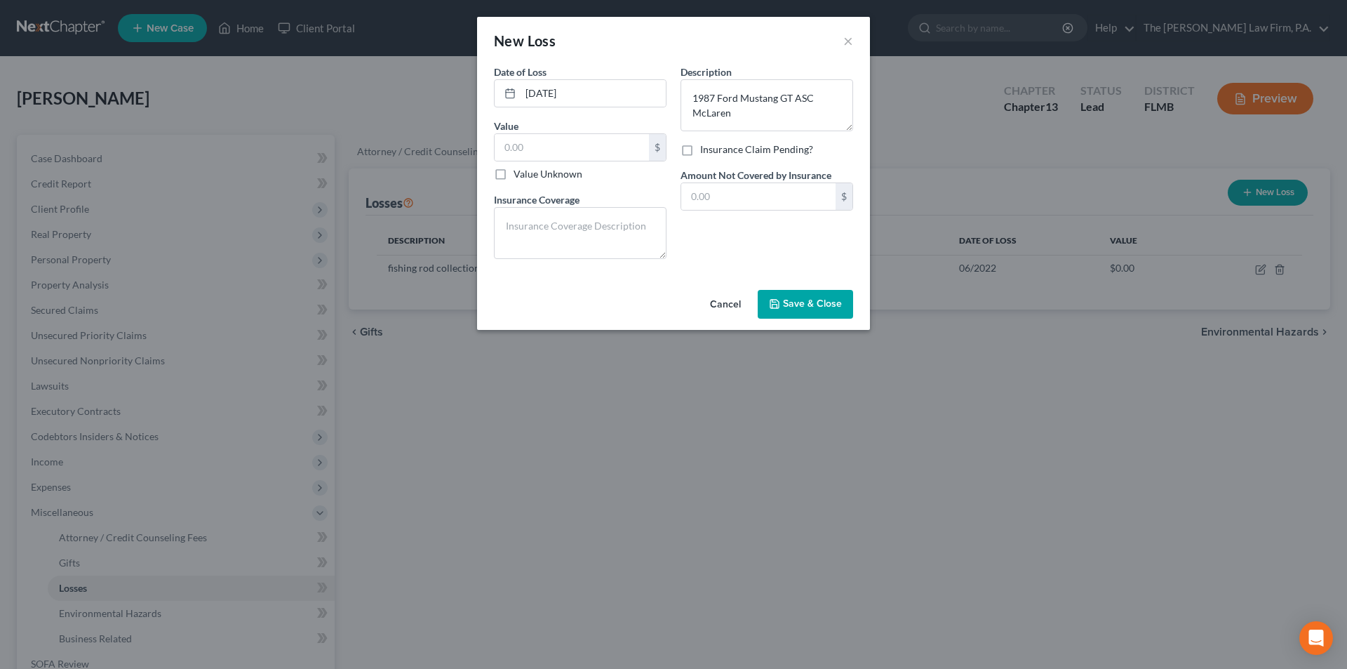
click at [519, 176] on input "Value Unknown" at bounding box center [523, 171] width 9 height 9
checkbox input "true"
type input "0.00"
click at [802, 303] on span "Save & Close" at bounding box center [812, 304] width 59 height 12
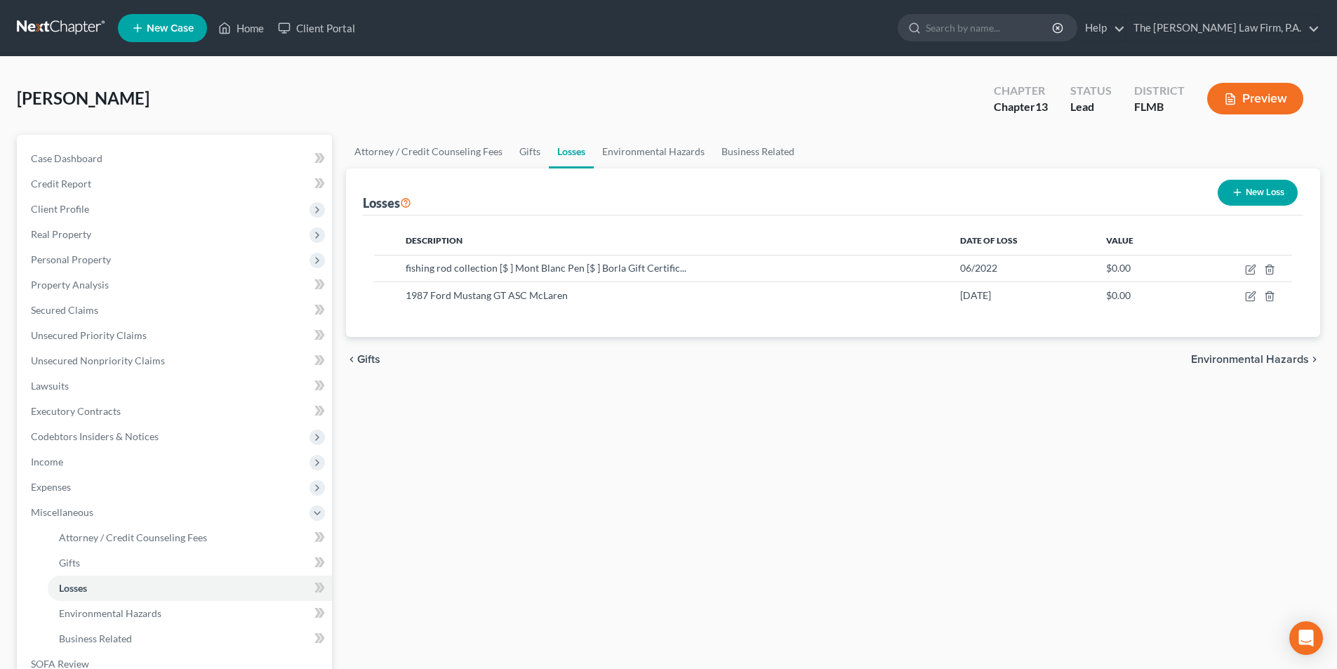
click at [1232, 178] on div "New Loss" at bounding box center [1257, 192] width 91 height 37
click at [1234, 196] on icon "button" at bounding box center [1237, 192] width 11 height 11
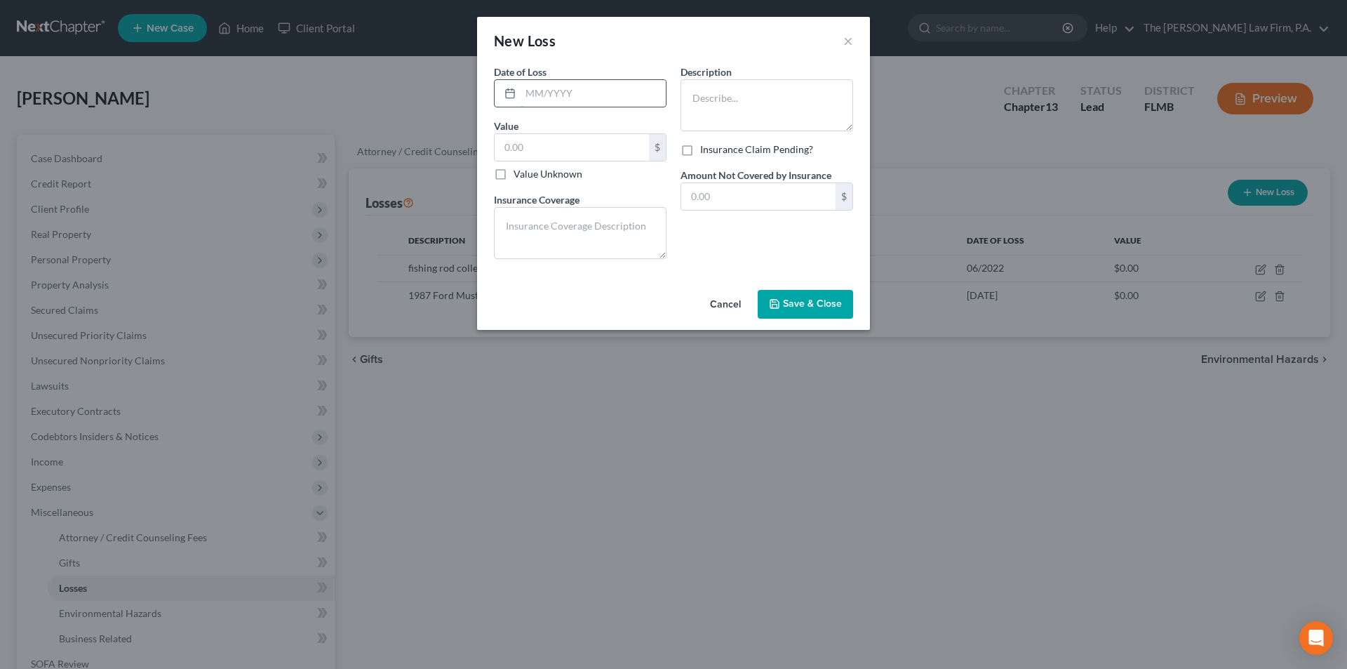
click at [556, 95] on input "text" at bounding box center [593, 93] width 145 height 27
type input "[DATE]"
click at [709, 110] on textarea at bounding box center [767, 105] width 173 height 52
type textarea "1987 Ford Mustang GT ASCMcLaren 351W"
click at [514, 173] on label "Value Unknown" at bounding box center [548, 174] width 69 height 14
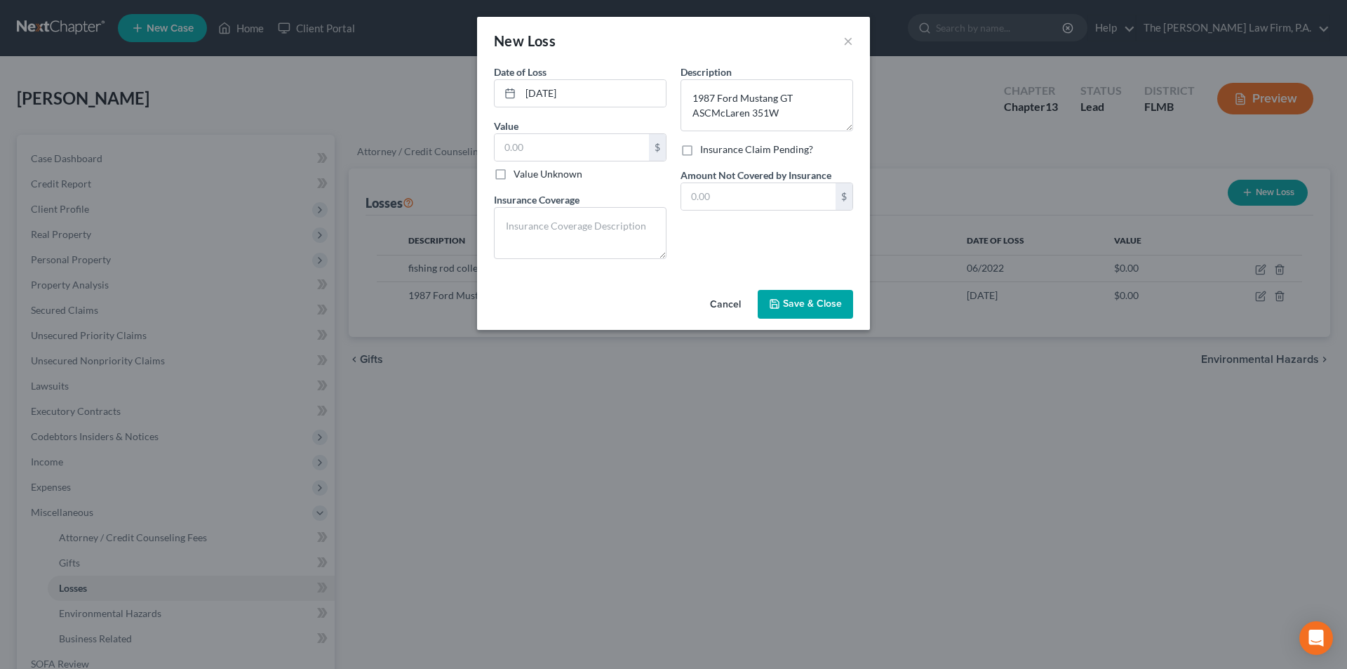
click at [519, 173] on input "Value Unknown" at bounding box center [523, 171] width 9 height 9
checkbox input "true"
type input "0.00"
click at [813, 297] on button "Save & Close" at bounding box center [805, 304] width 95 height 29
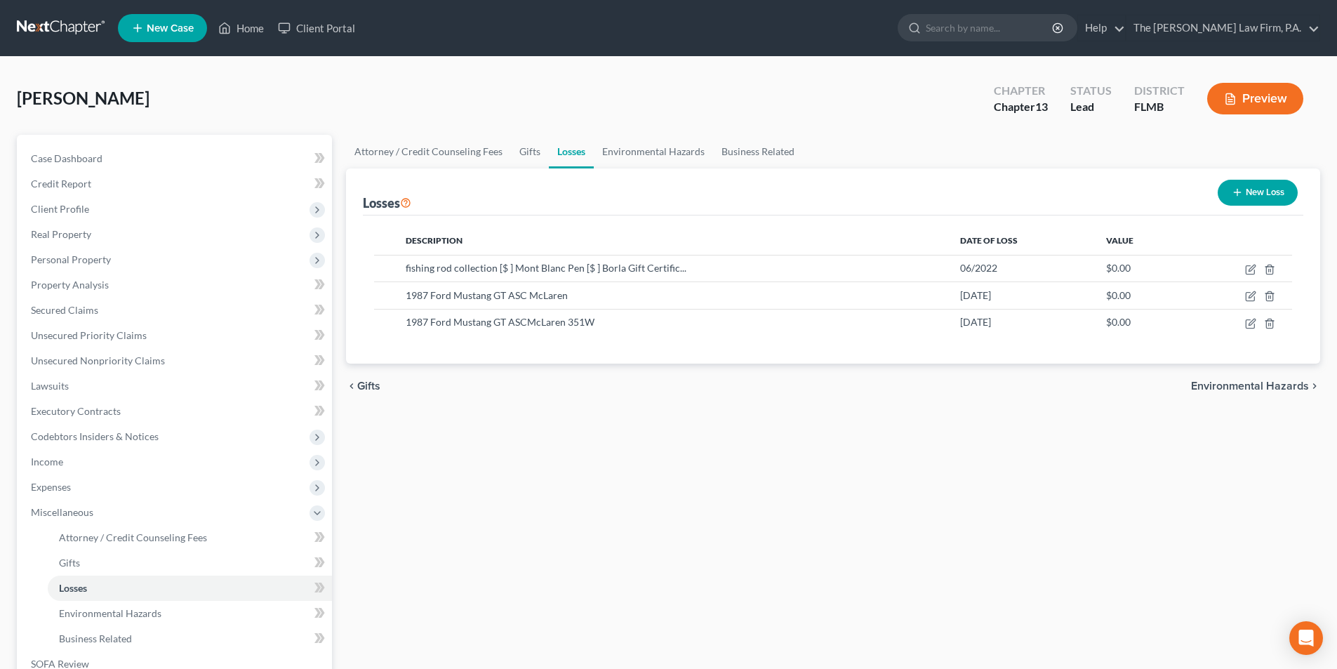
click at [1264, 187] on button "New Loss" at bounding box center [1257, 193] width 80 height 26
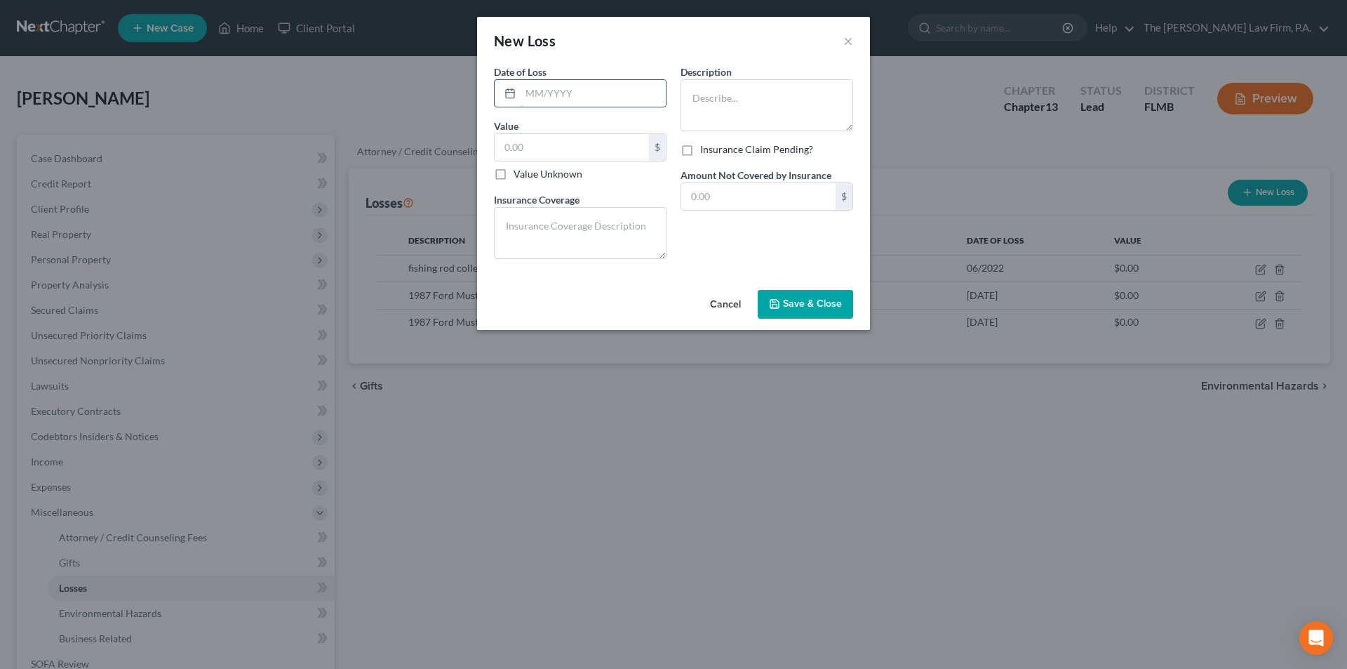
click at [558, 95] on input "text" at bounding box center [593, 93] width 145 height 27
type input "[DATE]"
click at [725, 112] on textarea at bounding box center [767, 105] width 173 height 52
type textarea "1989 Ford Mustang GT (Grey)"
click at [514, 175] on label "Value Unknown" at bounding box center [548, 174] width 69 height 14
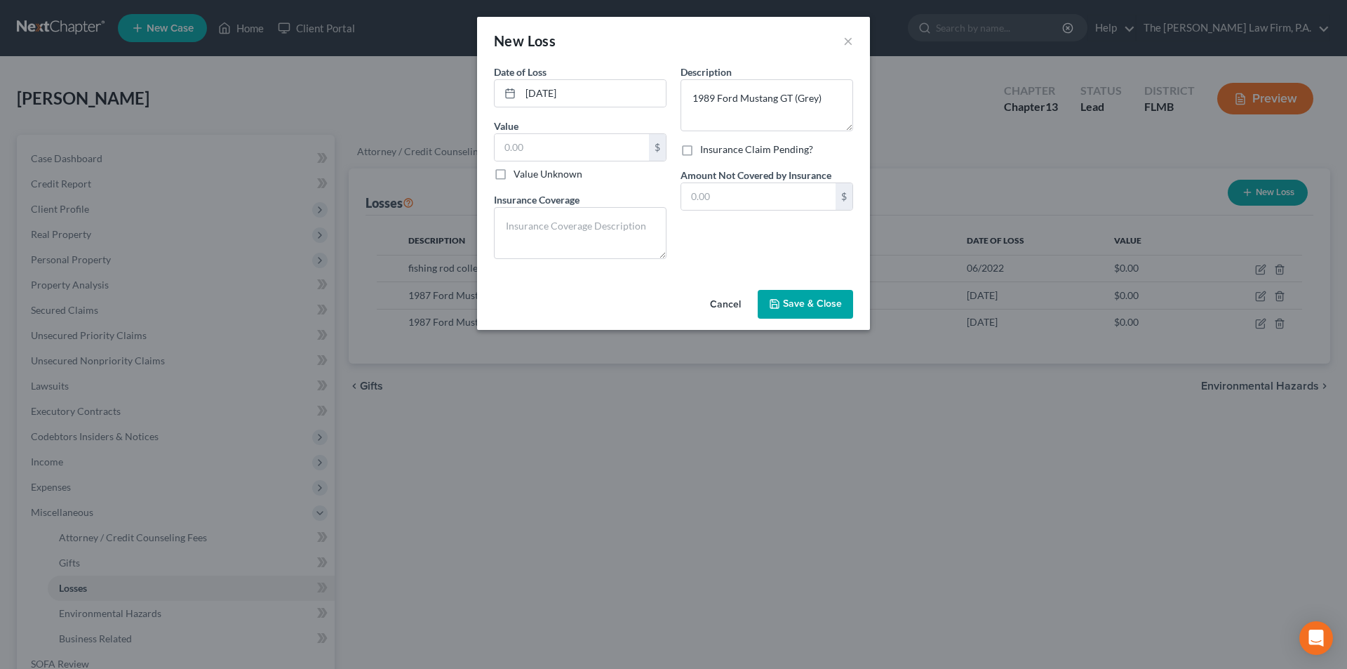
click at [519, 175] on input "Value Unknown" at bounding box center [523, 171] width 9 height 9
checkbox input "true"
type input "0.00"
click at [805, 313] on button "Save & Close" at bounding box center [805, 304] width 95 height 29
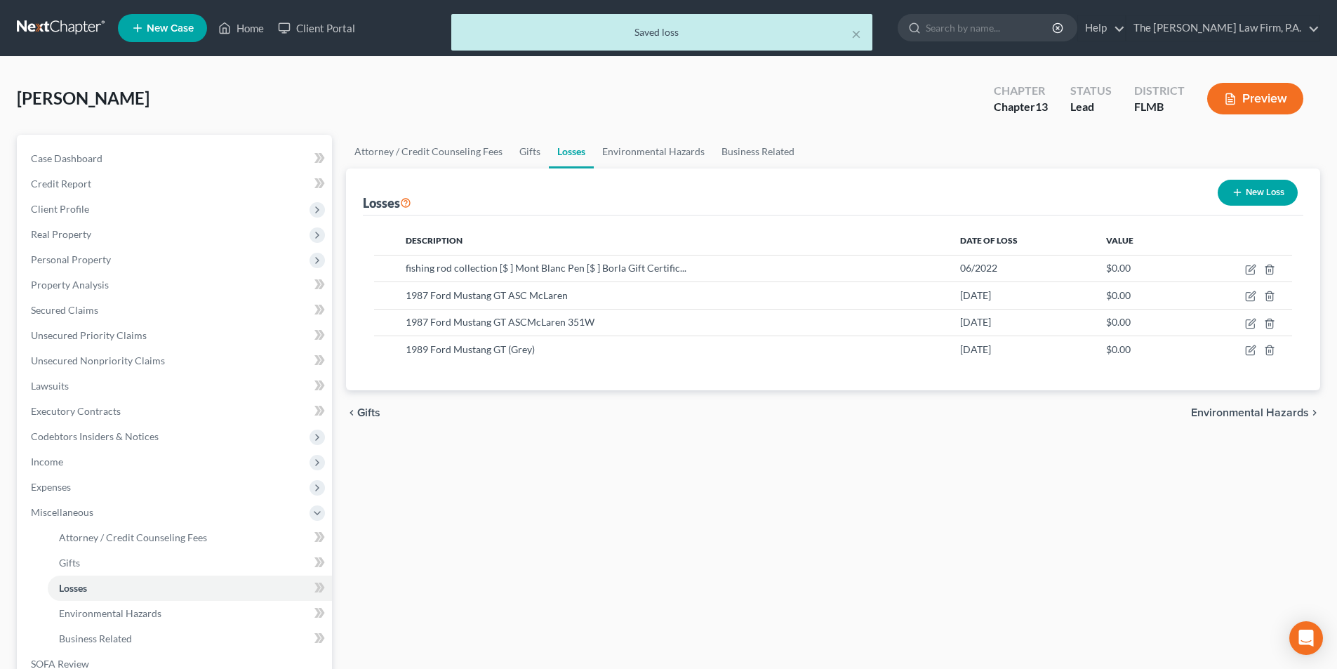
click at [1269, 199] on button "New Loss" at bounding box center [1257, 193] width 80 height 26
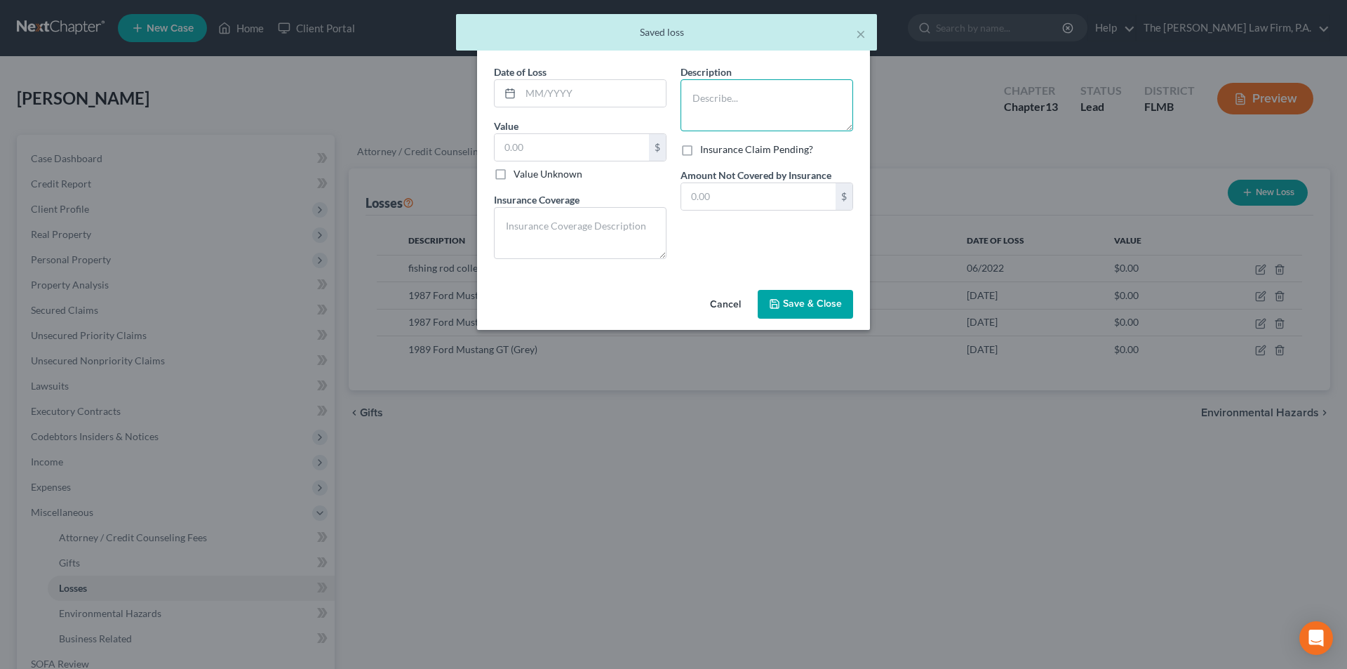
click at [721, 96] on textarea at bounding box center [767, 105] width 173 height 52
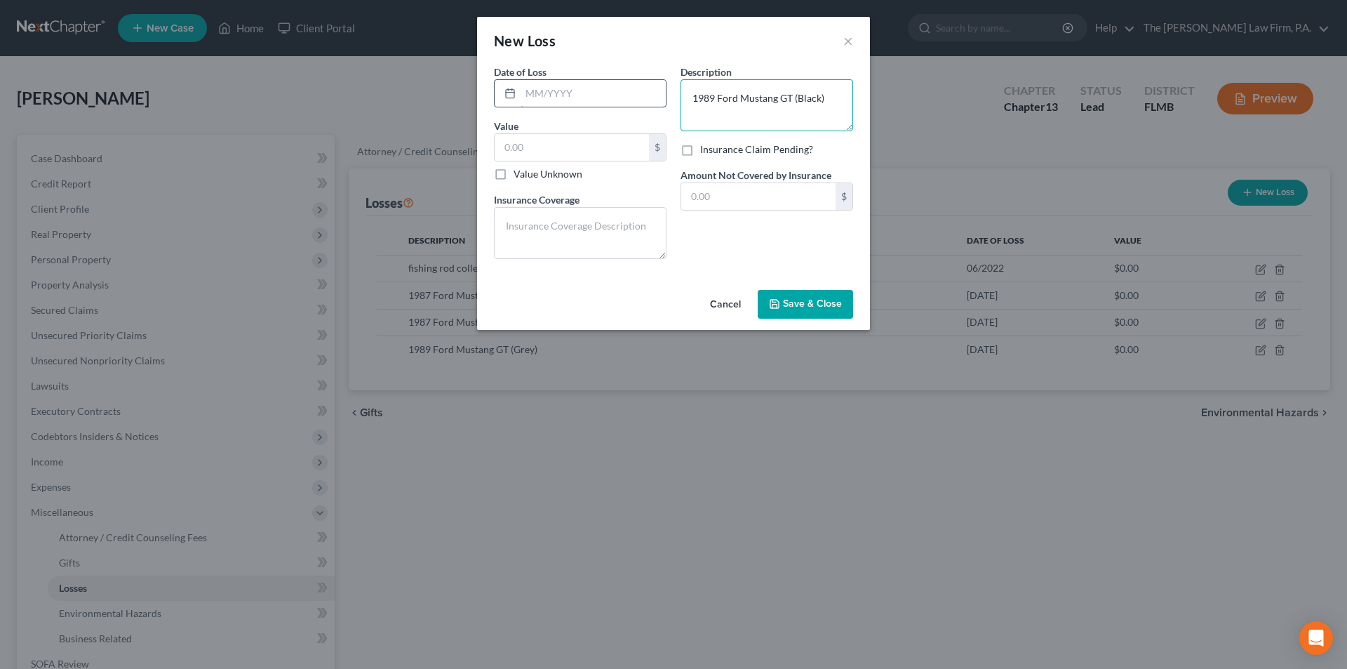
type textarea "1989 Ford Mustang GT (Black)"
click at [607, 98] on input "text" at bounding box center [593, 93] width 145 height 27
type input "[DATE]"
click at [514, 174] on label "Value Unknown" at bounding box center [548, 174] width 69 height 14
click at [519, 174] on input "Value Unknown" at bounding box center [523, 171] width 9 height 9
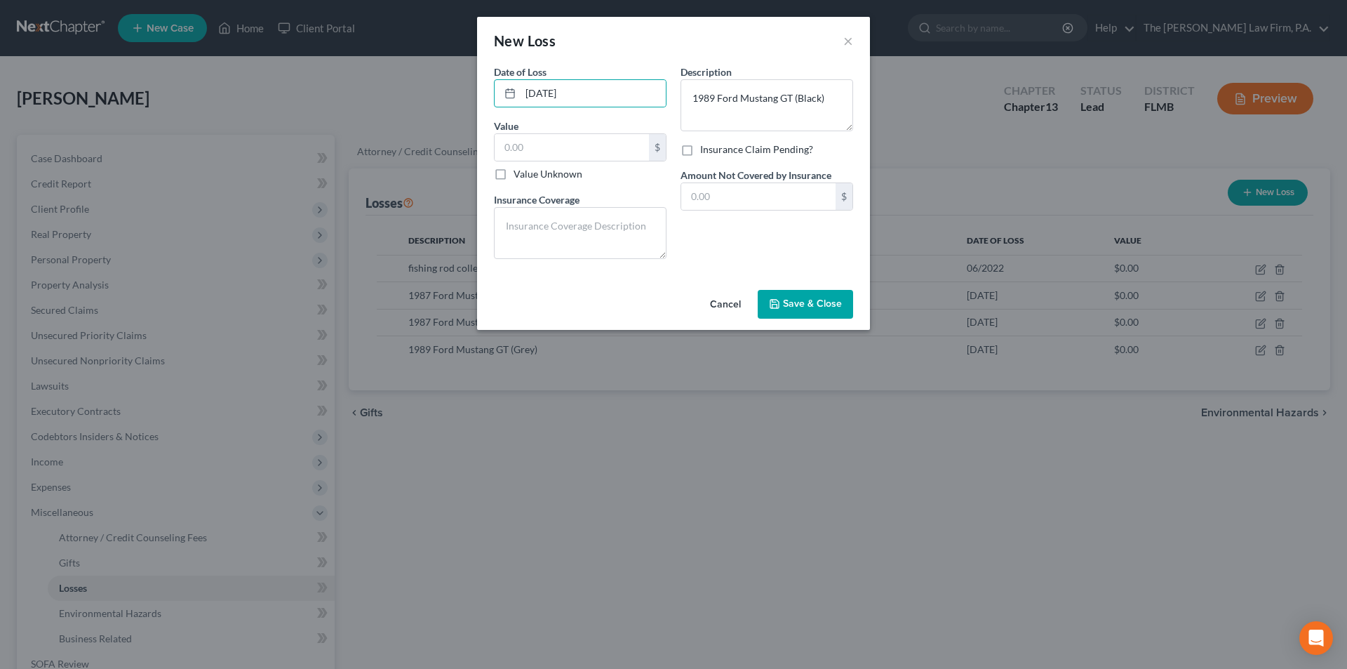
checkbox input "true"
type input "0.00"
click at [810, 304] on span "Save & Close" at bounding box center [812, 304] width 59 height 12
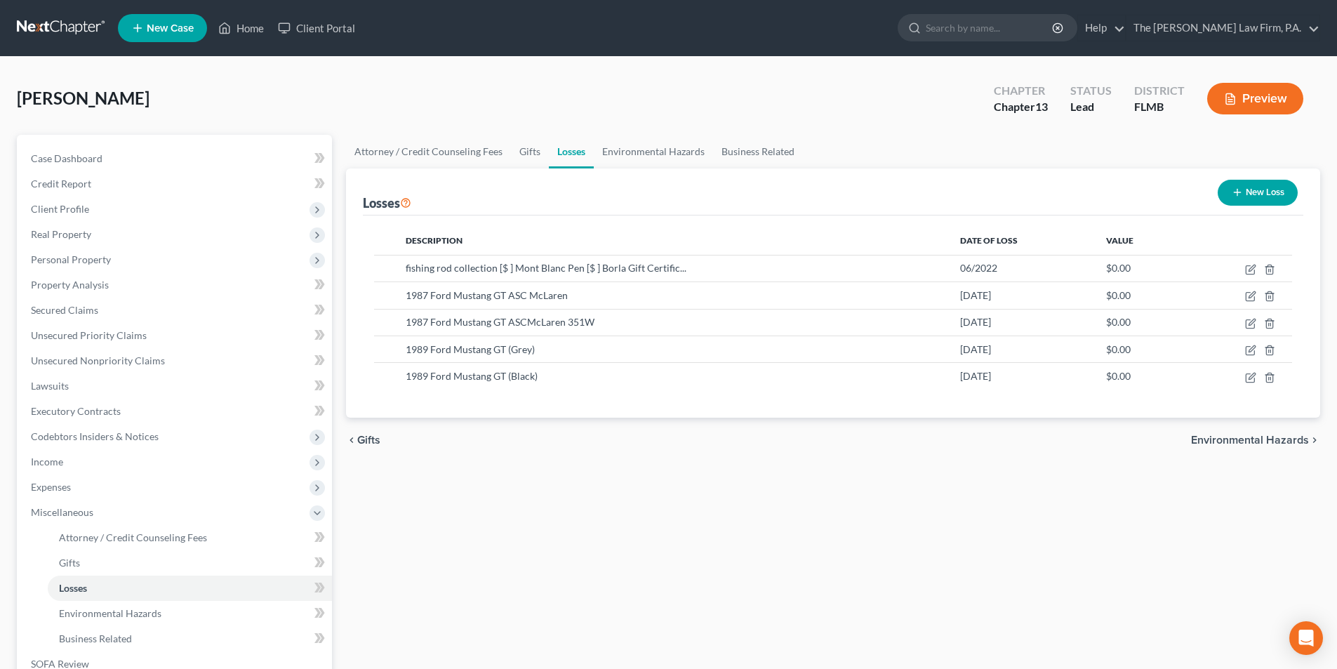
click at [1264, 201] on button "New Loss" at bounding box center [1257, 193] width 80 height 26
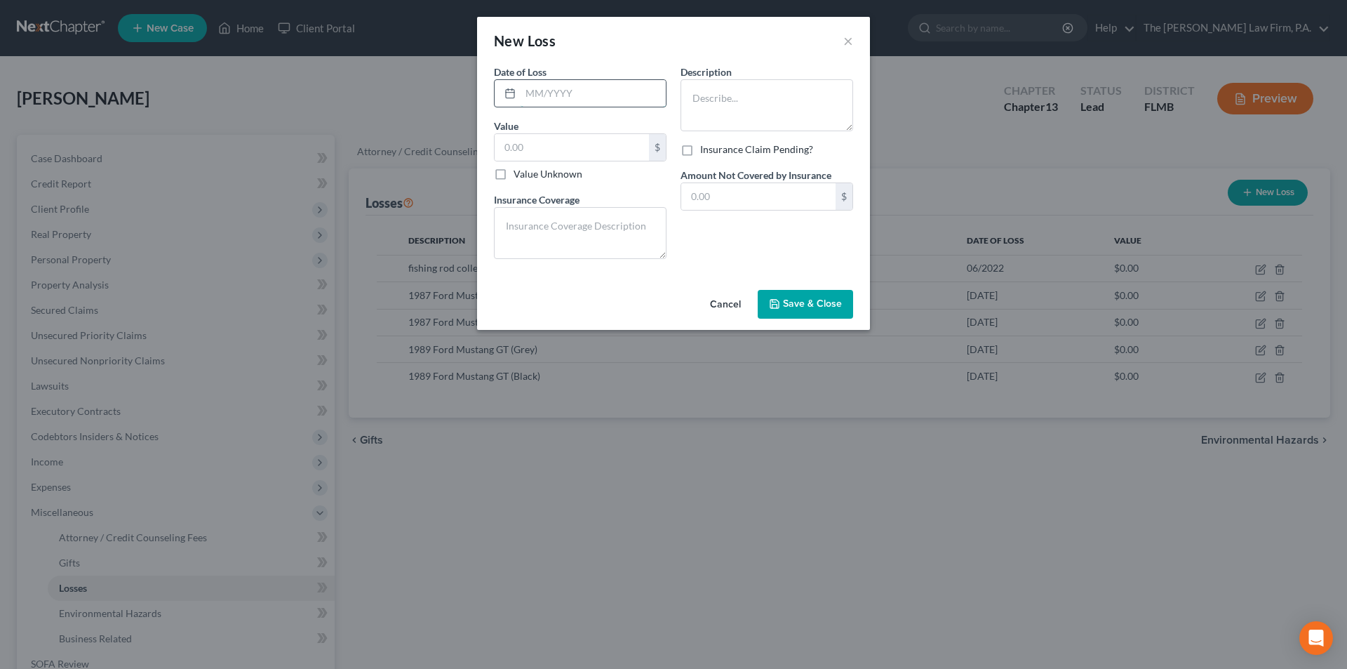
click at [533, 94] on input "text" at bounding box center [593, 93] width 145 height 27
type input "[DATE]"
click at [703, 98] on textarea at bounding box center [767, 105] width 173 height 52
type textarea "1988 Ford Mustang LX"
click at [514, 176] on label "Value Unknown" at bounding box center [548, 174] width 69 height 14
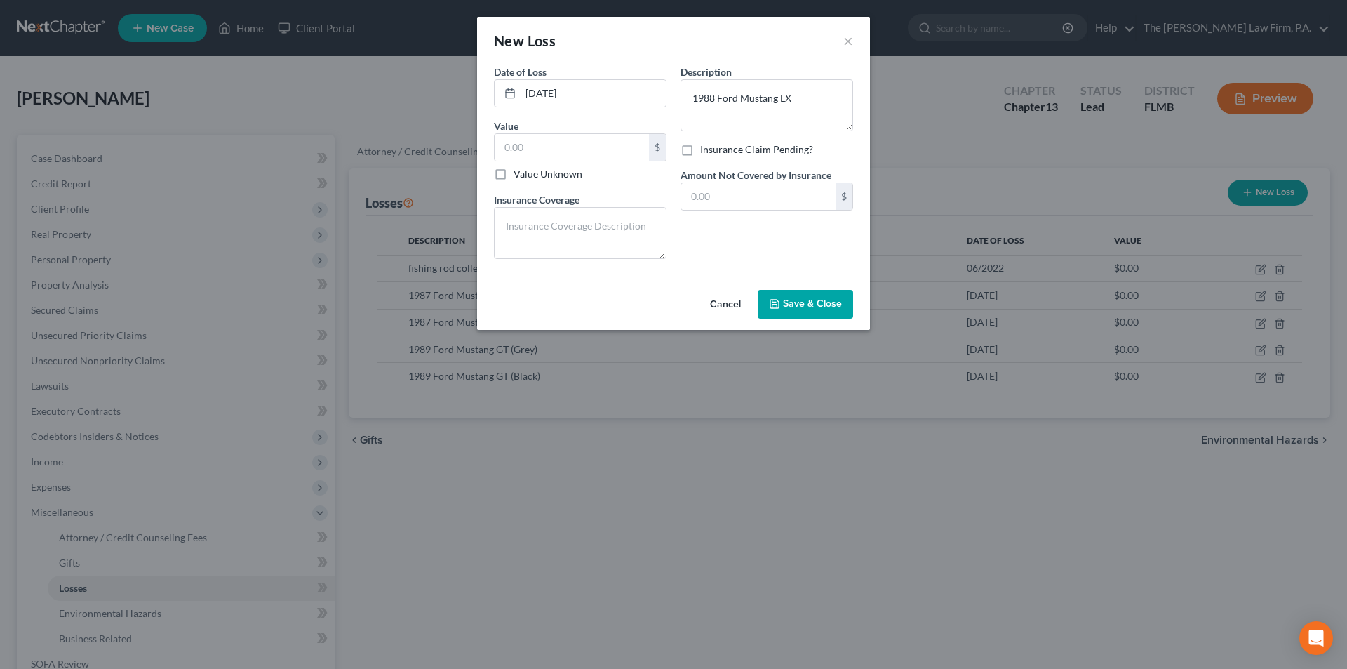
click at [519, 176] on input "Value Unknown" at bounding box center [523, 171] width 9 height 9
checkbox input "true"
type input "0.00"
click at [812, 309] on span "Save & Close" at bounding box center [812, 304] width 59 height 12
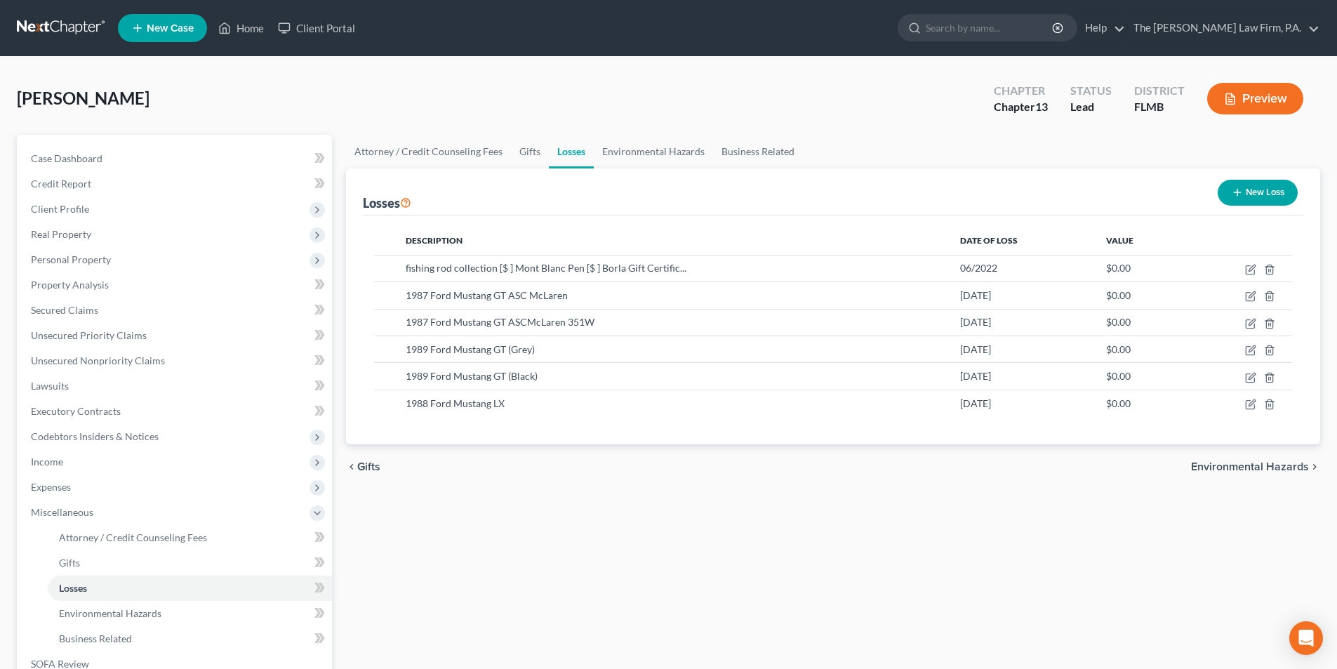
click at [1290, 191] on button "New Loss" at bounding box center [1257, 193] width 80 height 26
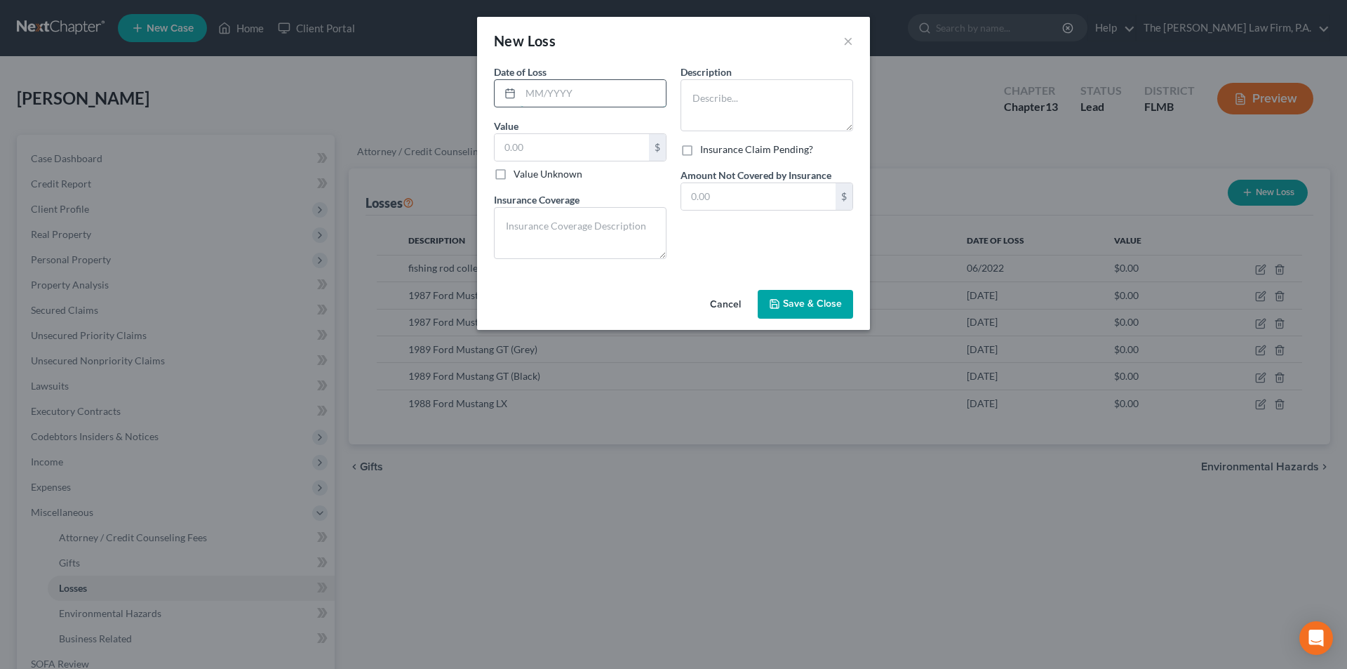
click at [603, 92] on input "text" at bounding box center [593, 93] width 145 height 27
type input "[DATE]"
click at [752, 109] on textarea at bounding box center [767, 105] width 173 height 52
type textarea "2002 Ford Mustang GT"
click at [514, 174] on label "Value Unknown" at bounding box center [548, 174] width 69 height 14
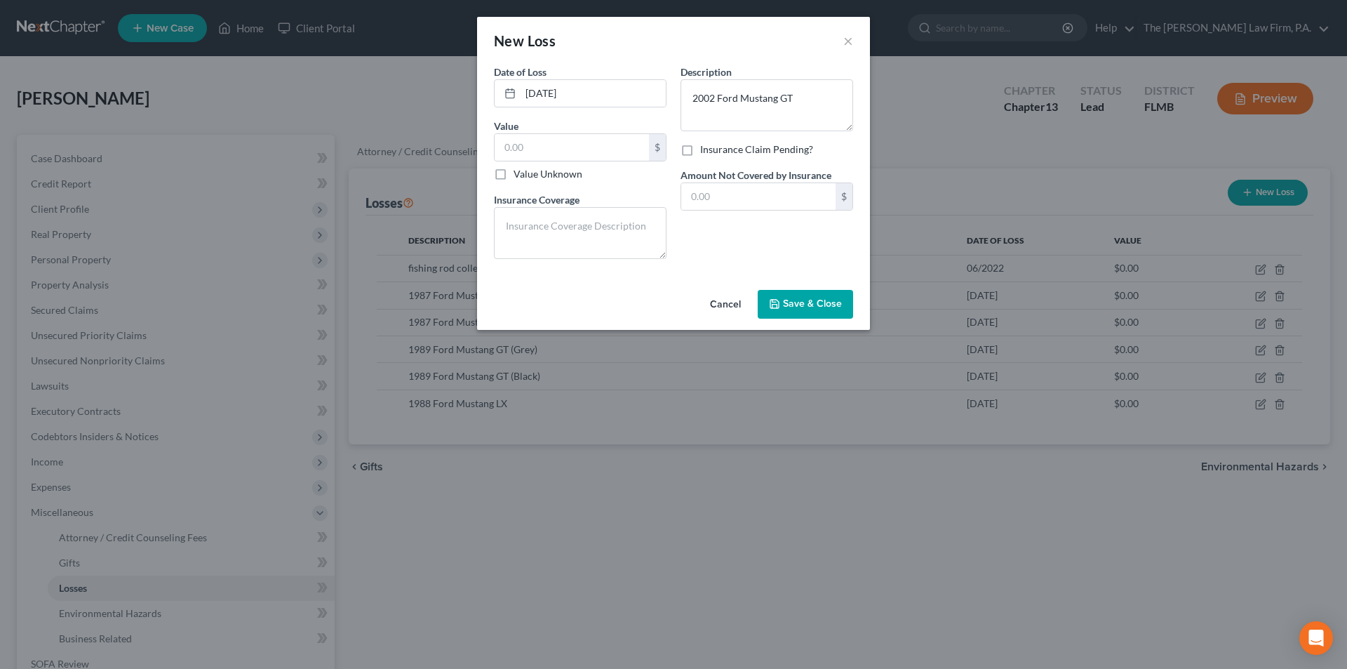
click at [519, 174] on input "Value Unknown" at bounding box center [523, 171] width 9 height 9
checkbox input "true"
type input "0.00"
click at [819, 299] on span "Save & Close" at bounding box center [812, 304] width 59 height 12
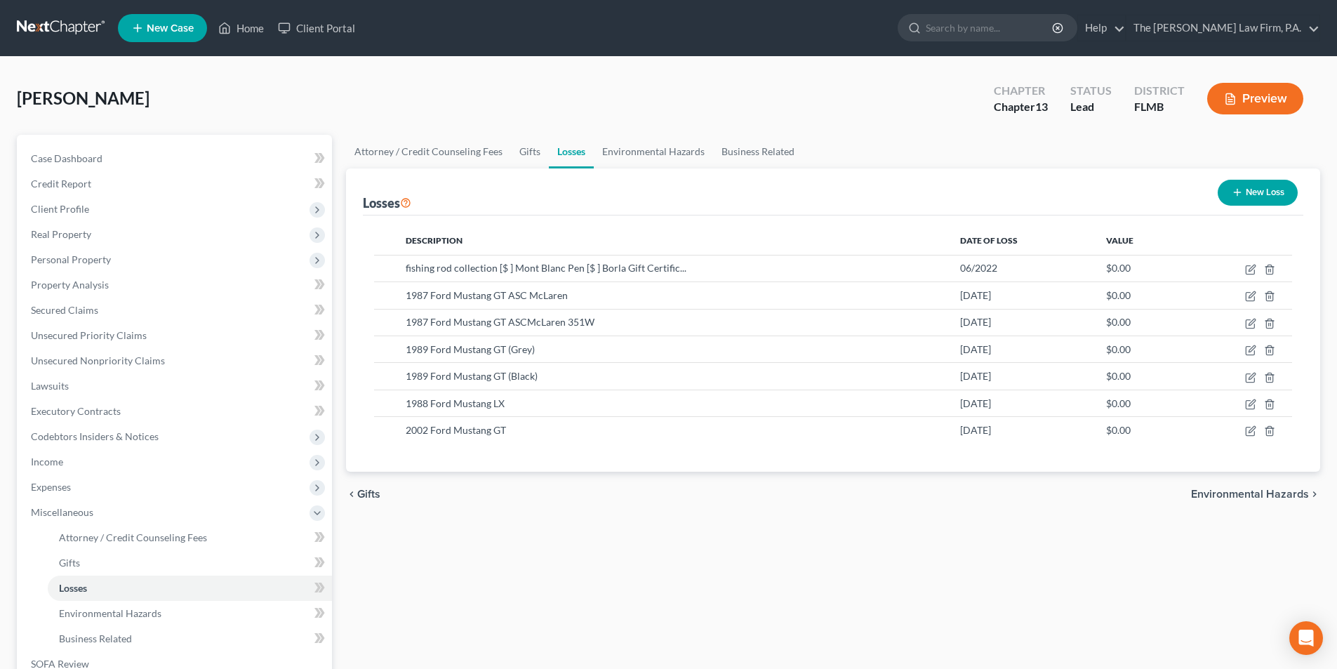
click at [1244, 192] on button "New Loss" at bounding box center [1257, 193] width 80 height 26
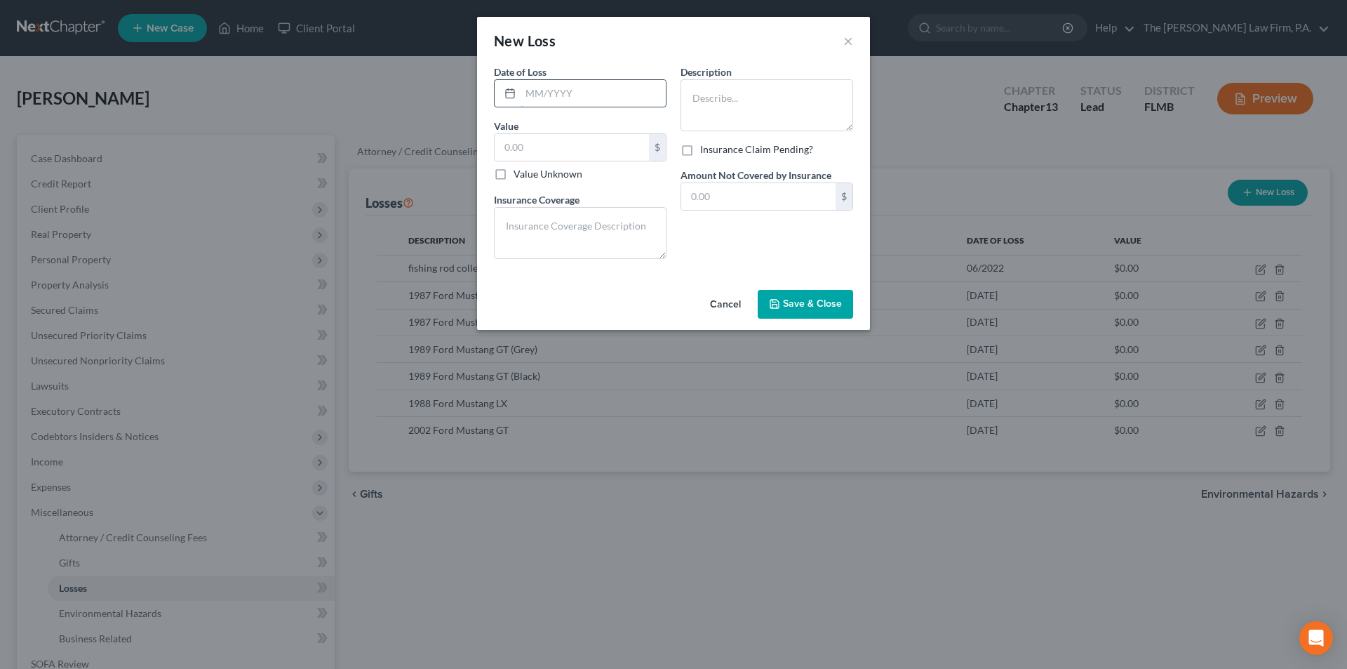
click at [545, 95] on input "text" at bounding box center [593, 93] width 145 height 27
type input "[DATE]"
click at [514, 177] on label "Value Unknown" at bounding box center [548, 174] width 69 height 14
click at [519, 176] on input "Value Unknown" at bounding box center [523, 171] width 9 height 9
checkbox input "true"
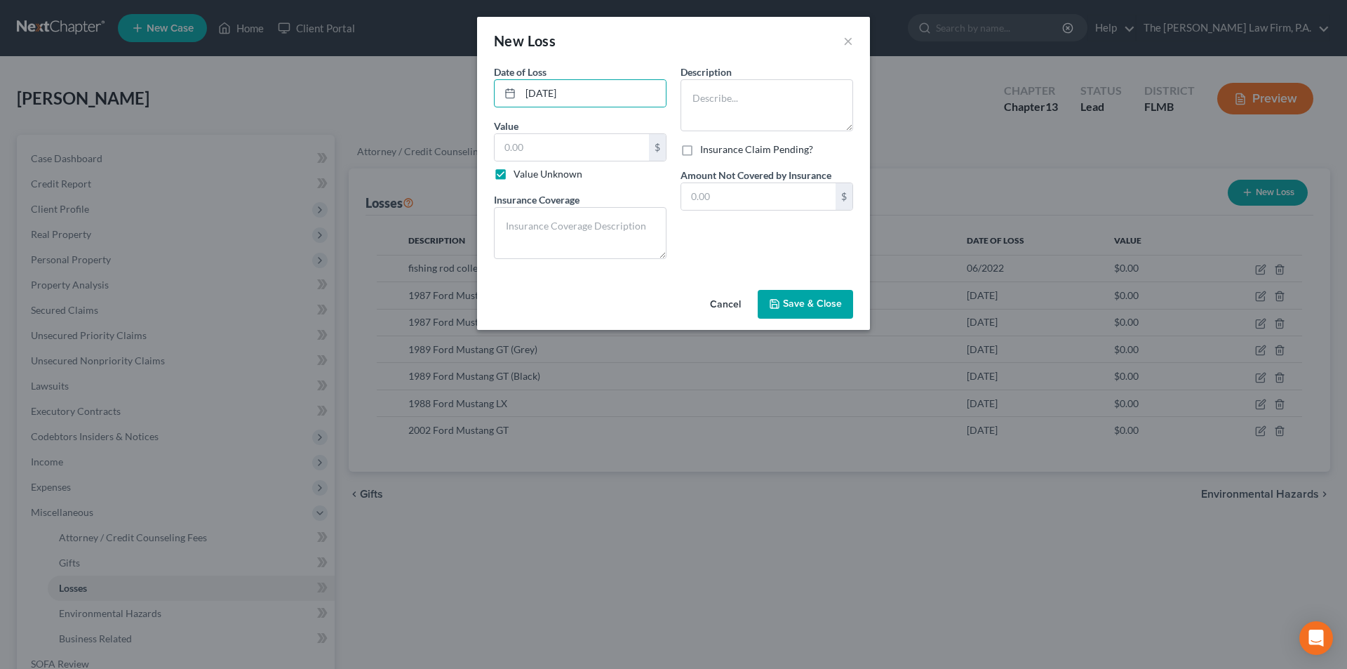
type input "0.00"
click at [514, 176] on label "Value Unknown" at bounding box center [548, 174] width 69 height 14
click at [519, 176] on input "Value Unknown" at bounding box center [523, 171] width 9 height 9
click at [514, 171] on label "Value Unknown" at bounding box center [548, 174] width 69 height 14
click at [519, 171] on input "Value Unknown" at bounding box center [523, 171] width 9 height 9
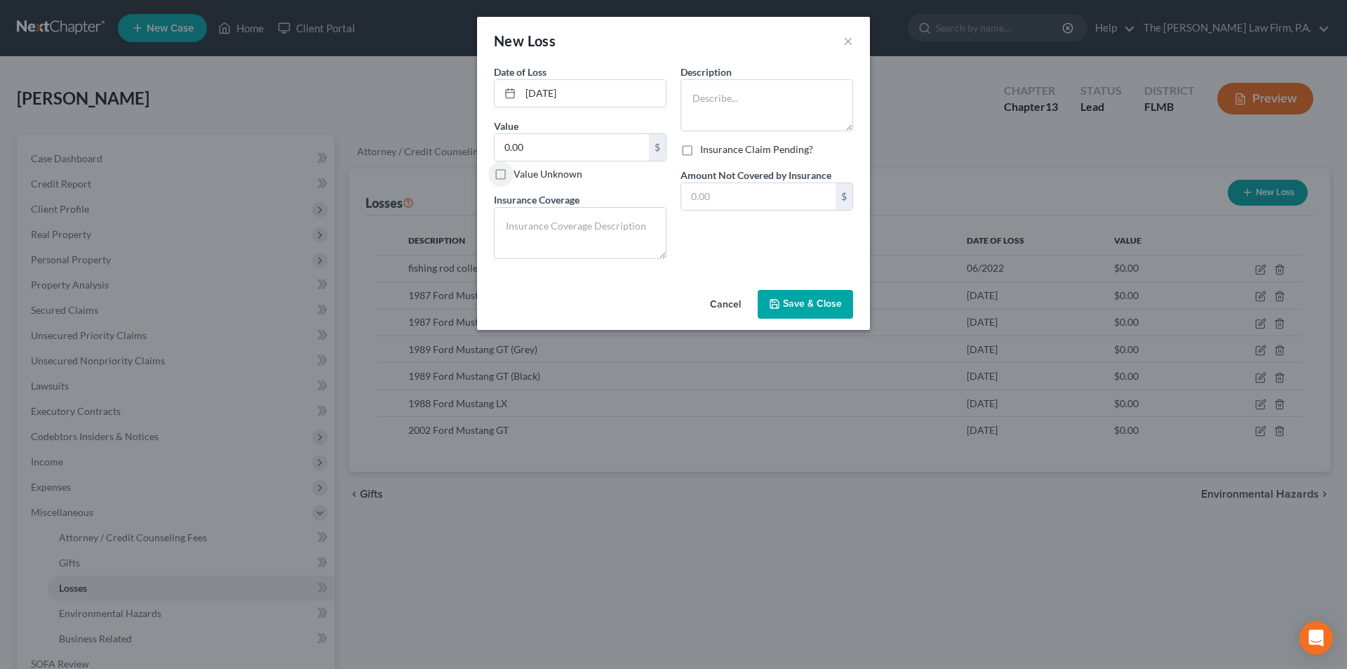
checkbox input "true"
click at [702, 107] on textarea at bounding box center [767, 105] width 173 height 52
type textarea "1994 Ford Mustang GT"
click at [793, 311] on button "Save & Close" at bounding box center [805, 304] width 95 height 29
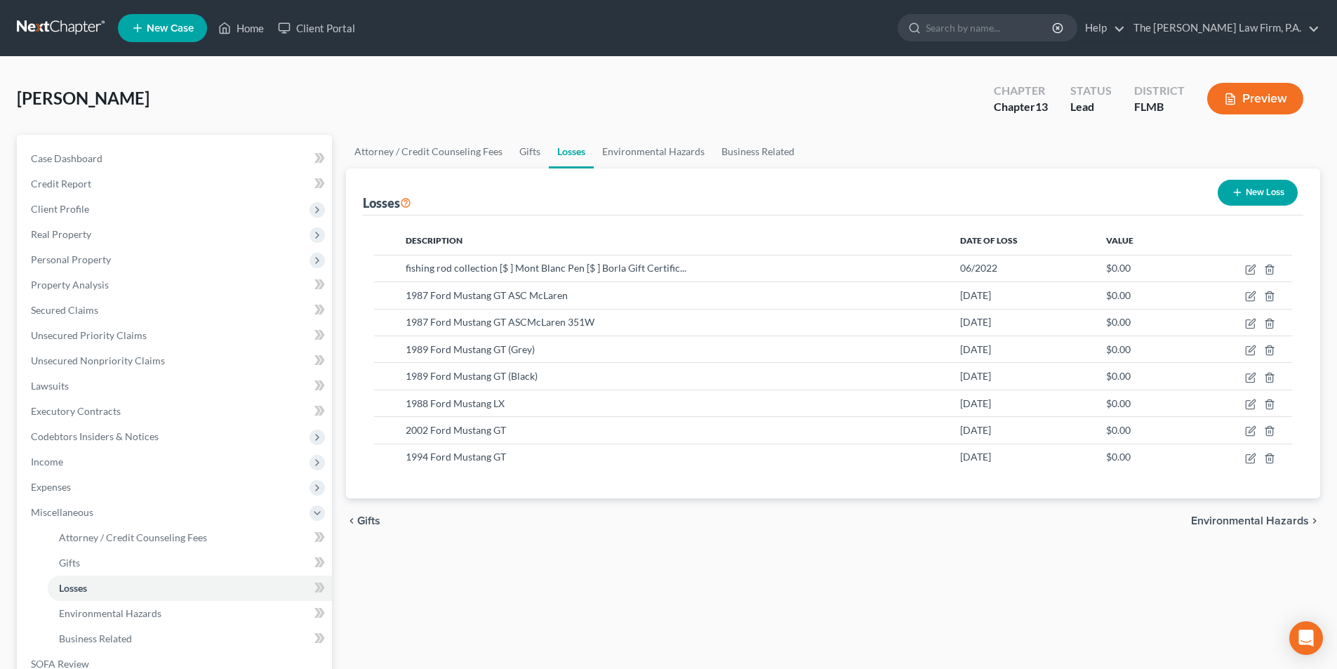
click at [1245, 185] on button "New Loss" at bounding box center [1257, 193] width 80 height 26
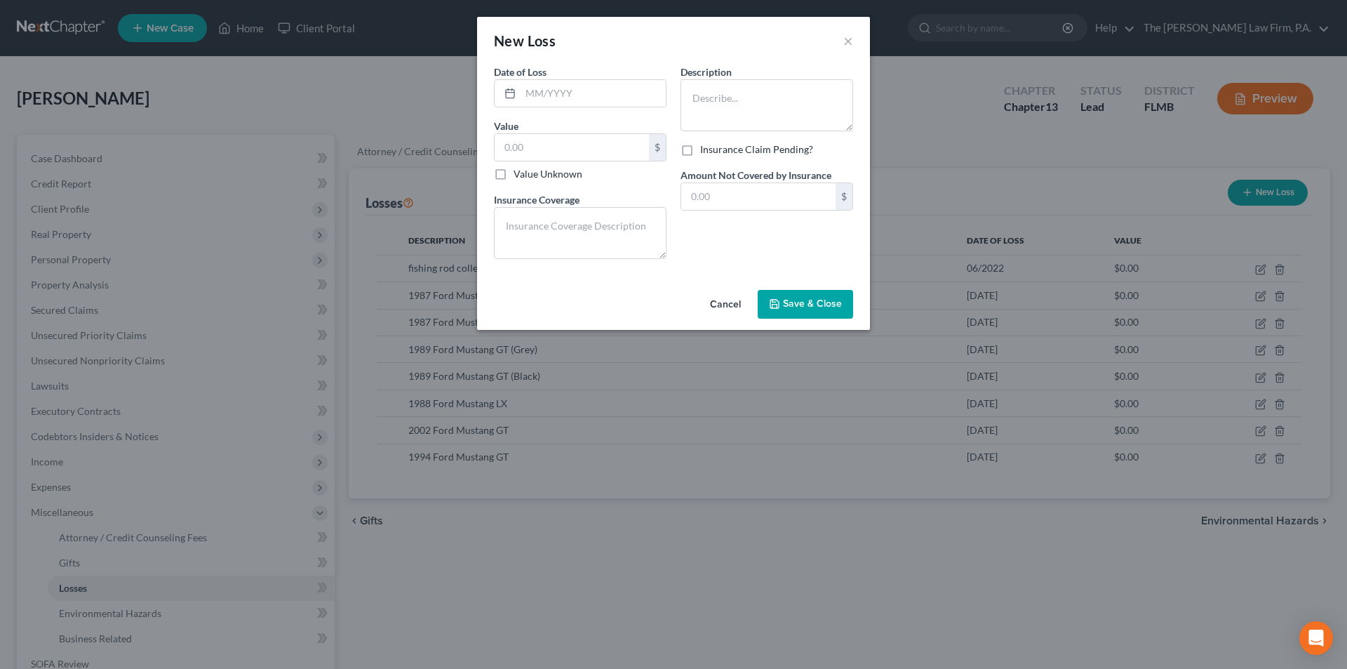
click at [514, 175] on label "Value Unknown" at bounding box center [548, 174] width 69 height 14
click at [519, 175] on input "Value Unknown" at bounding box center [523, 171] width 9 height 9
checkbox input "true"
type input "0.00"
click at [576, 94] on input "text" at bounding box center [593, 93] width 145 height 27
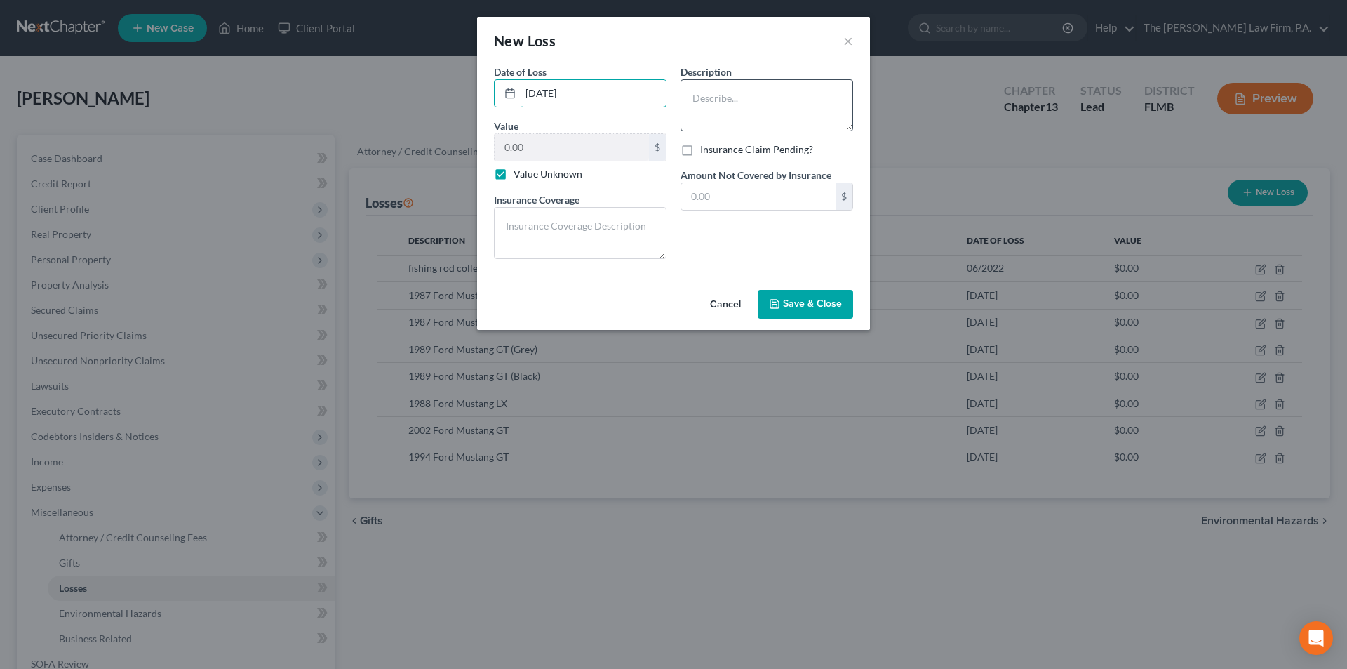
type input "[DATE]"
click at [726, 115] on textarea at bounding box center [767, 105] width 173 height 52
type textarea "1995 Ford F-150"
click at [779, 294] on button "Save & Close" at bounding box center [805, 304] width 95 height 29
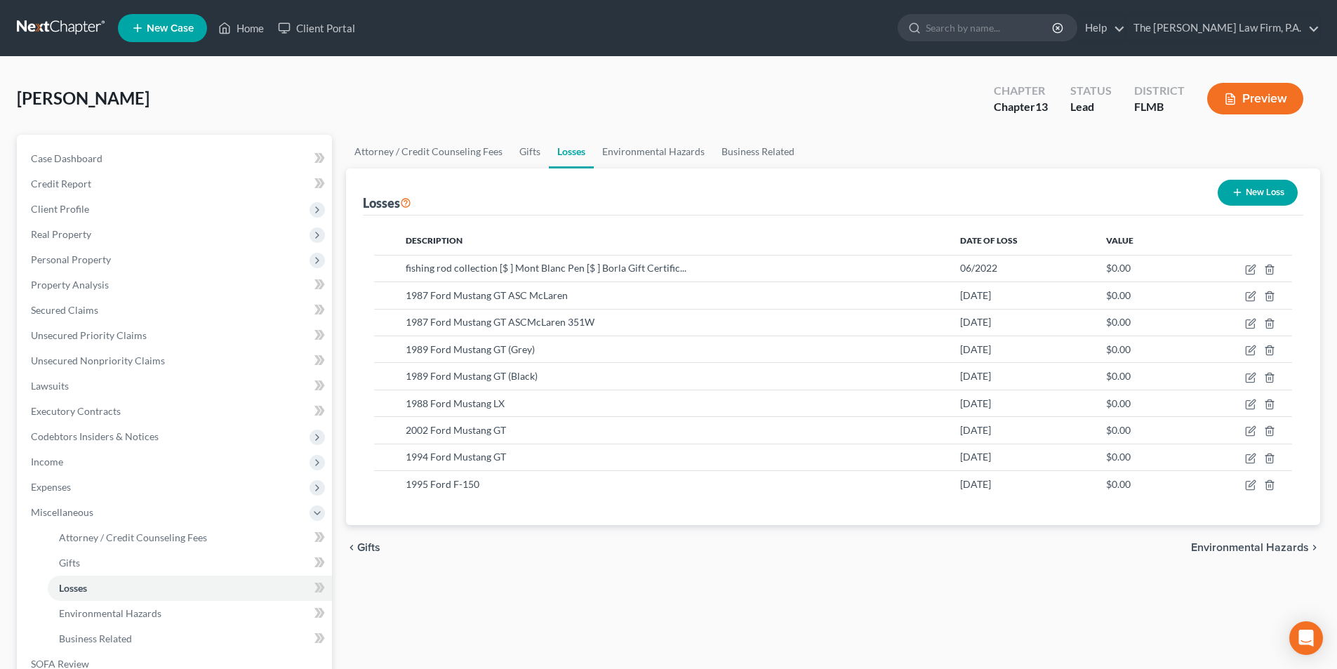
click at [1248, 196] on button "New Loss" at bounding box center [1257, 193] width 80 height 26
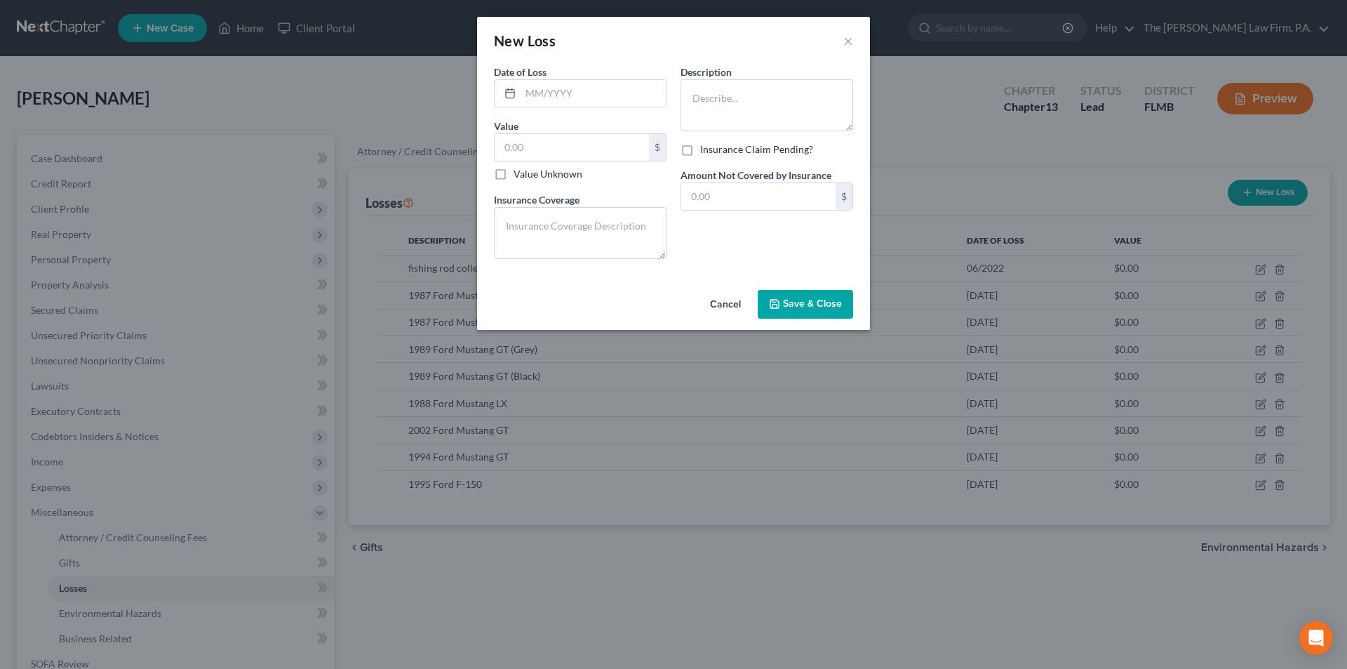
click at [514, 176] on label "Value Unknown" at bounding box center [548, 174] width 69 height 14
click at [519, 176] on input "Value Unknown" at bounding box center [523, 171] width 9 height 9
checkbox input "true"
type input "0.00"
click at [538, 98] on input "text" at bounding box center [593, 93] width 145 height 27
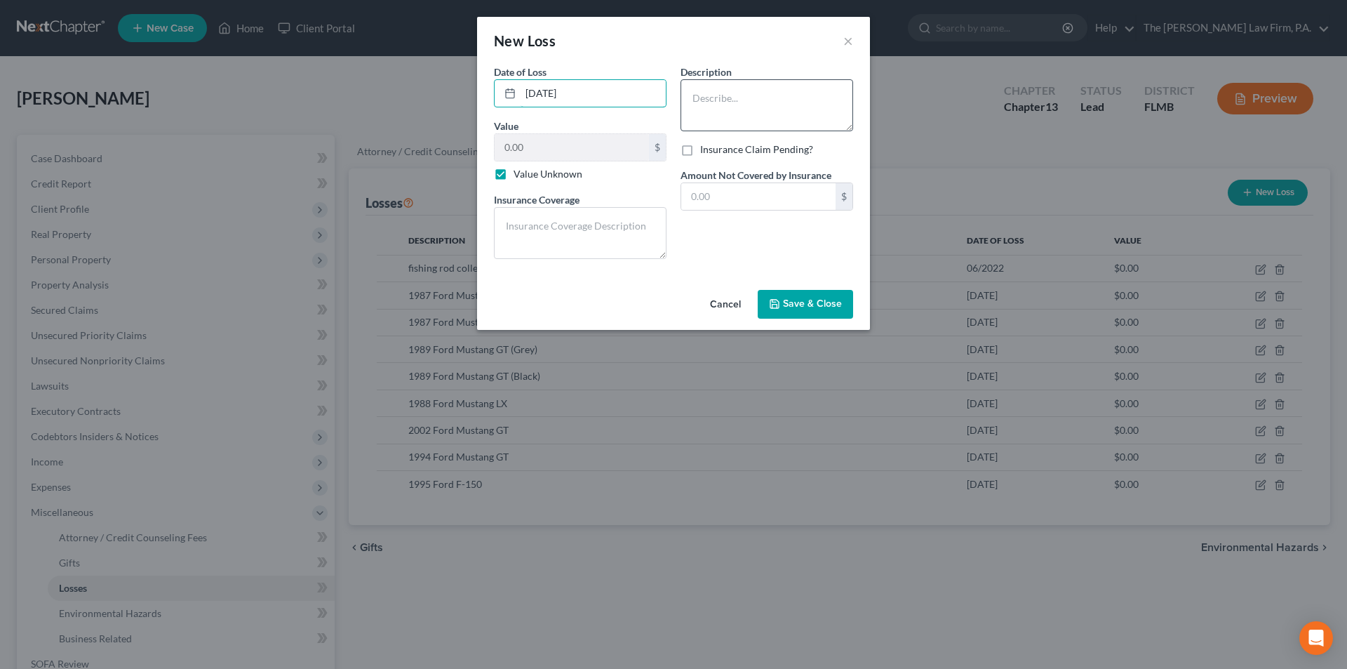
type input "[DATE]"
click at [689, 96] on textarea at bounding box center [767, 105] width 173 height 52
type textarea "1996 Chevrolet Blazer"
click at [815, 306] on span "Save & Close" at bounding box center [812, 304] width 59 height 12
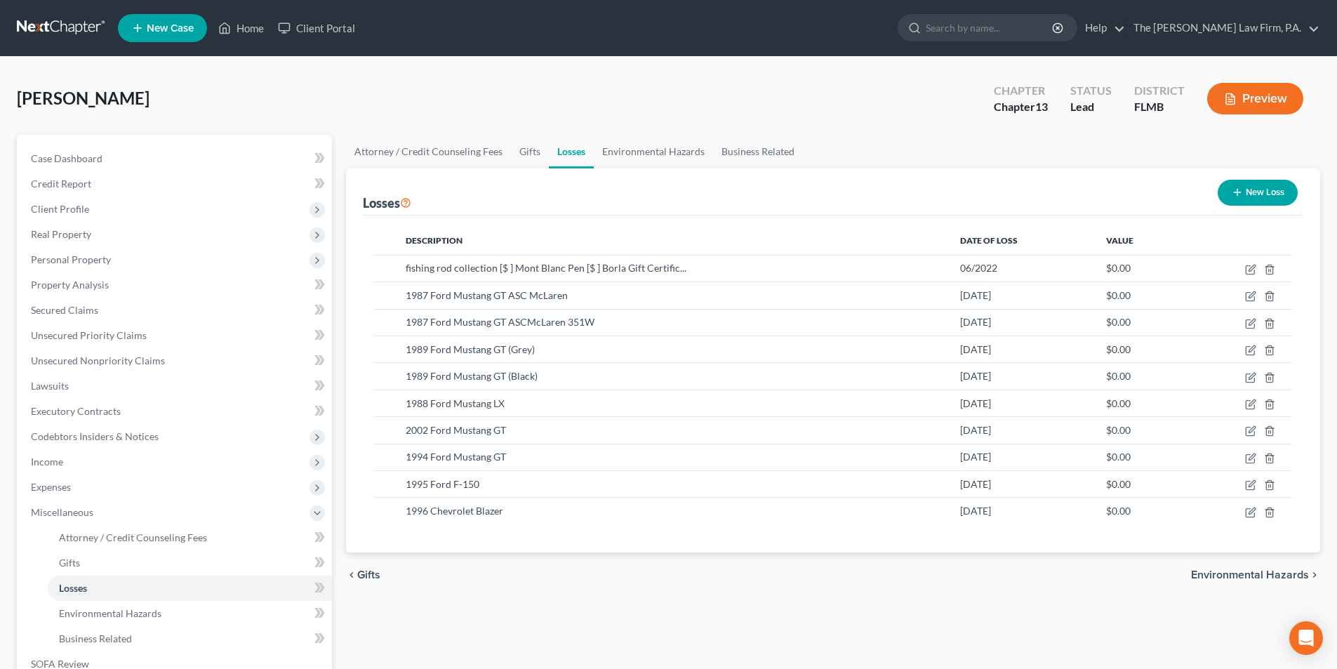
click at [1265, 189] on button "New Loss" at bounding box center [1257, 193] width 80 height 26
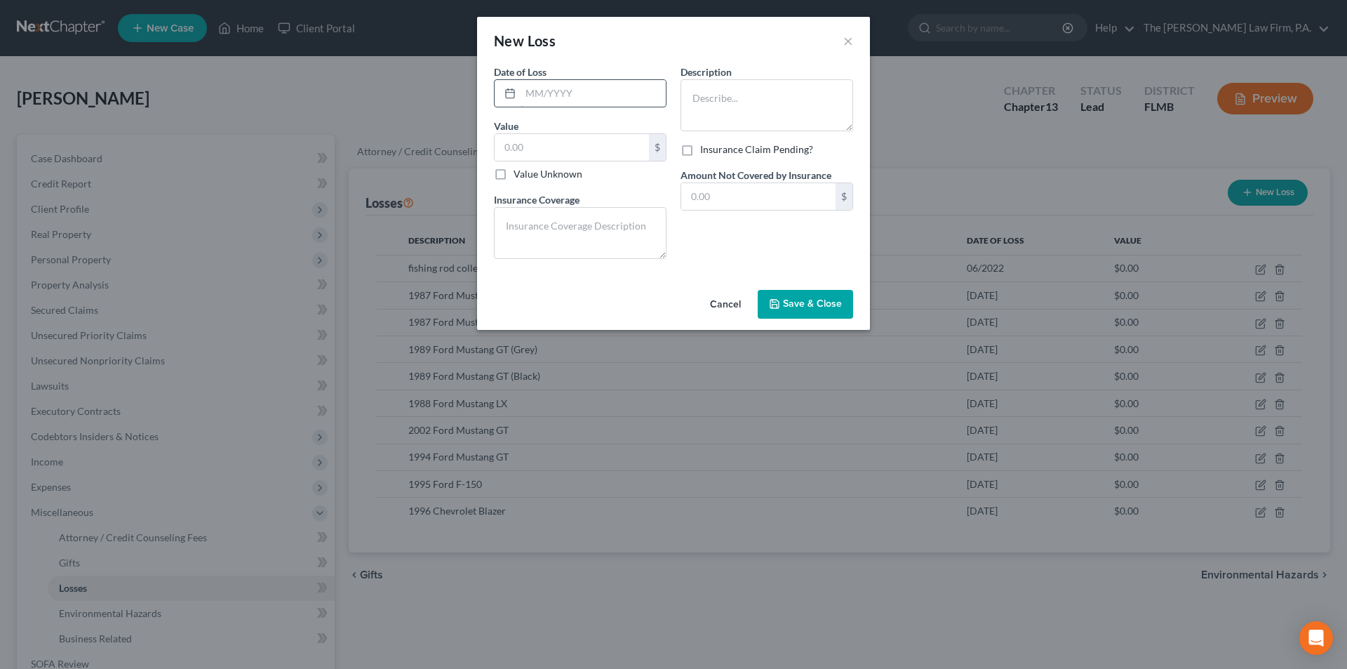
click at [542, 97] on input "text" at bounding box center [593, 93] width 145 height 27
type input "[DATE]"
click at [793, 114] on textarea at bounding box center [767, 105] width 173 height 52
type textarea "2010 Ford F-250"
click at [514, 175] on label "Value Unknown" at bounding box center [548, 174] width 69 height 14
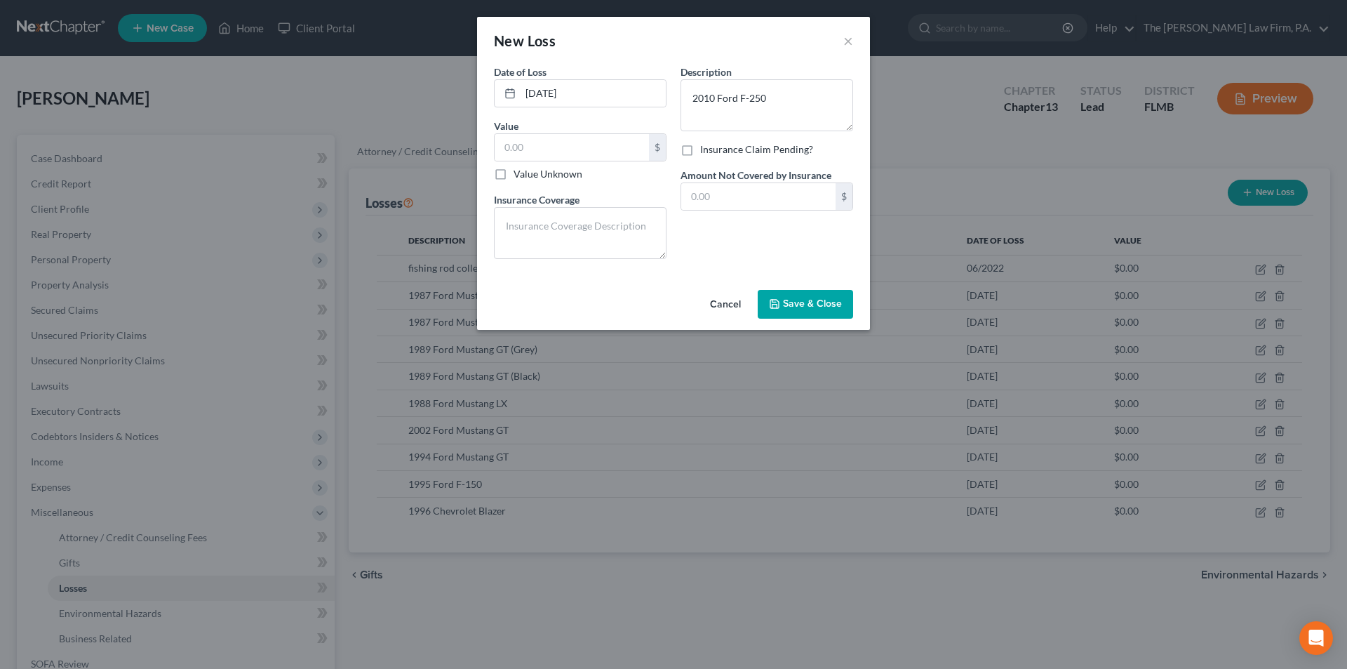
click at [519, 175] on input "Value Unknown" at bounding box center [523, 171] width 9 height 9
checkbox input "true"
type input "0.00"
click at [818, 298] on span "Save & Close" at bounding box center [812, 304] width 59 height 12
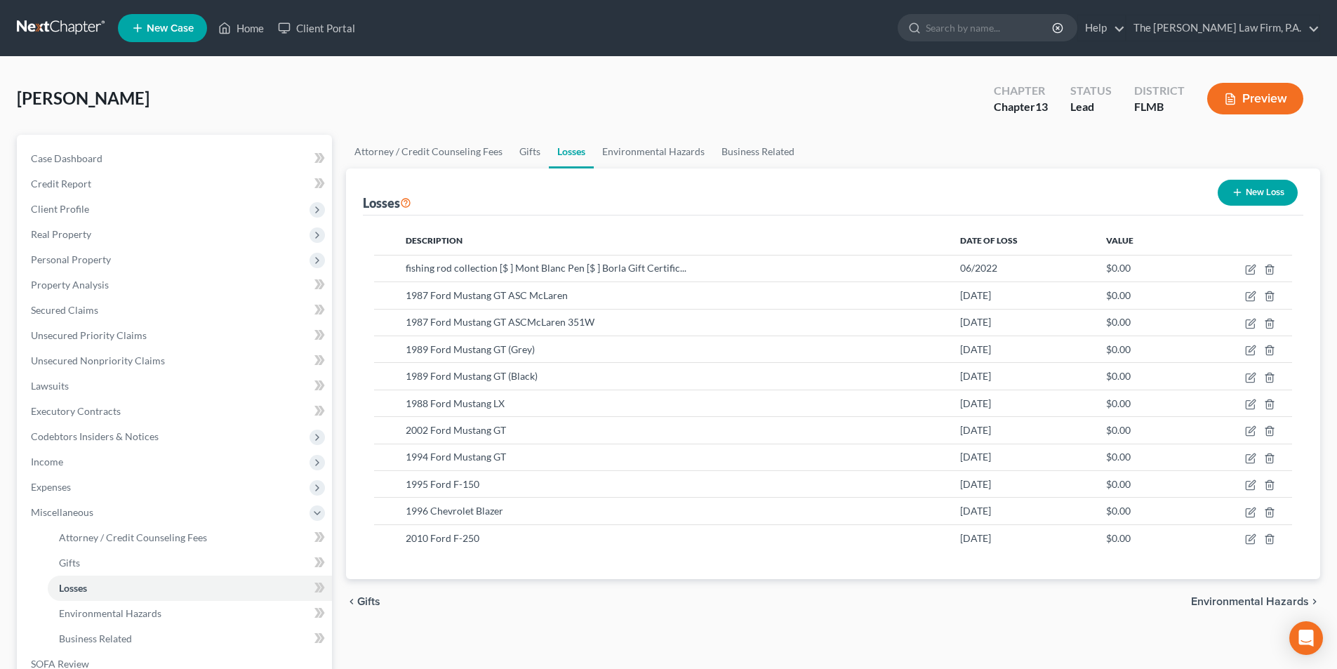
click at [1246, 194] on button "New Loss" at bounding box center [1257, 193] width 80 height 26
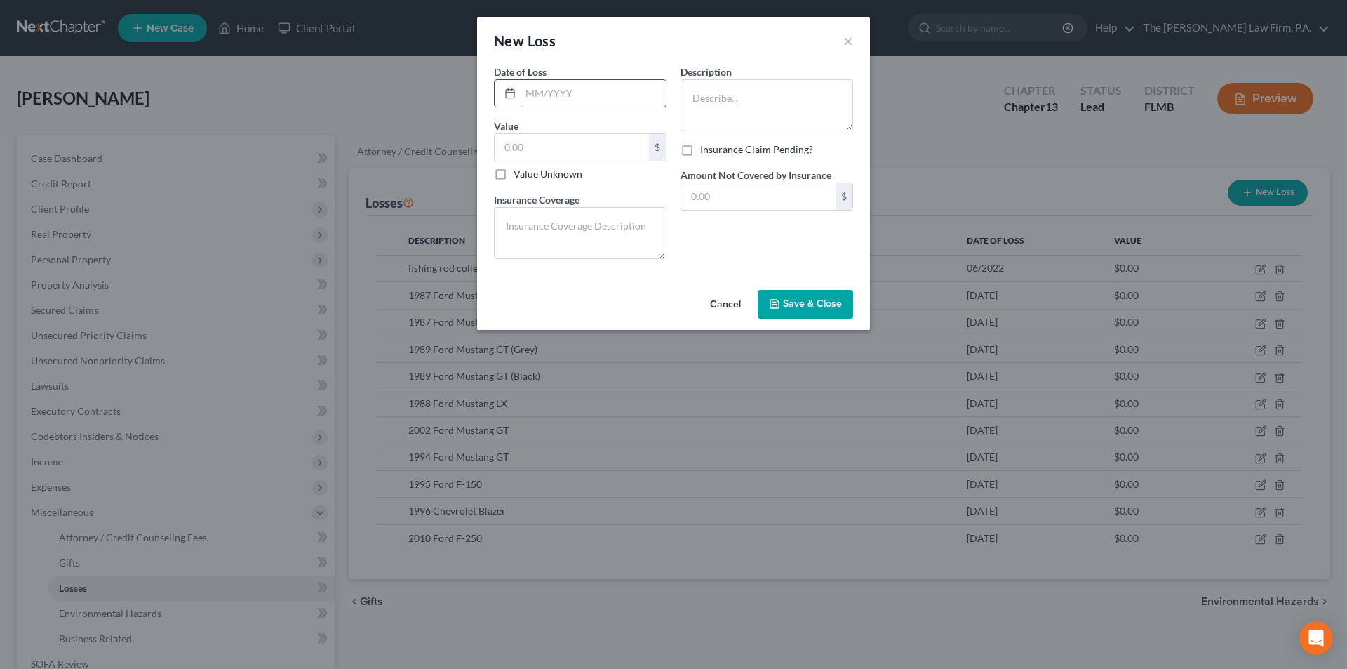
click at [556, 102] on input "text" at bounding box center [593, 93] width 145 height 27
type input "[DATE]"
click at [727, 103] on textarea at bounding box center [767, 105] width 173 height 52
type textarea "3"
type textarea "2008 Chrysler Sebring"
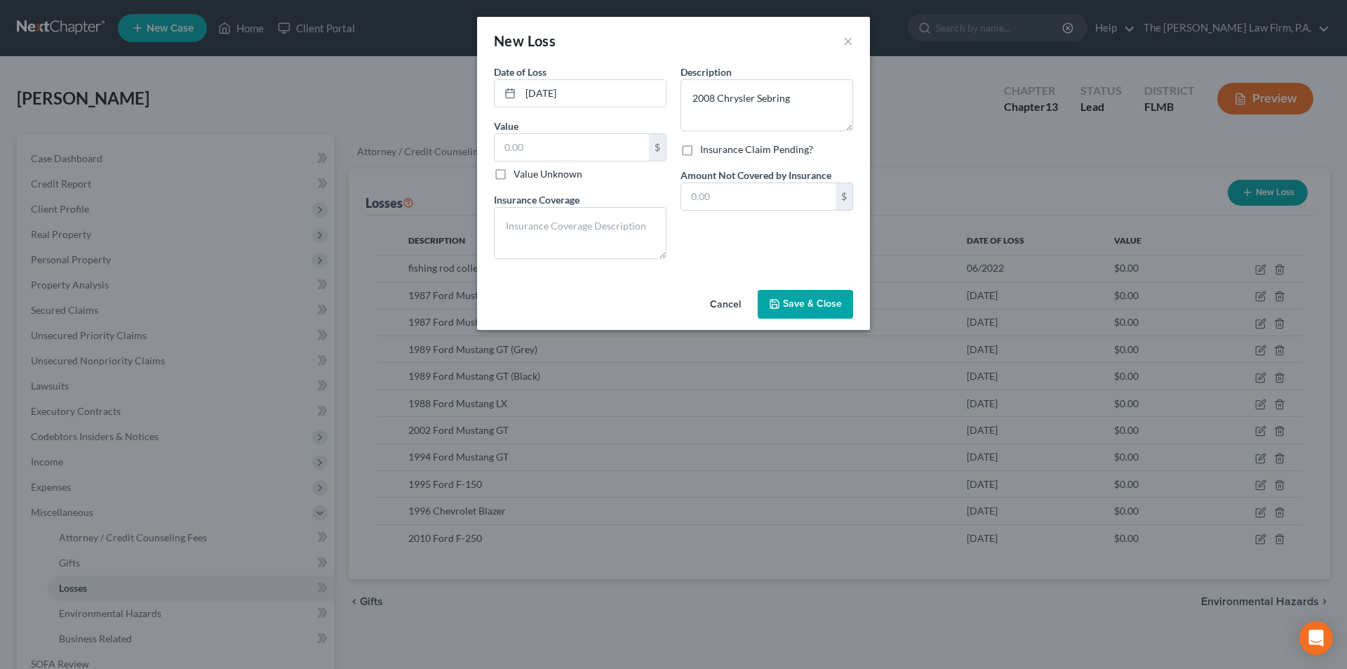
click at [514, 176] on label "Value Unknown" at bounding box center [548, 174] width 69 height 14
click at [519, 176] on input "Value Unknown" at bounding box center [523, 171] width 9 height 9
checkbox input "true"
type input "0.00"
click at [820, 305] on span "Save & Close" at bounding box center [812, 304] width 59 height 12
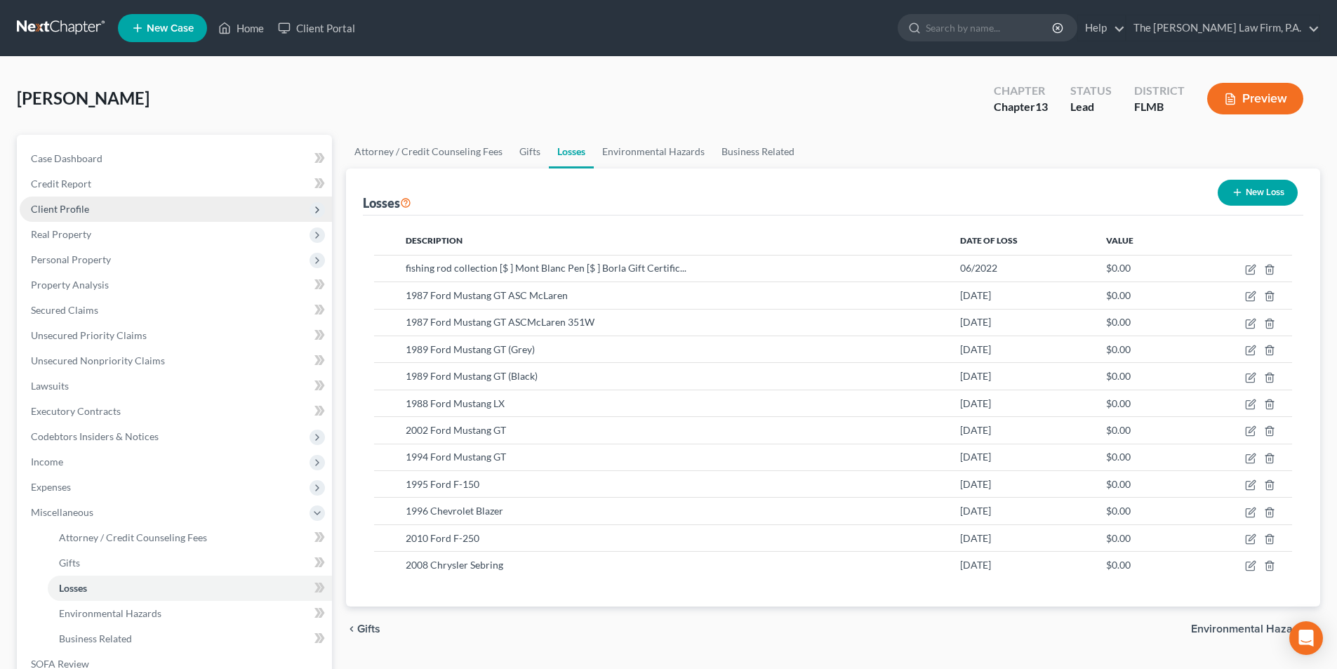
click at [58, 211] on span "Client Profile" at bounding box center [60, 209] width 58 height 12
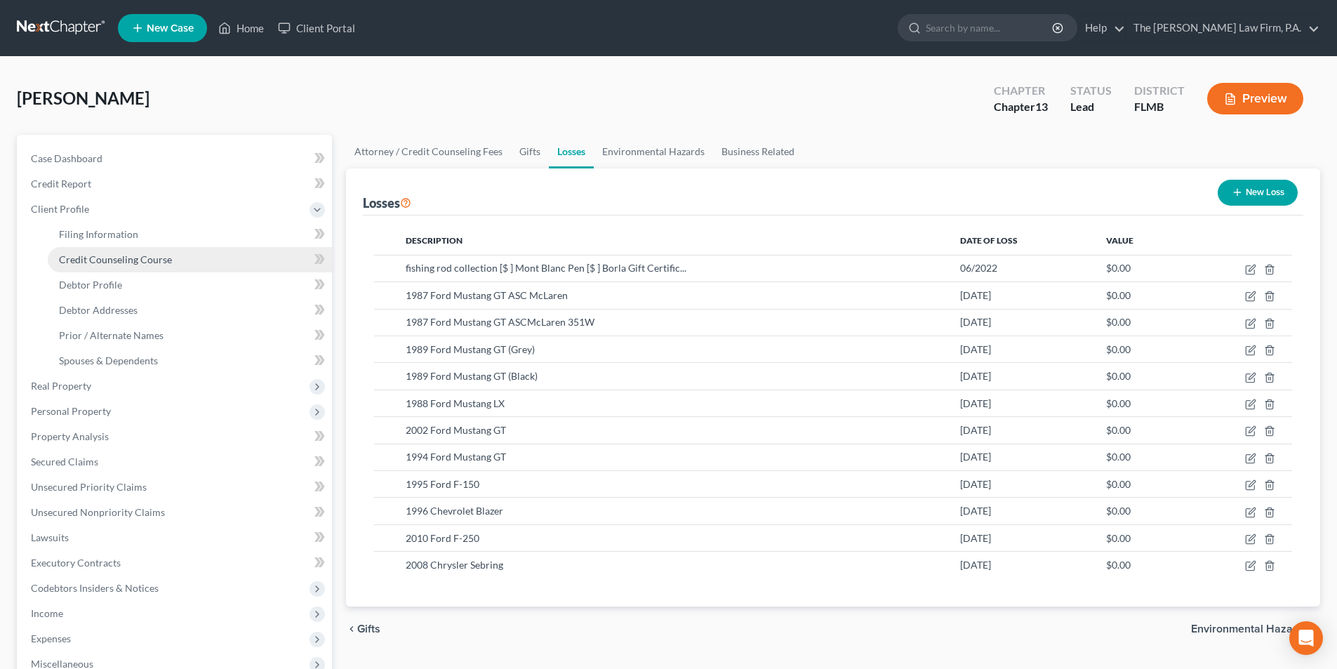
drag, startPoint x: 111, startPoint y: 260, endPoint x: 122, endPoint y: 260, distance: 11.2
click at [112, 260] on span "Credit Counseling Course" at bounding box center [115, 259] width 113 height 12
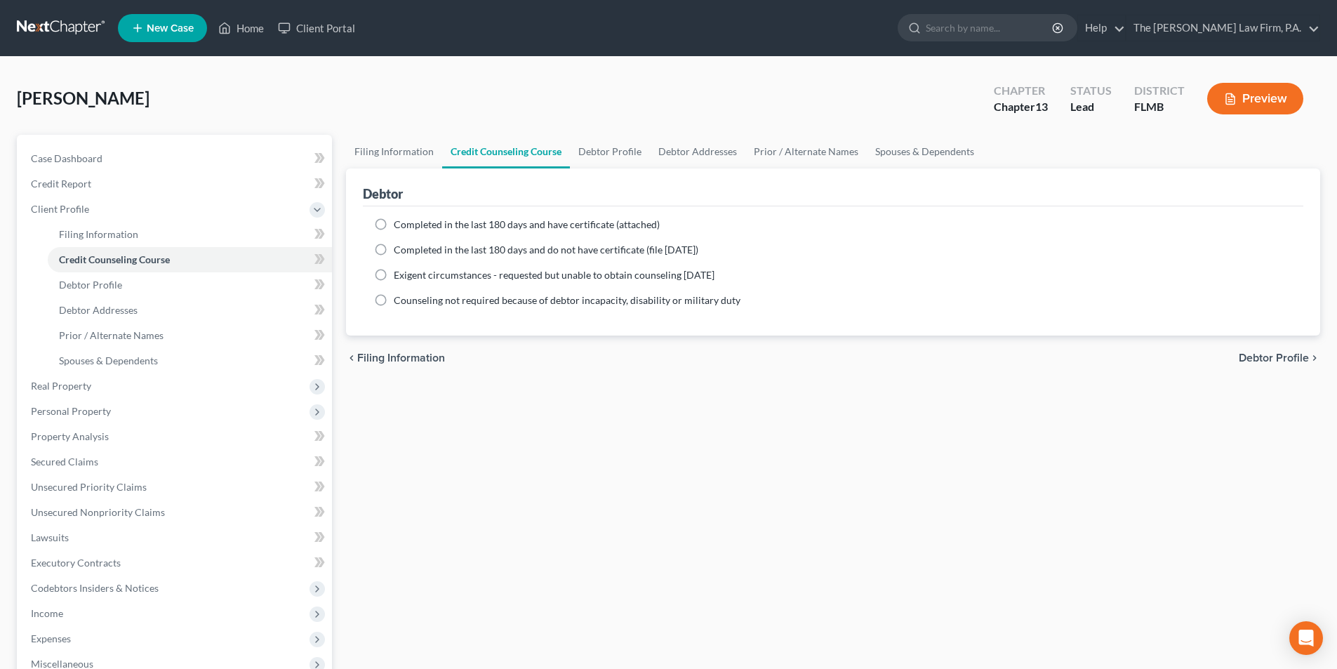
click at [394, 251] on span "Completed in the last 180 days and do not have certificate (file [DATE])" at bounding box center [546, 249] width 305 height 12
click at [399, 251] on input "Completed in the last 180 days and do not have certificate (file [DATE])" at bounding box center [403, 247] width 9 height 9
radio input "true"
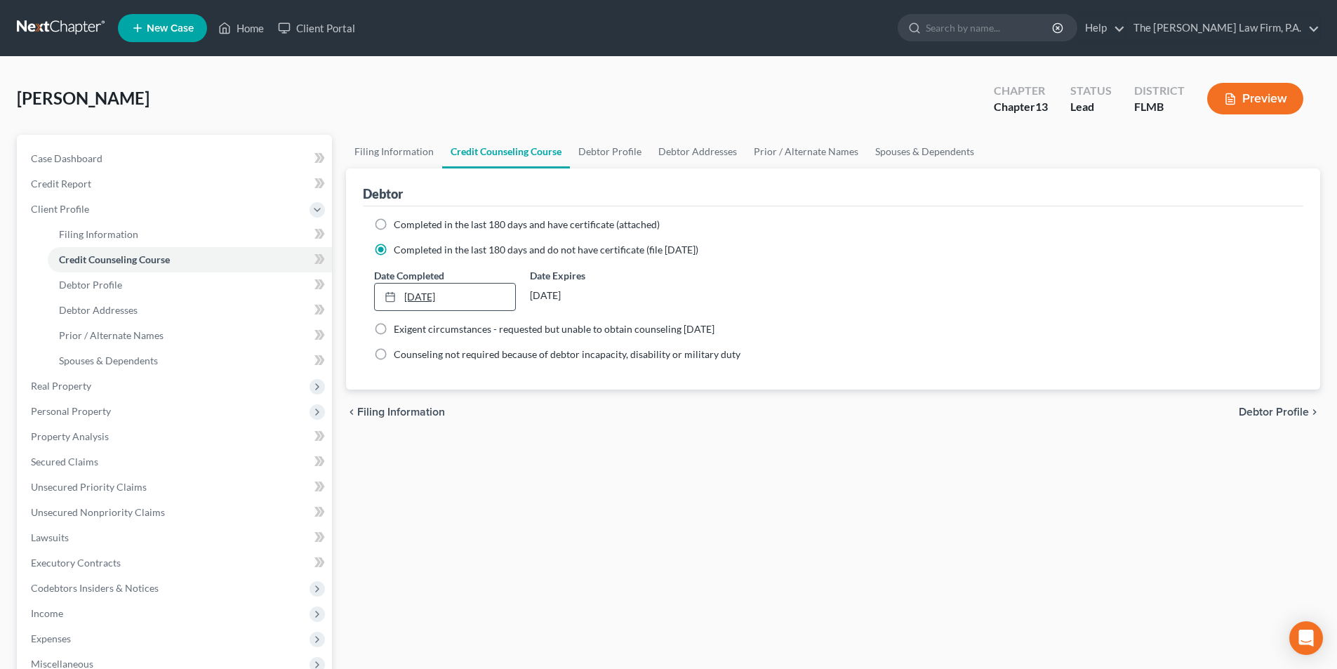
click at [427, 298] on link "[DATE]" at bounding box center [445, 296] width 140 height 27
click at [606, 411] on div "chevron_left Filing Information Debtor Profile chevron_right" at bounding box center [833, 411] width 974 height 45
click at [632, 160] on link "Debtor Profile" at bounding box center [610, 152] width 80 height 34
select select "1"
select select "0"
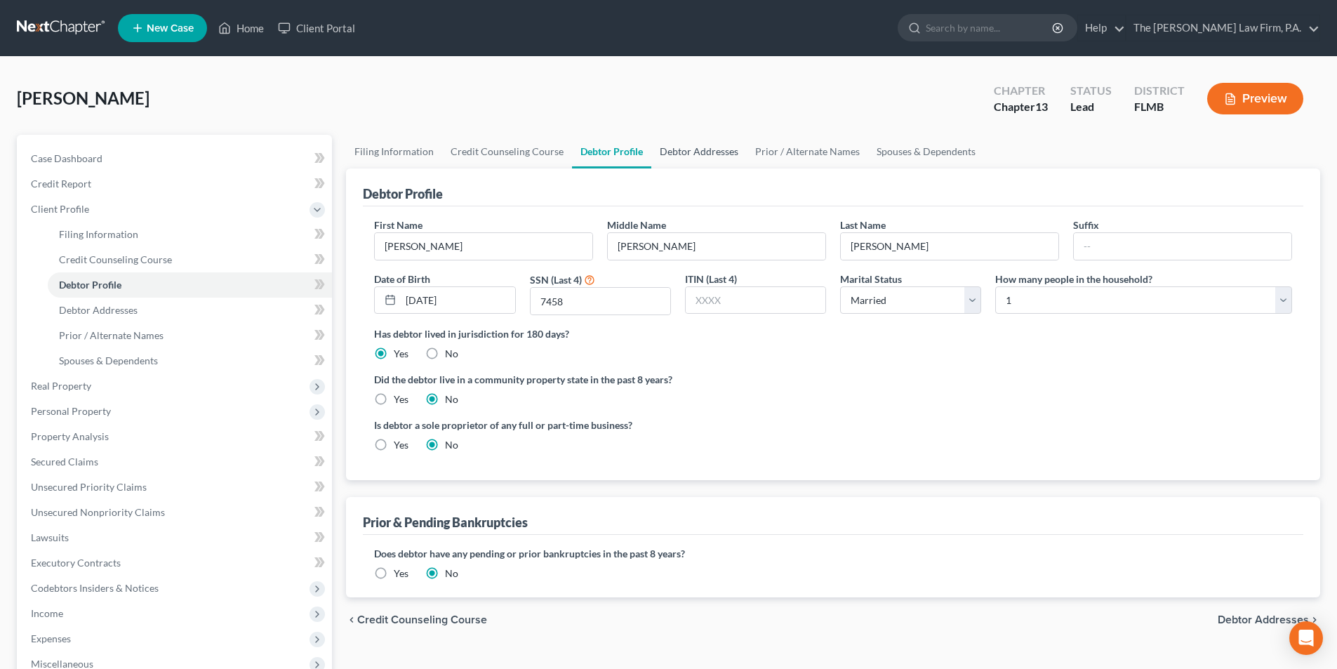
click at [687, 150] on link "Debtor Addresses" at bounding box center [698, 152] width 95 height 34
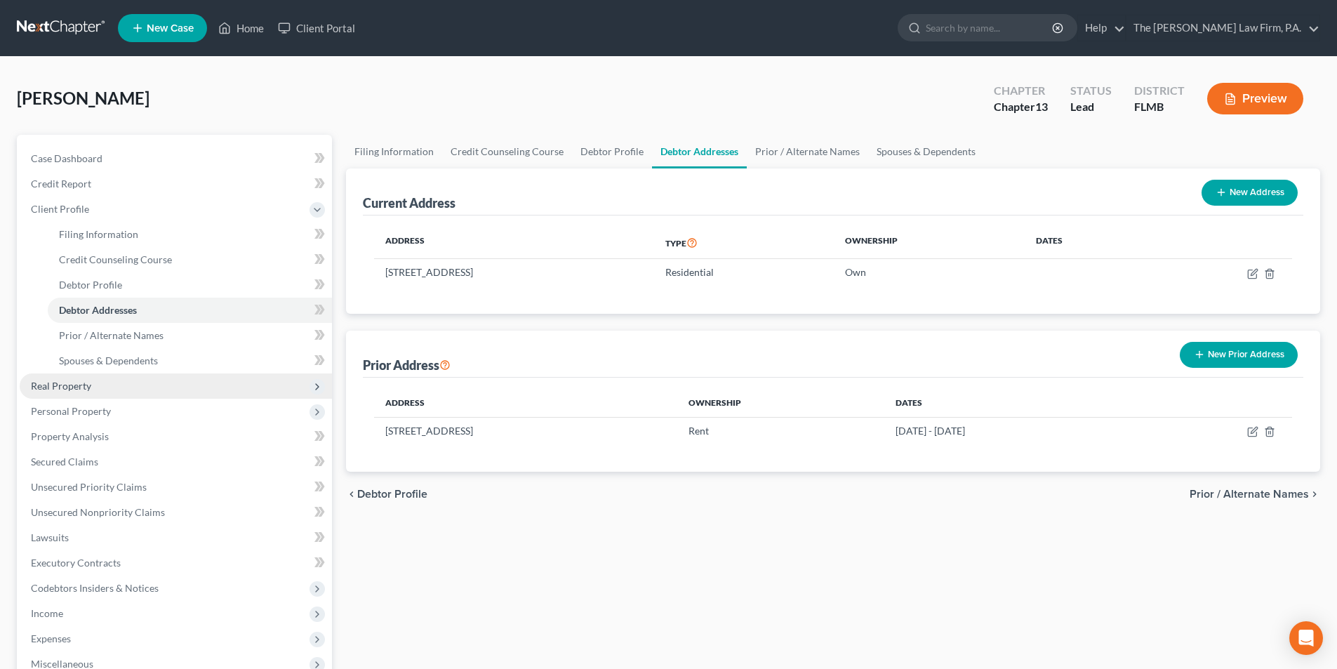
click at [64, 390] on span "Real Property" at bounding box center [61, 386] width 60 height 12
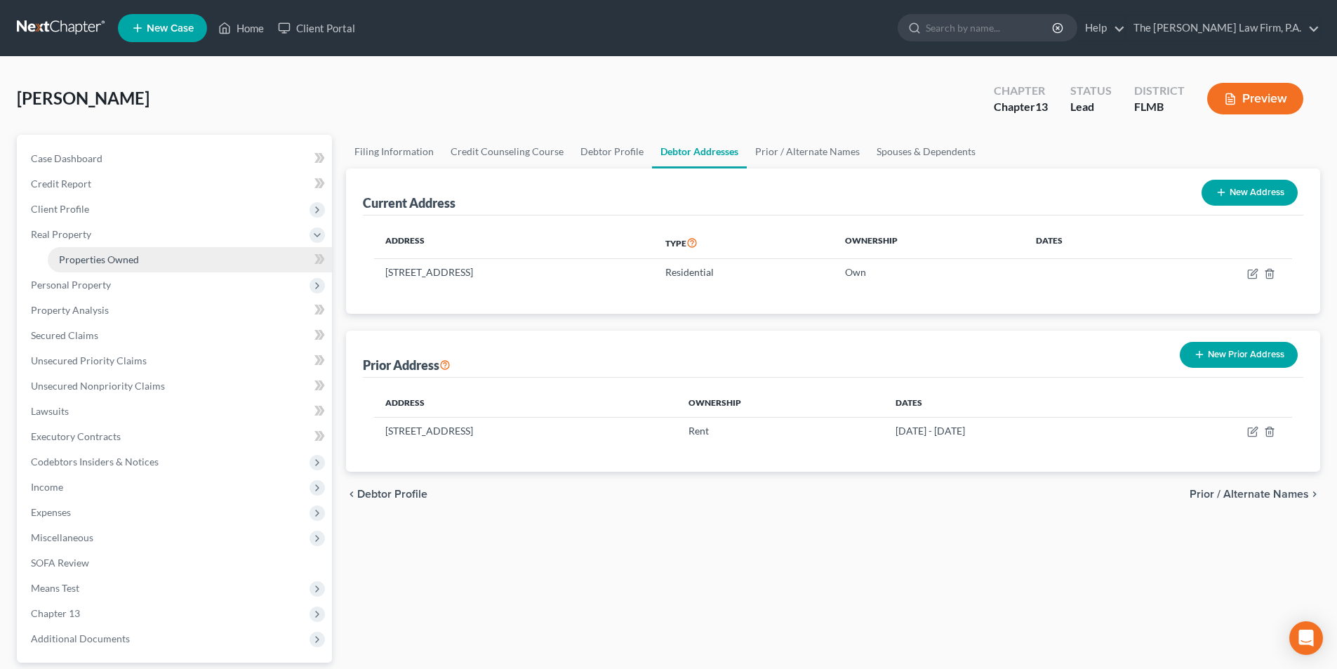
click at [76, 256] on span "Properties Owned" at bounding box center [99, 259] width 80 height 12
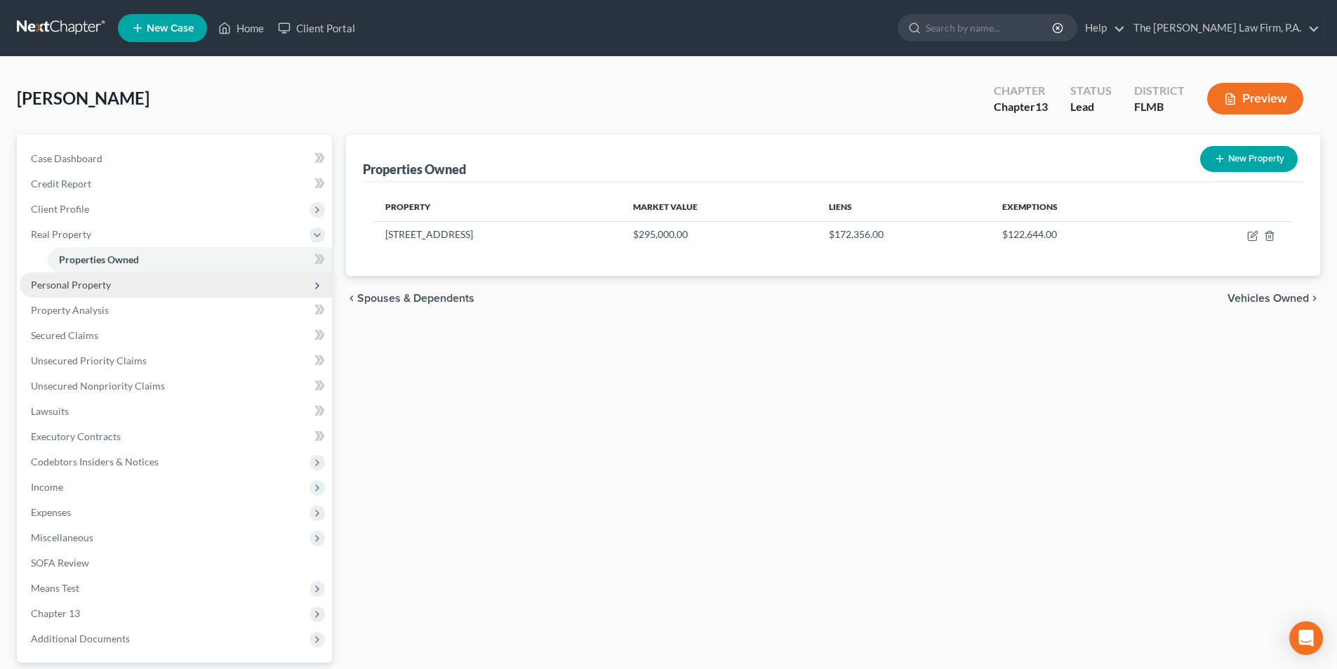
click at [66, 287] on span "Personal Property" at bounding box center [71, 285] width 80 height 12
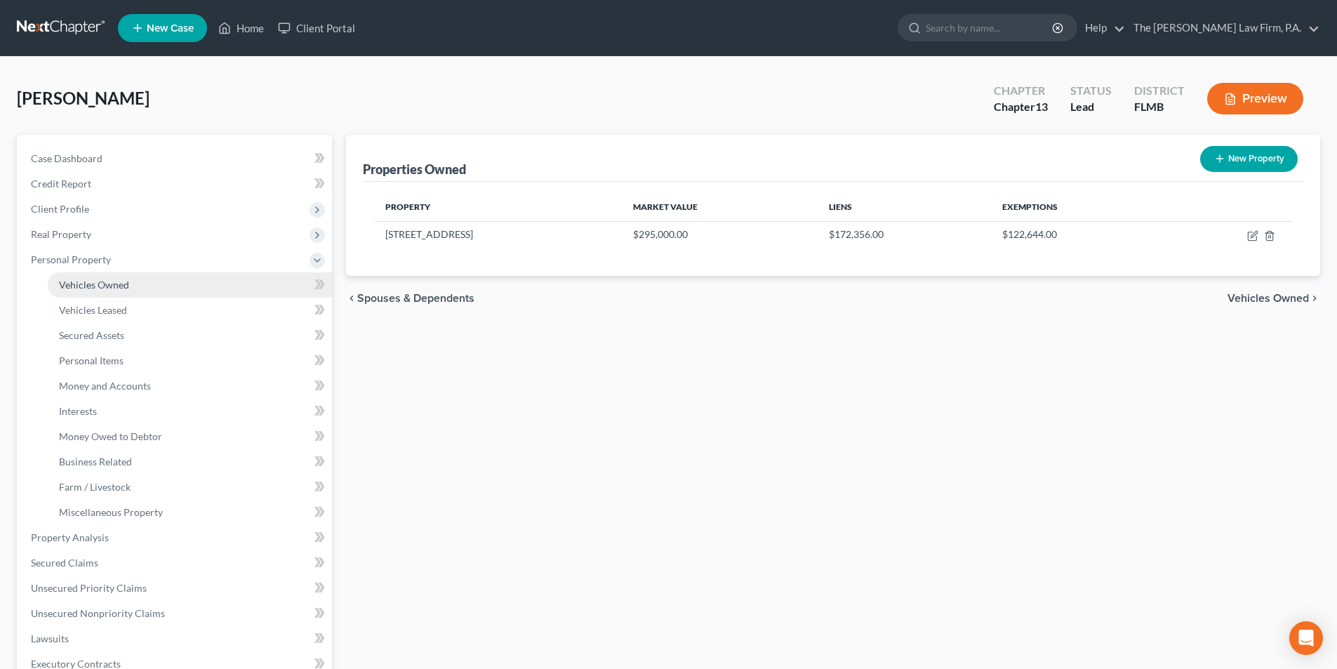
click at [88, 291] on link "Vehicles Owned" at bounding box center [190, 284] width 284 height 25
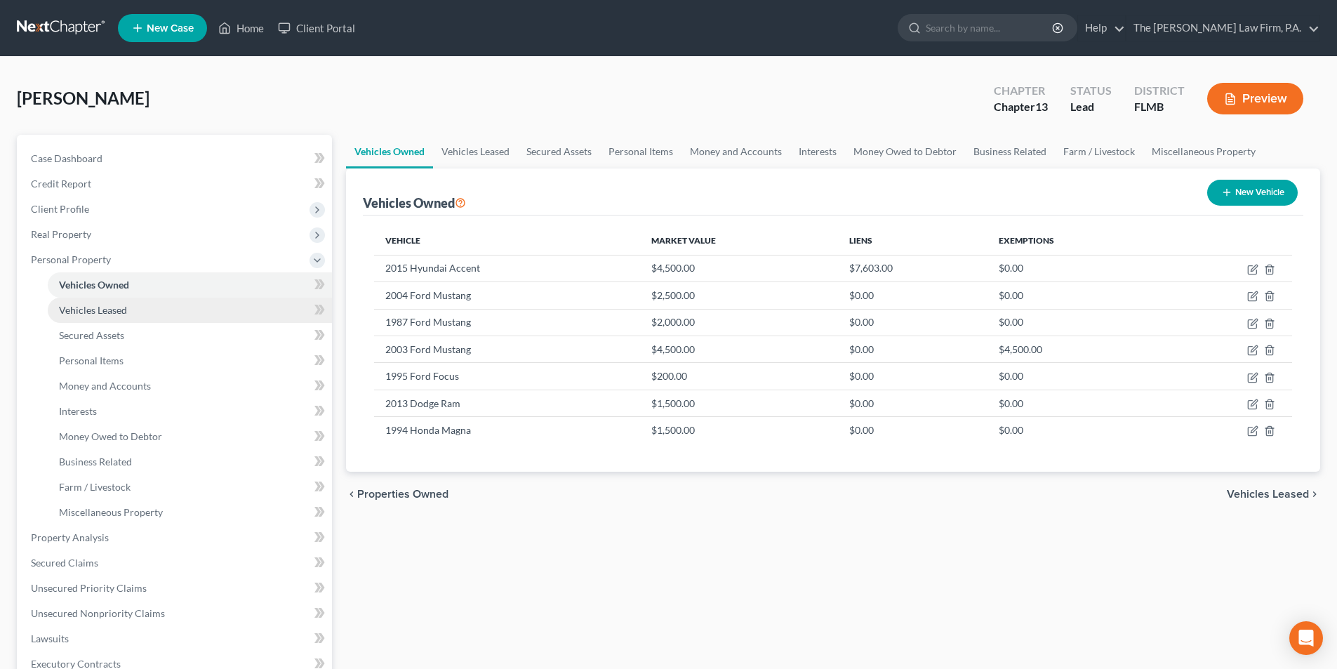
click at [98, 315] on span "Vehicles Leased" at bounding box center [93, 310] width 68 height 12
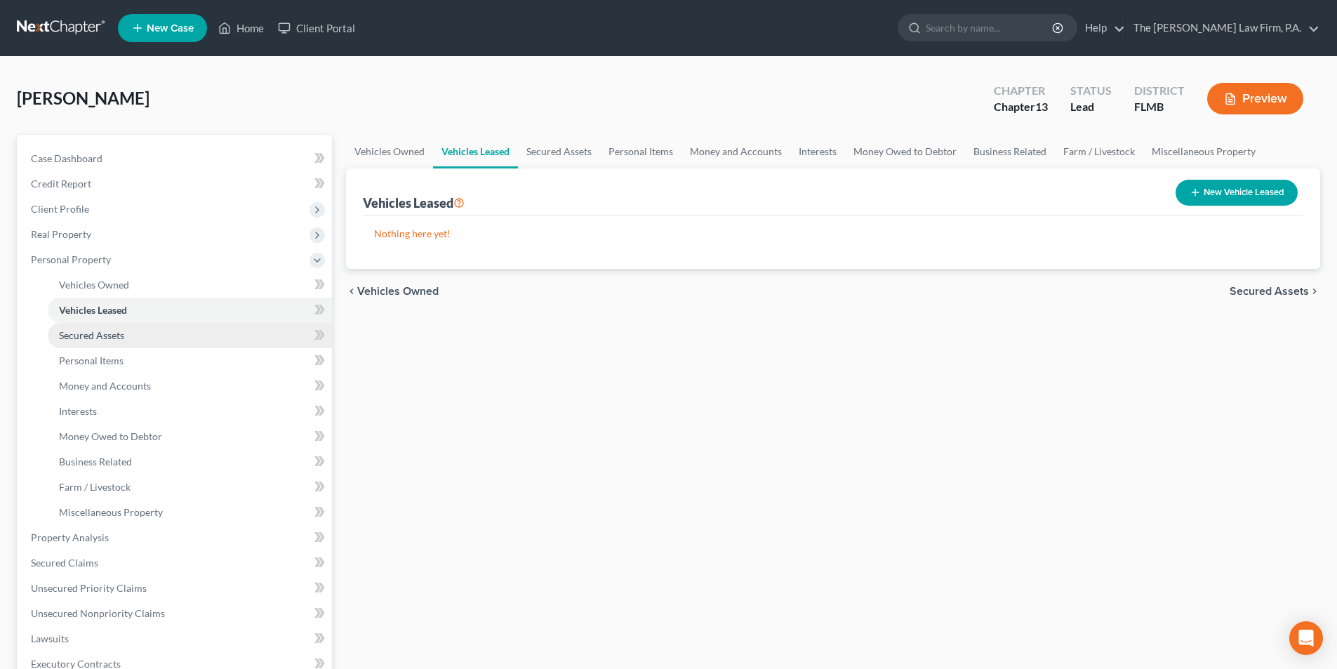
click at [93, 335] on span "Secured Assets" at bounding box center [91, 335] width 65 height 12
